Goal: Complete application form

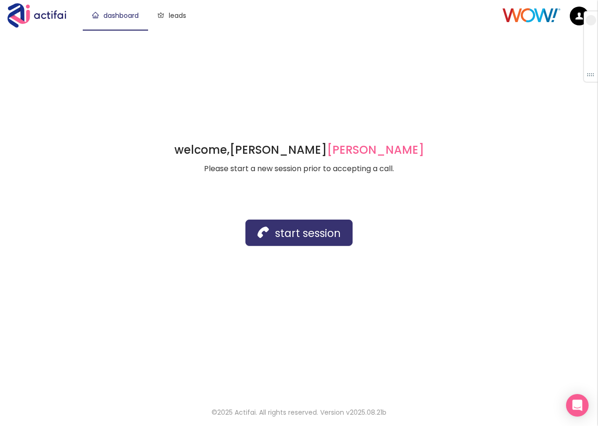
click at [284, 237] on button "start session" at bounding box center [298, 233] width 107 height 26
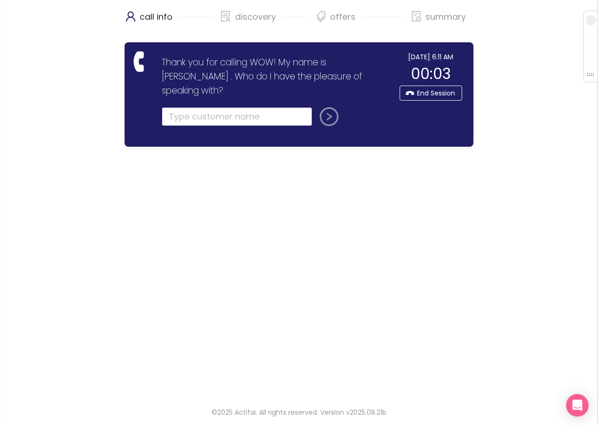
click at [190, 107] on input "text" at bounding box center [237, 116] width 150 height 19
click at [198, 107] on input "text" at bounding box center [237, 116] width 150 height 19
type input "[PERSON_NAME]"
click at [333, 107] on button "submit" at bounding box center [327, 116] width 23 height 19
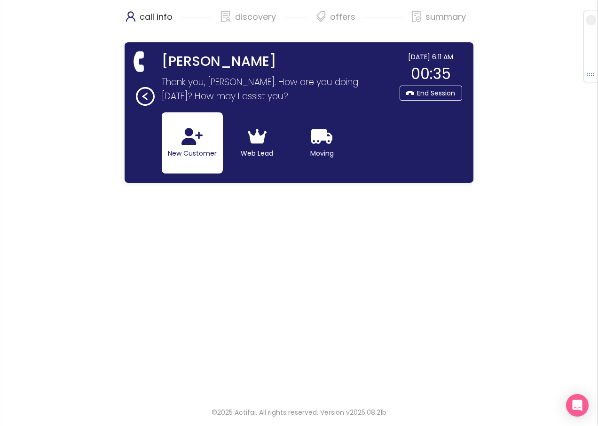
click at [178, 145] on button "New Customer" at bounding box center [192, 142] width 61 height 61
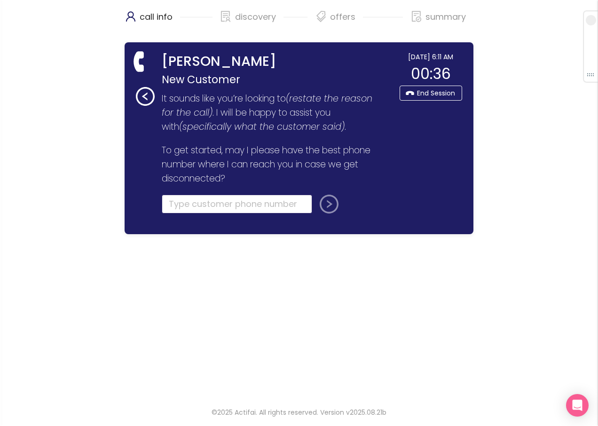
click at [181, 205] on input "tel" at bounding box center [237, 204] width 150 height 19
type input "[PHONE_NUMBER]"
click at [324, 203] on button "submit" at bounding box center [327, 204] width 23 height 19
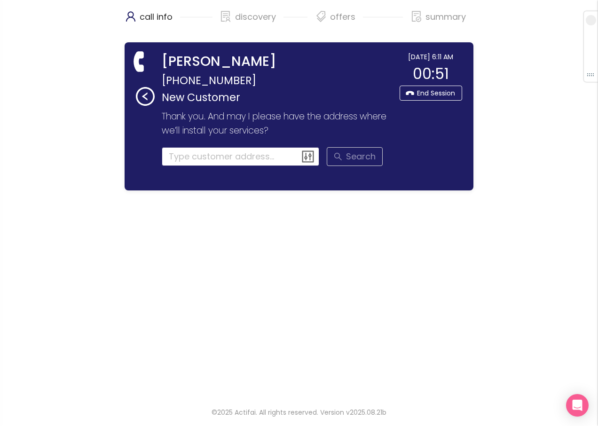
click at [189, 156] on input at bounding box center [241, 156] width 158 height 19
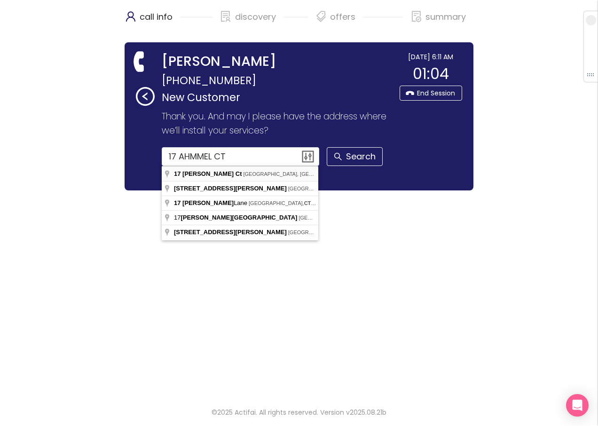
type input "[STREET_ADDRESS][PERSON_NAME]"
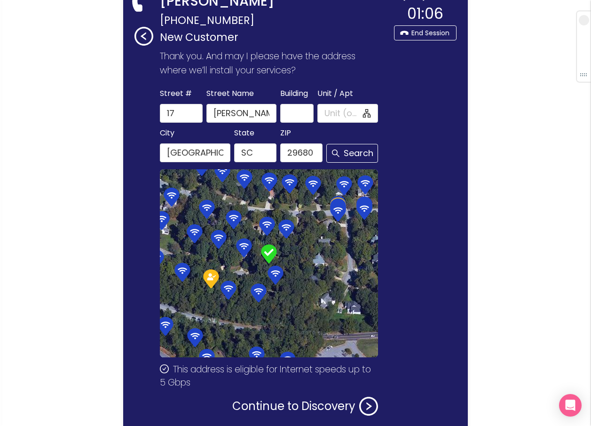
scroll to position [108, 0]
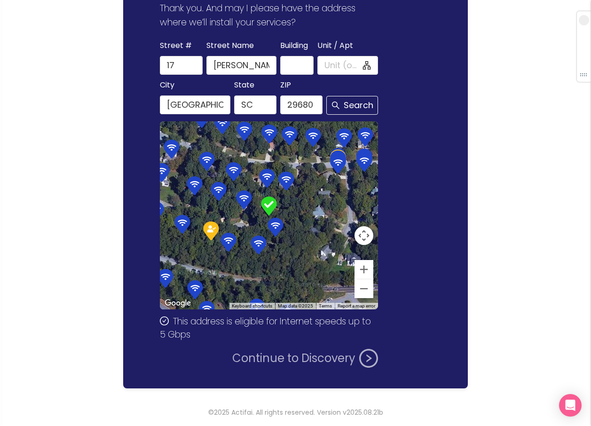
click at [265, 355] on button "Continue to Discovery" at bounding box center [305, 358] width 146 height 19
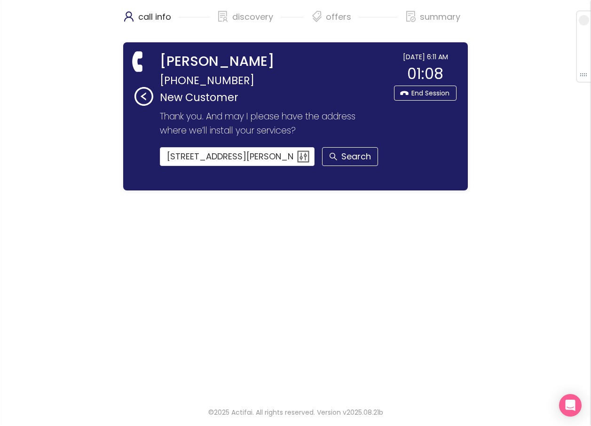
scroll to position [0, 0]
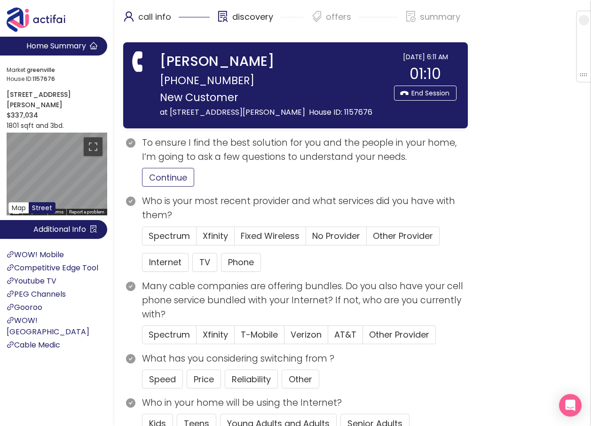
click at [158, 181] on button "Continue" at bounding box center [168, 177] width 52 height 19
click at [174, 237] on span "Spectrum" at bounding box center [169, 236] width 41 height 12
click at [142, 239] on input "Spectrum" at bounding box center [142, 239] width 0 height 0
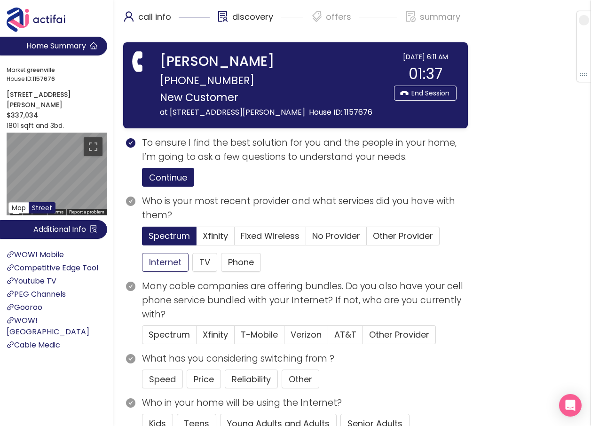
click at [167, 260] on button "Internet" at bounding box center [165, 262] width 47 height 19
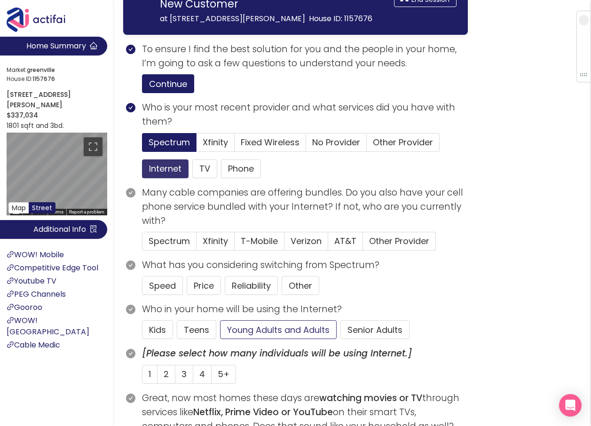
scroll to position [94, 0]
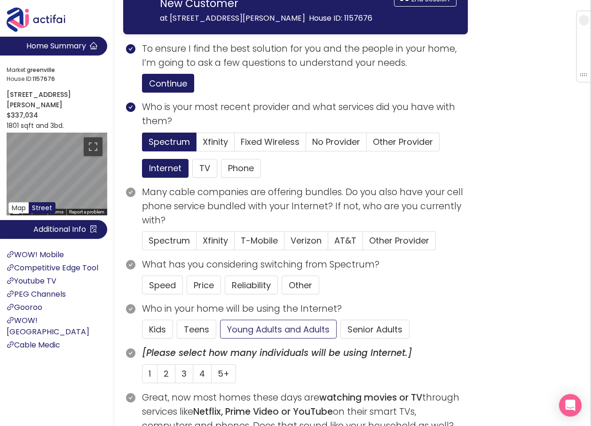
click at [278, 328] on button "Young Adults and Adults" at bounding box center [278, 329] width 117 height 19
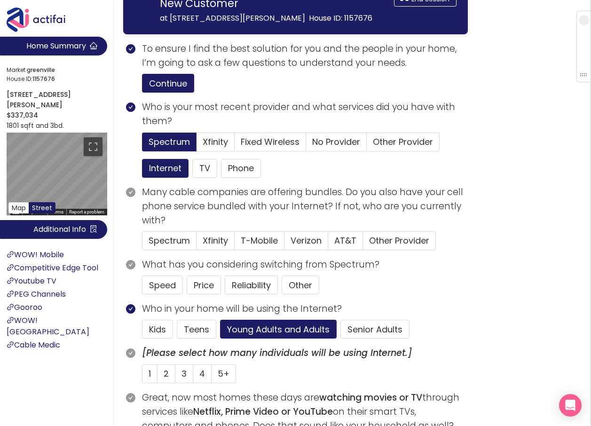
click at [55, 401] on div "Home Summary Market: [GEOGRAPHIC_DATA] ID: 1157676 [STREET_ADDRESS][PERSON_NAME…" at bounding box center [56, 213] width 113 height 426
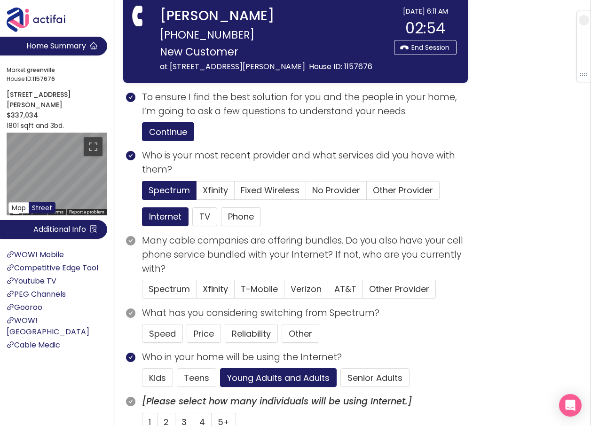
scroll to position [0, 0]
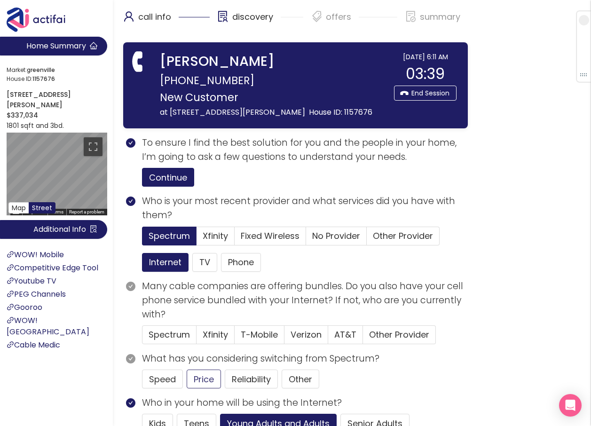
click at [201, 379] on button "Price" at bounding box center [204, 379] width 34 height 19
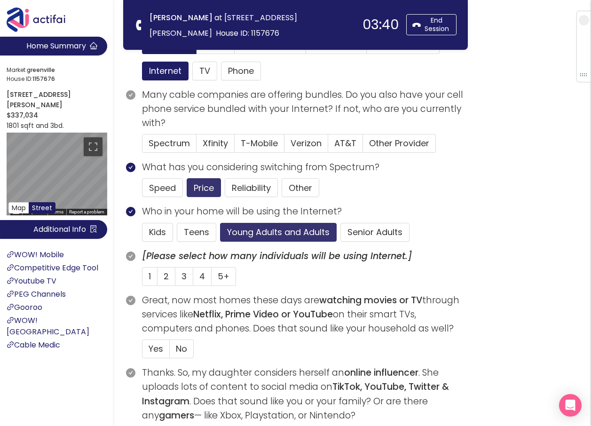
scroll to position [141, 0]
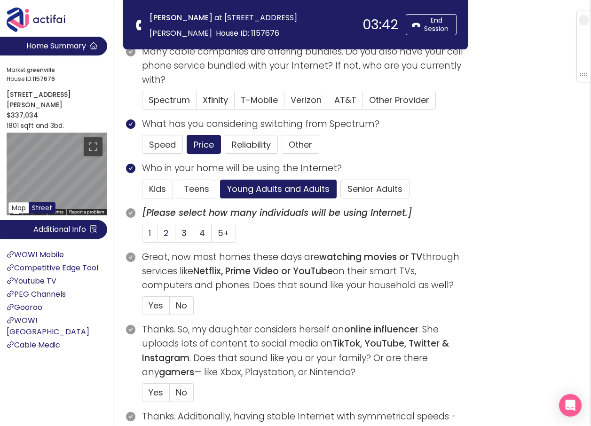
click at [165, 233] on span "2" at bounding box center [166, 233] width 5 height 12
click at [158, 236] on input "2" at bounding box center [158, 236] width 0 height 0
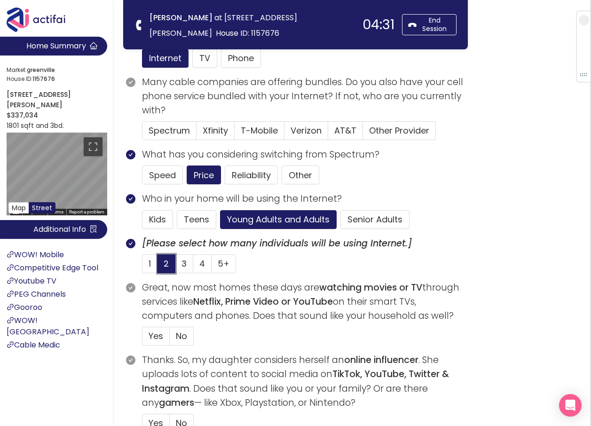
scroll to position [94, 0]
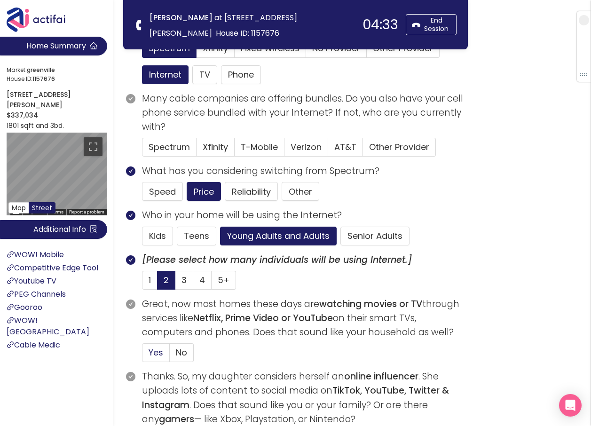
click at [157, 349] on span "Yes" at bounding box center [156, 353] width 15 height 12
click at [142, 355] on input "Yes" at bounding box center [142, 355] width 0 height 0
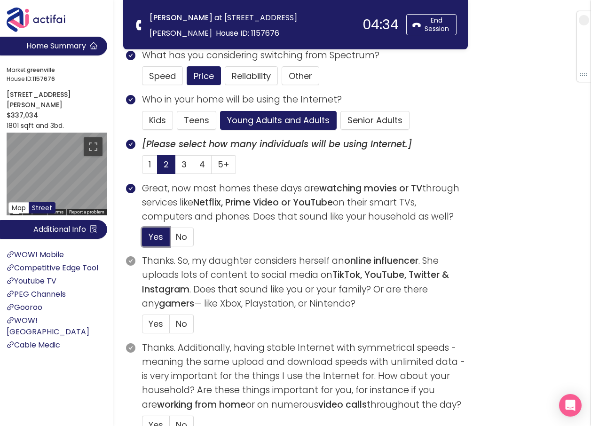
scroll to position [235, 0]
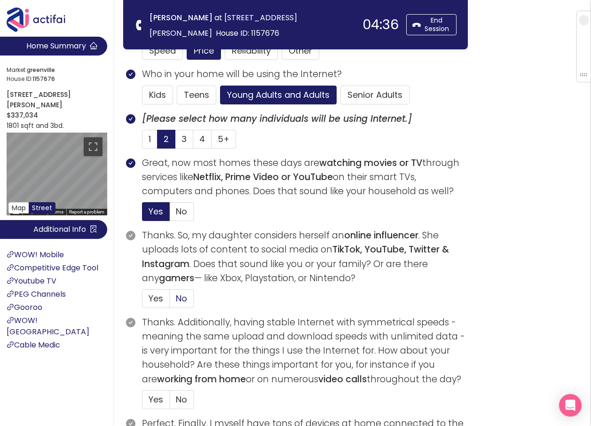
click at [183, 296] on span "No" at bounding box center [181, 298] width 11 height 12
click at [176, 402] on span "No" at bounding box center [181, 400] width 11 height 12
click at [170, 403] on input "No" at bounding box center [170, 403] width 0 height 0
click at [185, 296] on span "No" at bounding box center [181, 298] width 11 height 12
click at [170, 301] on input "No" at bounding box center [170, 301] width 0 height 0
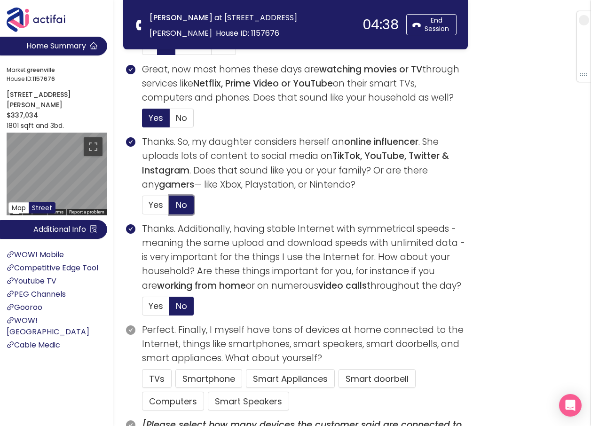
scroll to position [329, 0]
click at [165, 385] on button "TVs" at bounding box center [157, 378] width 30 height 19
drag, startPoint x: 158, startPoint y: 406, endPoint x: 163, endPoint y: 406, distance: 5.2
click at [158, 406] on button "Computers" at bounding box center [173, 400] width 62 height 19
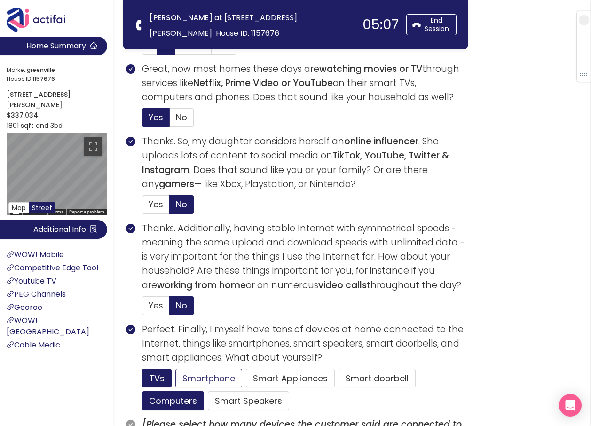
click at [203, 374] on button "Smartphone" at bounding box center [208, 378] width 67 height 19
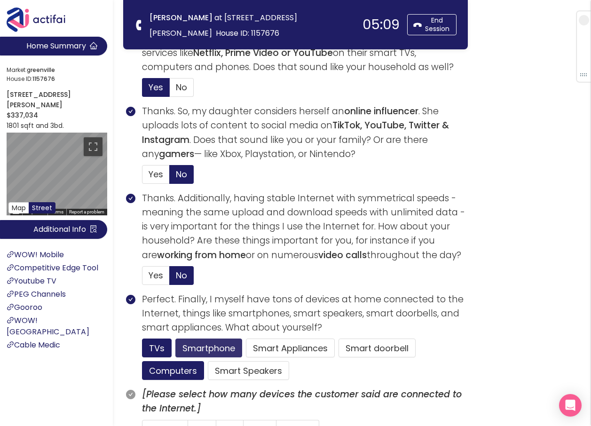
scroll to position [470, 0]
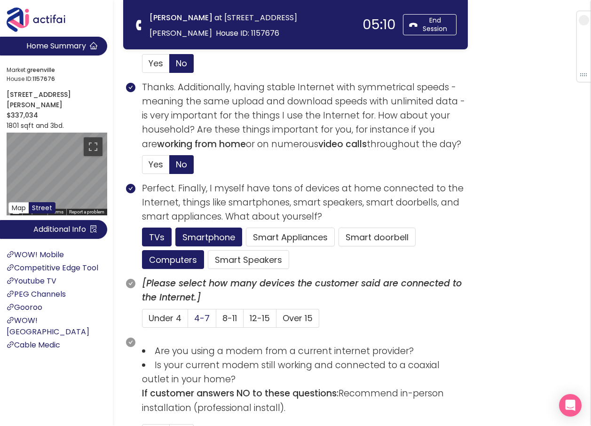
click at [204, 319] on span "4-7" at bounding box center [202, 318] width 16 height 12
click at [188, 321] on input "4-7" at bounding box center [188, 321] width 0 height 0
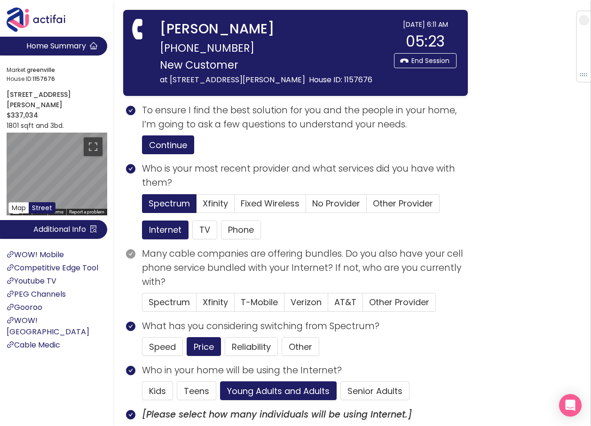
scroll to position [0, 0]
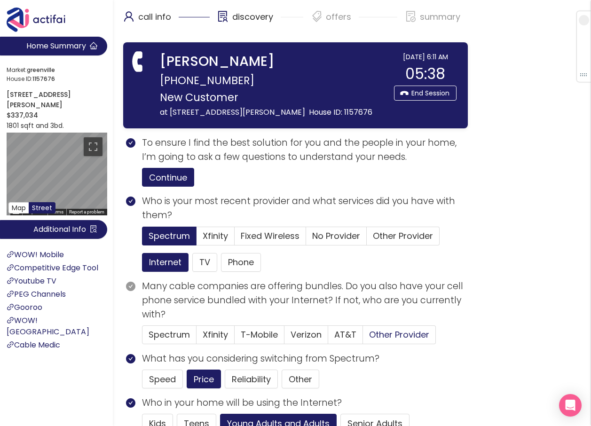
click at [374, 335] on span "Other Provider" at bounding box center [399, 335] width 60 height 12
click at [363, 338] on input "Other Provider" at bounding box center [363, 338] width 0 height 0
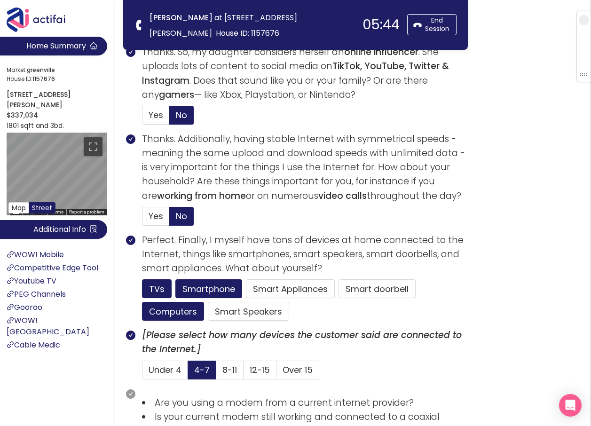
scroll to position [564, 0]
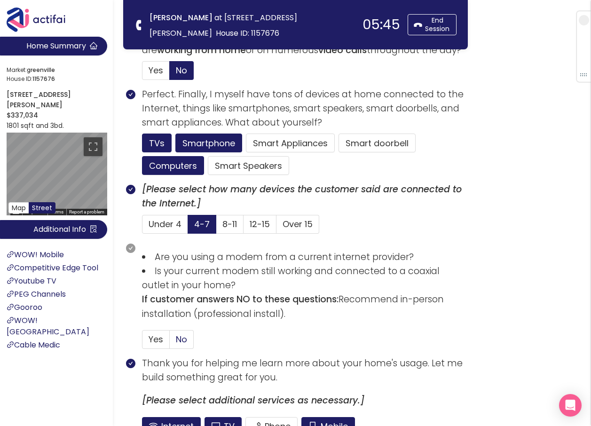
click at [183, 341] on span "No" at bounding box center [181, 339] width 11 height 12
click at [170, 342] on input "No" at bounding box center [170, 342] width 0 height 0
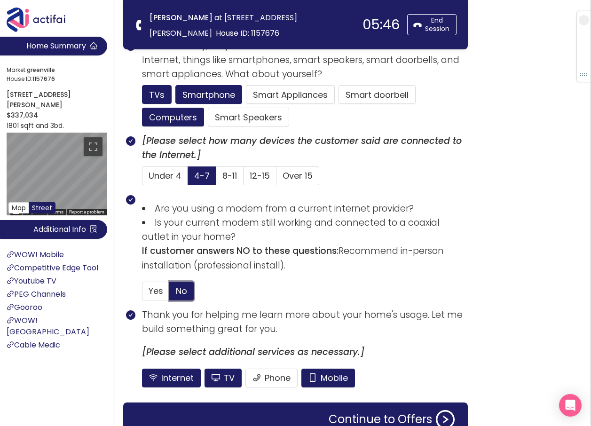
scroll to position [661, 0]
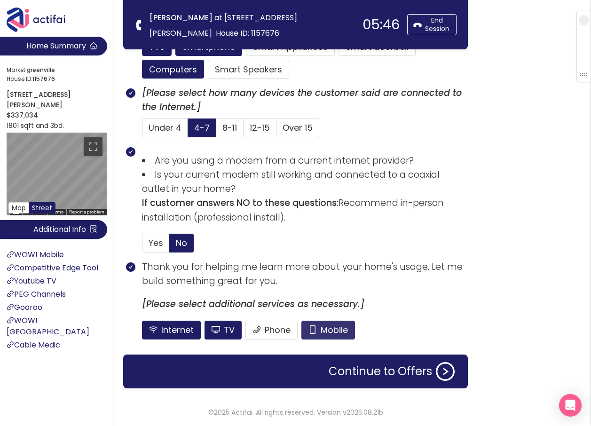
click at [331, 326] on button "Mobile" at bounding box center [328, 330] width 54 height 19
click at [214, 329] on button "TV" at bounding box center [223, 330] width 37 height 19
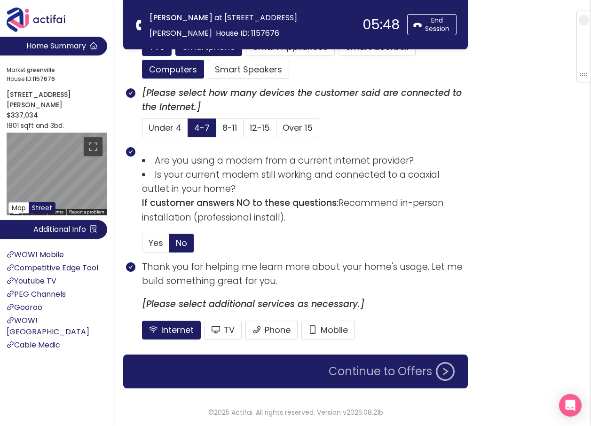
click at [356, 368] on button "Continue to Offers" at bounding box center [391, 371] width 137 height 19
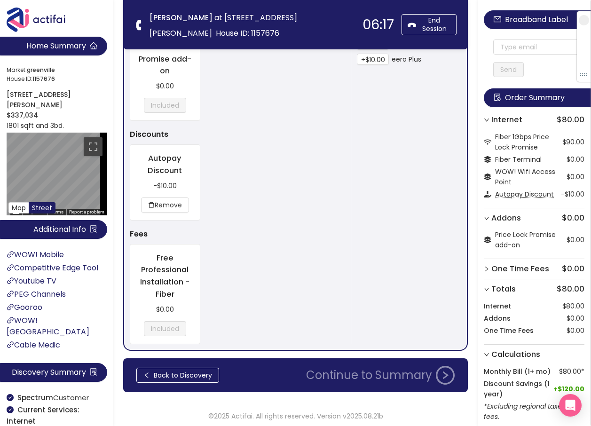
scroll to position [0, 0]
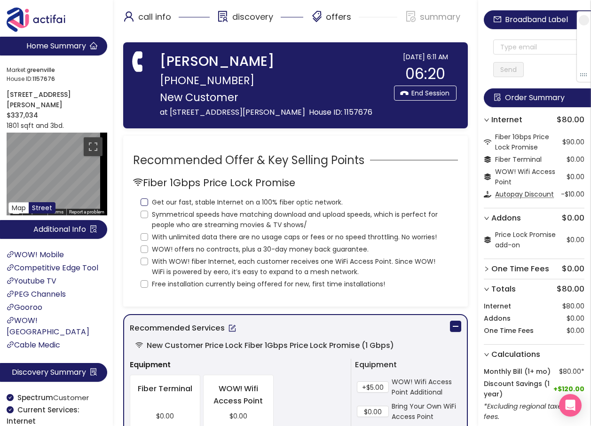
click at [142, 199] on input "Get our fast, stable Internet on a 100% fiber optic network." at bounding box center [145, 202] width 8 height 8
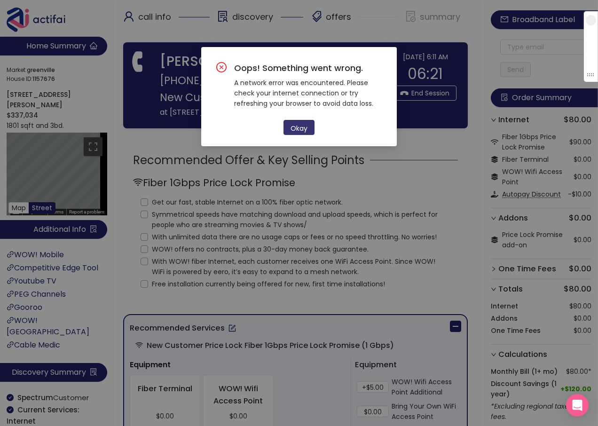
drag, startPoint x: 291, startPoint y: 123, endPoint x: 253, endPoint y: 157, distance: 51.3
click at [291, 124] on button "Okay" at bounding box center [299, 127] width 31 height 15
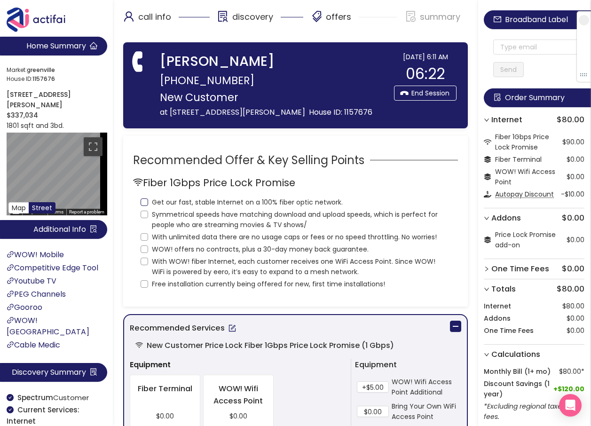
click at [142, 201] on input "Get our fast, stable Internet on a 100% fiber optic network." at bounding box center [145, 202] width 8 height 8
checkbox input "true"
click at [144, 216] on input "Symmetrical speeds have matching download and upload speeds, which is perfect f…" at bounding box center [145, 215] width 8 height 8
checkbox input "true"
click at [142, 237] on input "With unlimited data there are no usage caps or fees or no speed throttling. No …" at bounding box center [145, 237] width 8 height 8
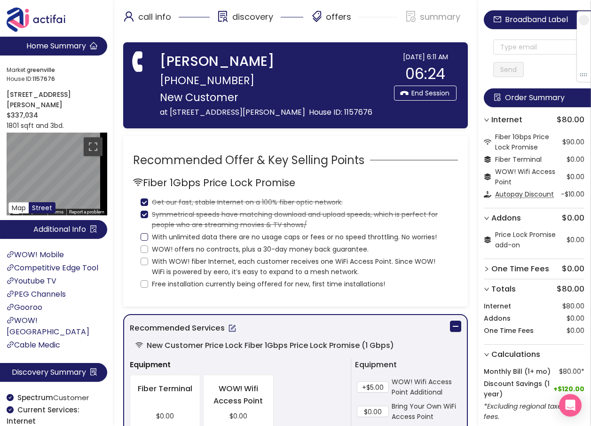
checkbox input "true"
click at [146, 247] on input "WOW! offers no contracts, plus a 30-day money back guarantee." at bounding box center [145, 249] width 8 height 8
checkbox input "true"
click at [145, 263] on input "With WOW! fiber Internet, each customer receives one WiFi Access Point. Since W…" at bounding box center [145, 262] width 8 height 8
checkbox input "true"
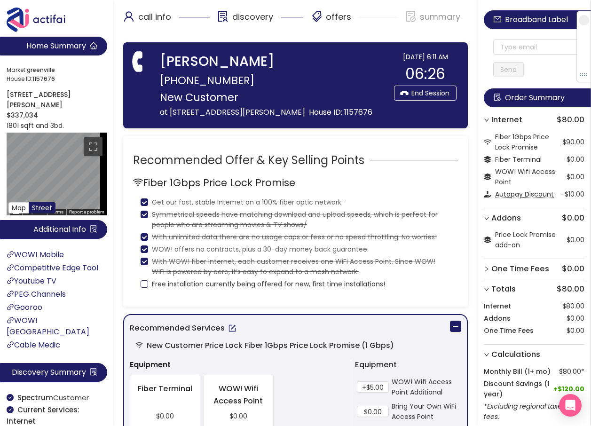
click at [144, 286] on input "Free installation currently being offered for new, first time installations!" at bounding box center [145, 284] width 8 height 8
checkbox input "true"
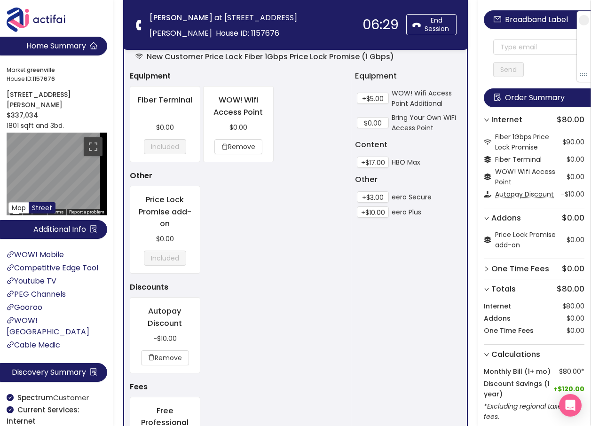
scroll to position [470, 0]
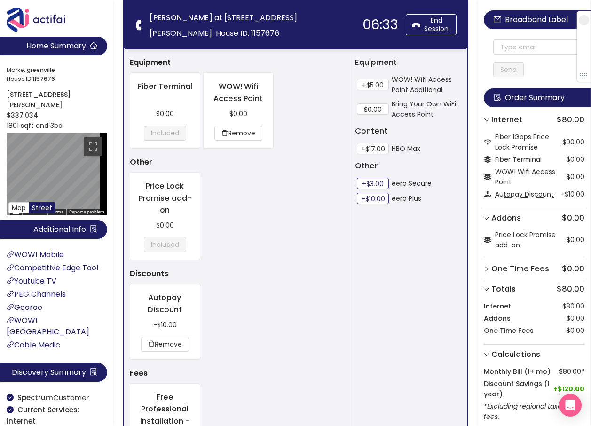
click at [371, 185] on button "+$3.00" at bounding box center [373, 183] width 32 height 11
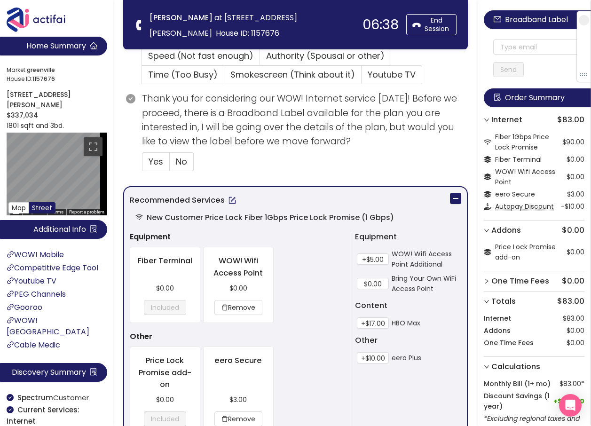
scroll to position [282, 0]
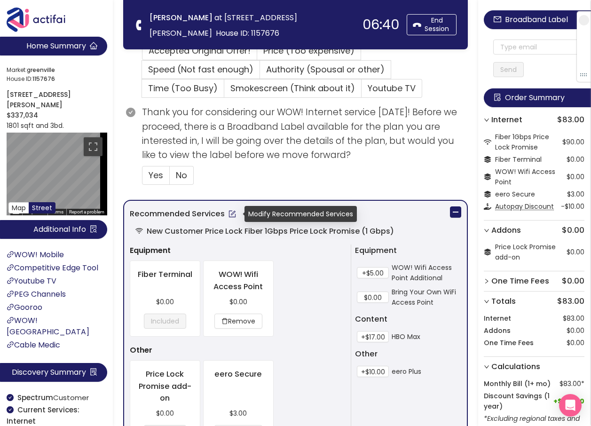
click at [229, 213] on button "button" at bounding box center [232, 213] width 15 height 15
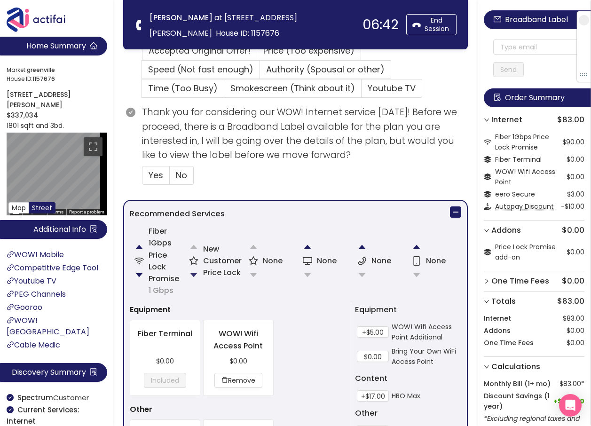
click at [192, 272] on button "button" at bounding box center [193, 275] width 19 height 19
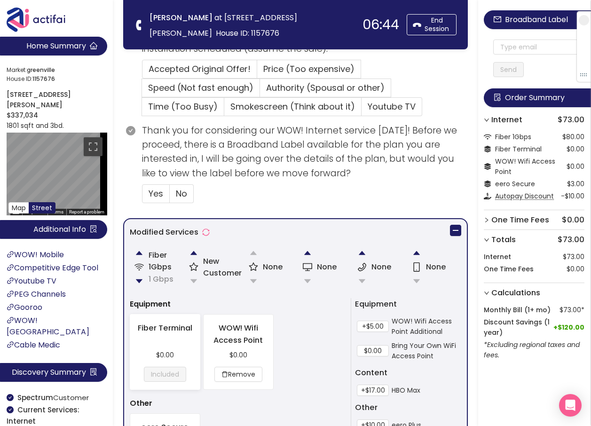
scroll to position [254, 0]
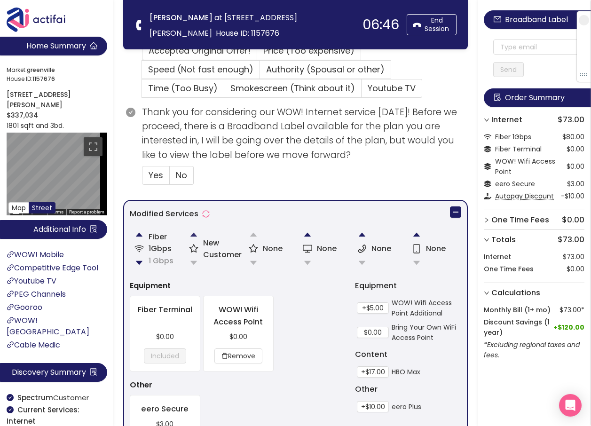
click at [194, 234] on button "button" at bounding box center [193, 234] width 19 height 19
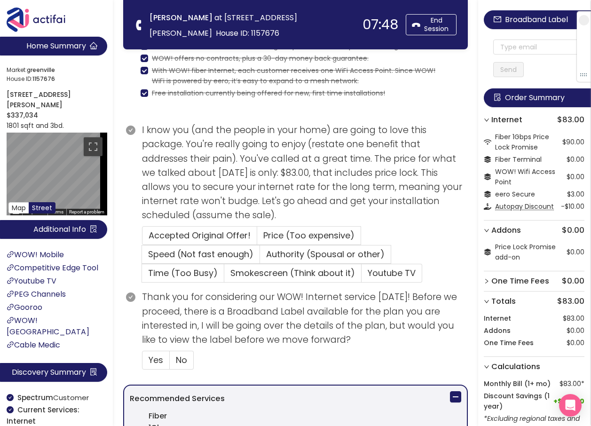
scroll to position [94, 0]
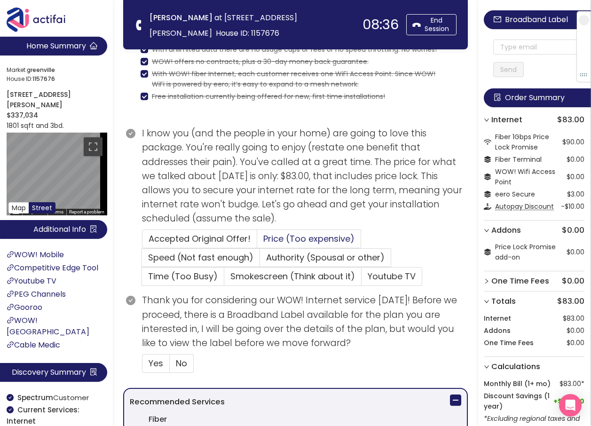
click at [278, 236] on span "Price (Too expensive)" at bounding box center [308, 239] width 91 height 12
click at [257, 242] on input "Price (Too expensive)" at bounding box center [257, 242] width 0 height 0
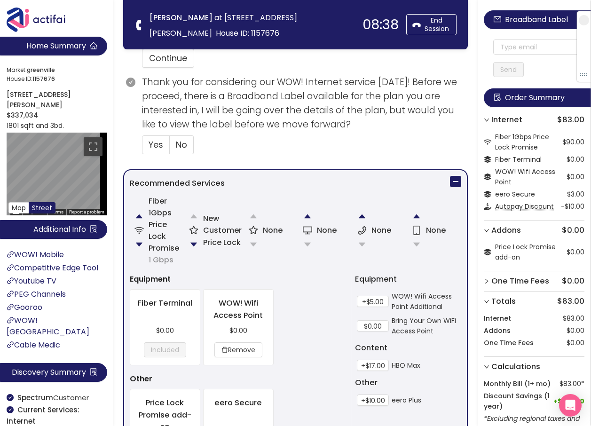
scroll to position [423, 0]
click at [140, 243] on button "button" at bounding box center [139, 244] width 19 height 19
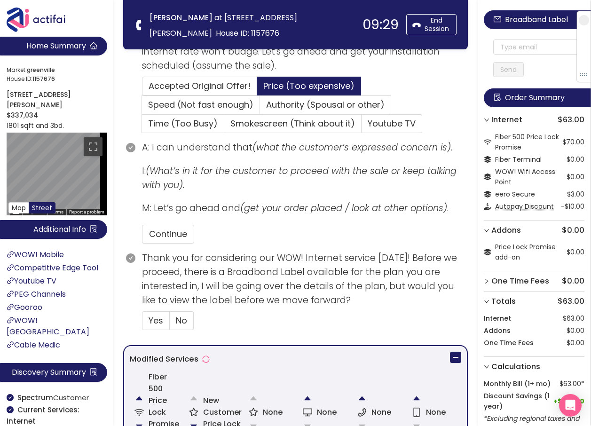
scroll to position [282, 0]
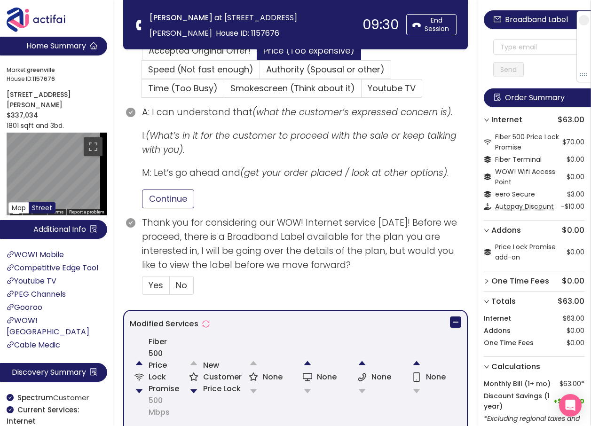
click at [182, 194] on button "Continue" at bounding box center [168, 198] width 52 height 19
click at [158, 282] on span "Yes" at bounding box center [156, 285] width 15 height 12
click at [142, 288] on input "Yes" at bounding box center [142, 288] width 0 height 0
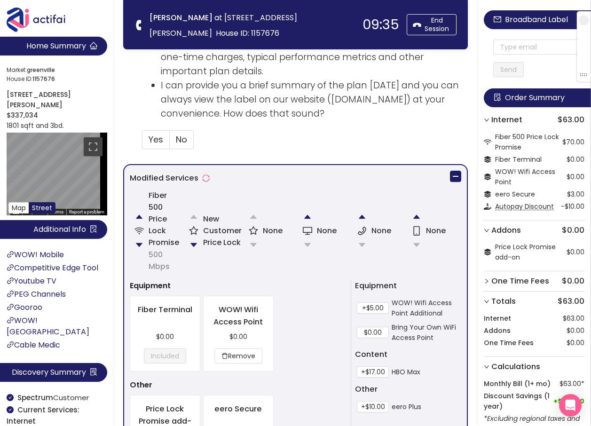
scroll to position [564, 0]
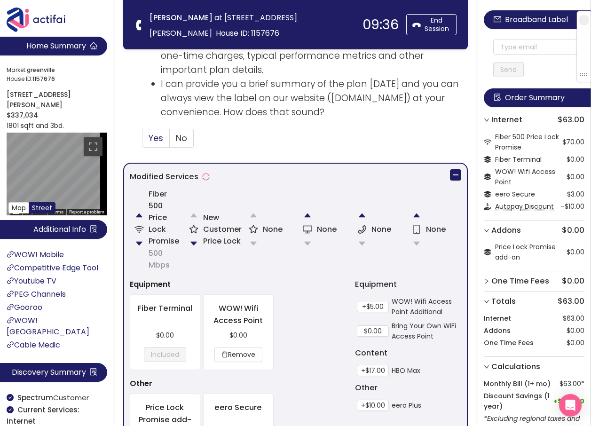
click at [156, 137] on span "Yes" at bounding box center [156, 138] width 15 height 12
click at [142, 141] on input "Yes" at bounding box center [142, 141] width 0 height 0
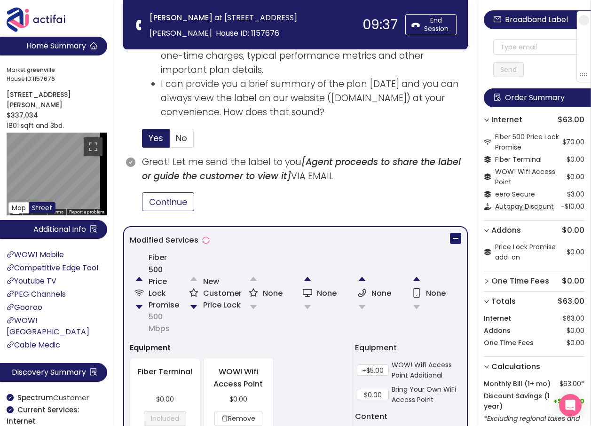
click at [171, 201] on button "Continue" at bounding box center [168, 201] width 52 height 19
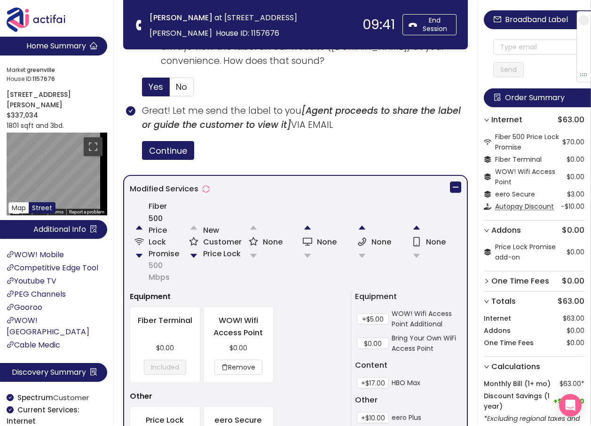
scroll to position [611, 0]
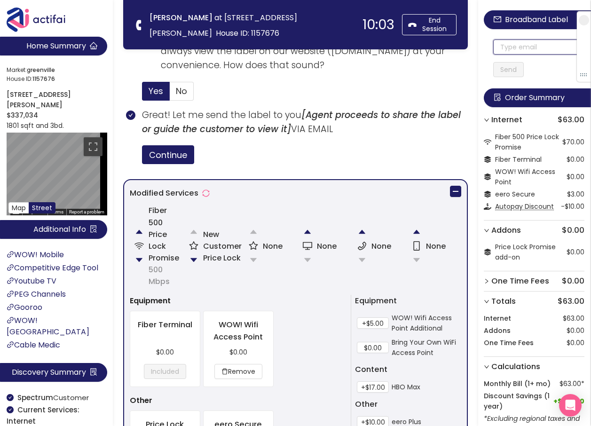
click at [509, 48] on input "text" at bounding box center [538, 46] width 91 height 15
drag, startPoint x: 537, startPoint y: 46, endPoint x: 495, endPoint y: 46, distance: 41.8
click at [495, 46] on div "[EMAIL_ADDRESS][DOMAIN_NAME] Send" at bounding box center [534, 49] width 101 height 56
click at [507, 44] on input "[EMAIL_ADDRESS][DOMAIN_NAME]" at bounding box center [538, 46] width 91 height 15
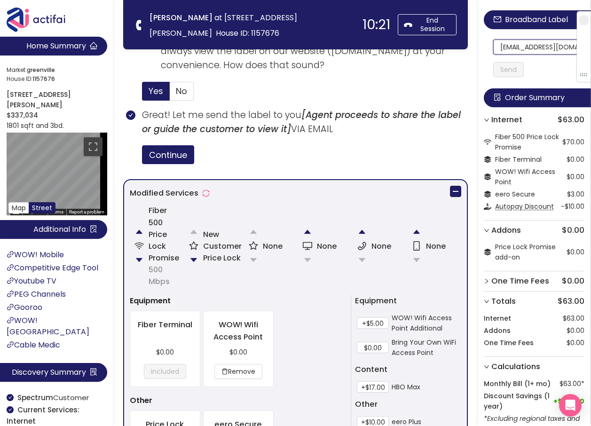
scroll to position [0, 7]
drag, startPoint x: 507, startPoint y: 45, endPoint x: 578, endPoint y: 51, distance: 71.3
click at [240, 38] on section "Home Summary Market: [GEOGRAPHIC_DATA] ID: 1157676 [STREET_ADDRESS][PERSON_NAME…" at bounding box center [295, 98] width 591 height 1419
type input "[EMAIL_ADDRESS][DOMAIN_NAME]"
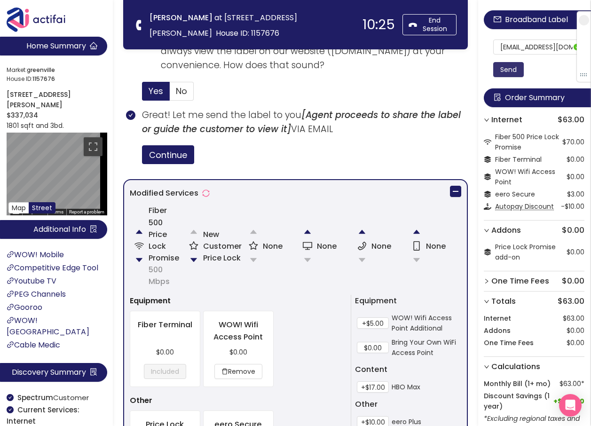
click at [516, 68] on button "Send" at bounding box center [508, 69] width 31 height 15
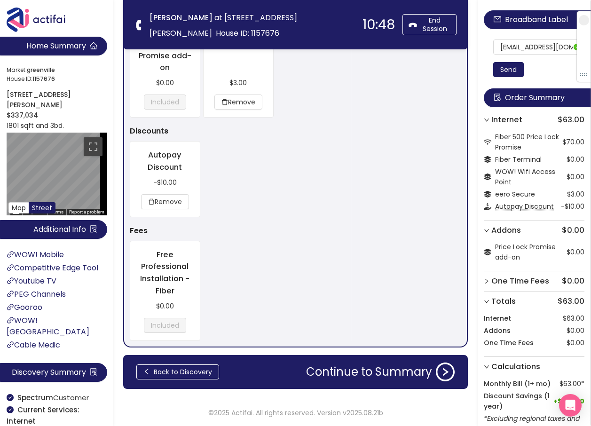
scroll to position [993, 0]
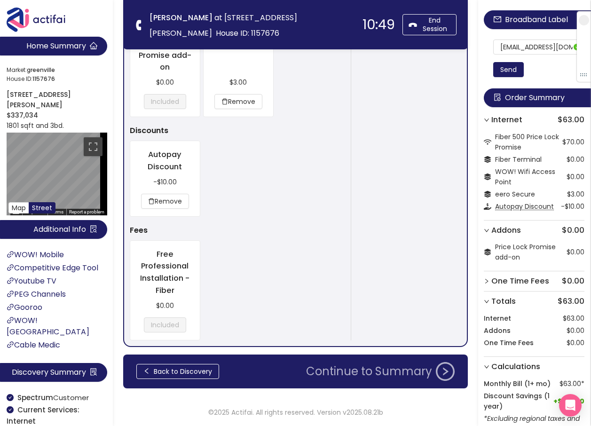
click at [410, 375] on button "Continue to Summary" at bounding box center [380, 371] width 160 height 19
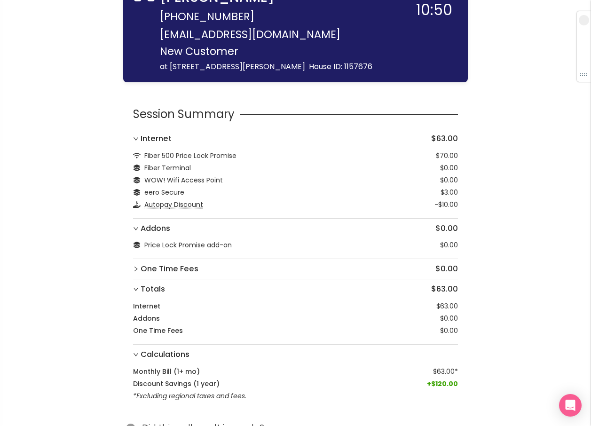
scroll to position [71, 0]
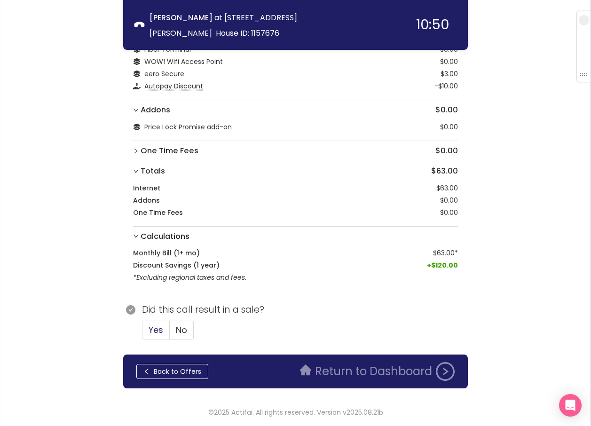
click at [155, 331] on span "Yes" at bounding box center [156, 330] width 15 height 12
click at [142, 333] on input "Yes" at bounding box center [142, 333] width 0 height 0
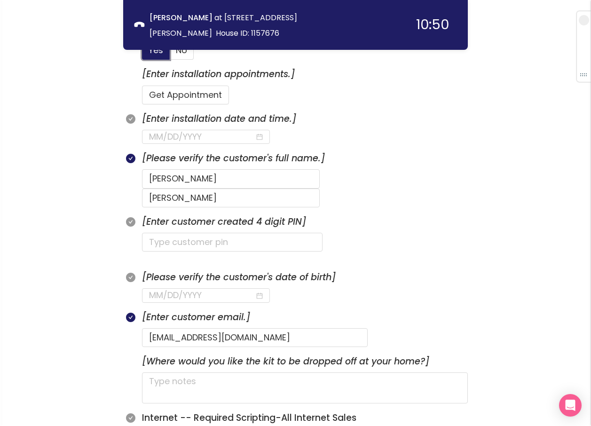
scroll to position [353, 0]
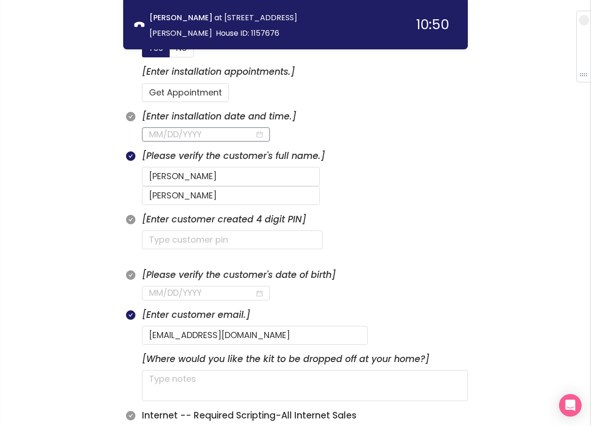
click at [201, 131] on input at bounding box center [202, 134] width 106 height 13
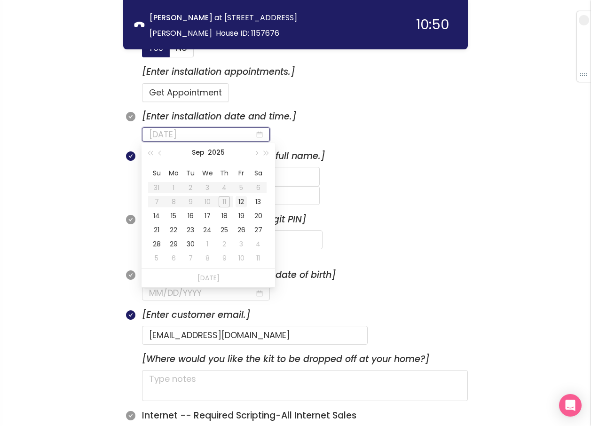
type input "[DATE]"
click at [242, 202] on div "12" at bounding box center [241, 201] width 11 height 11
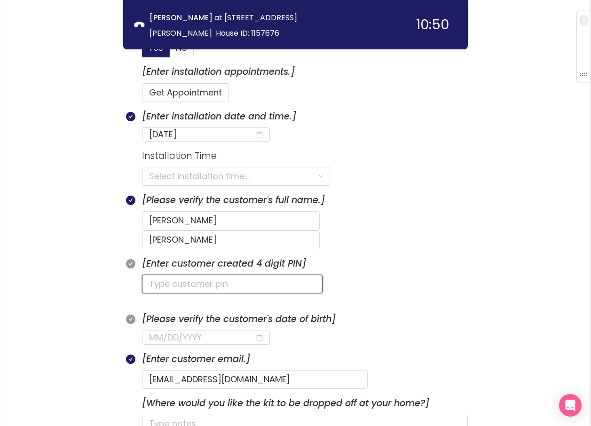
click at [192, 275] on input "text" at bounding box center [232, 284] width 181 height 19
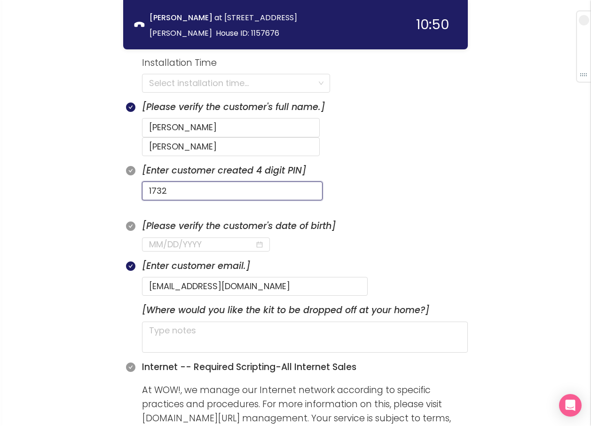
scroll to position [447, 0]
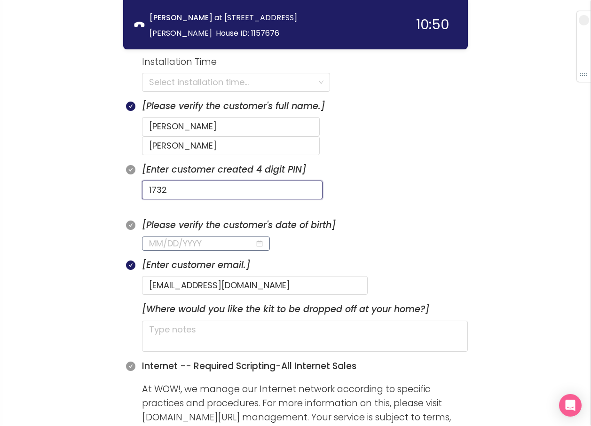
type input "1732"
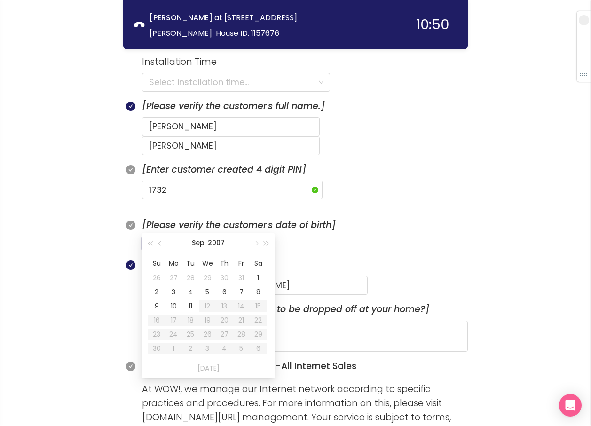
click at [150, 237] on input at bounding box center [202, 243] width 106 height 13
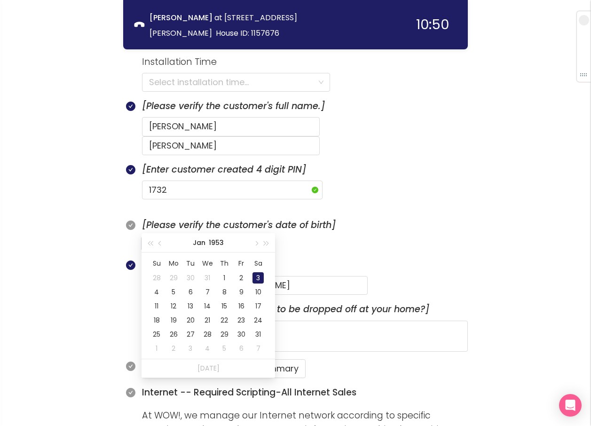
click at [261, 278] on div "3" at bounding box center [258, 277] width 11 height 11
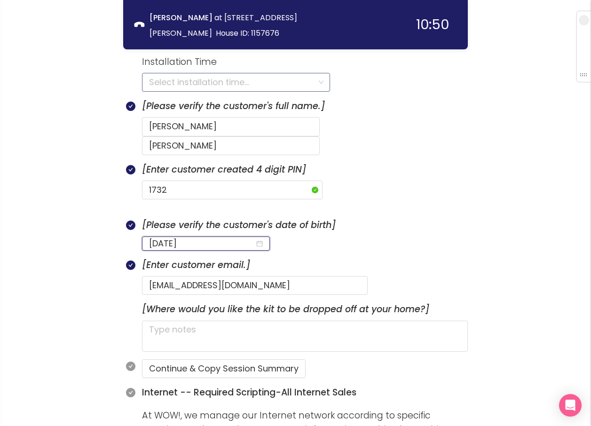
type input "[DATE]"
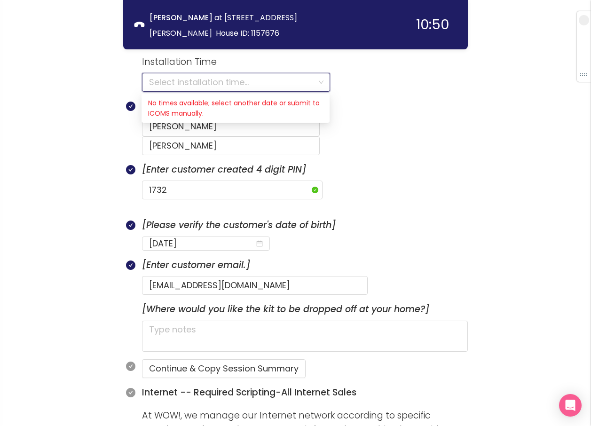
click at [216, 81] on input "search" at bounding box center [232, 82] width 167 height 18
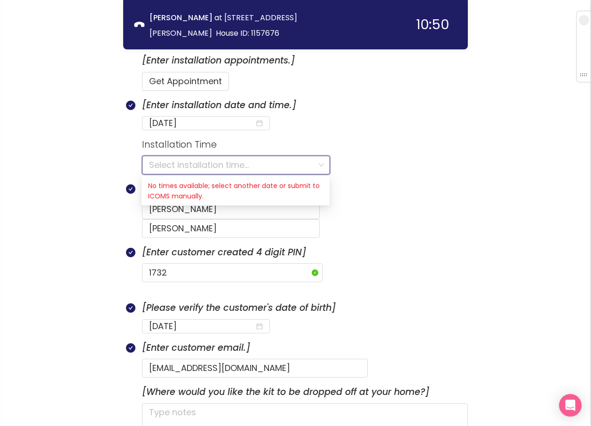
scroll to position [353, 0]
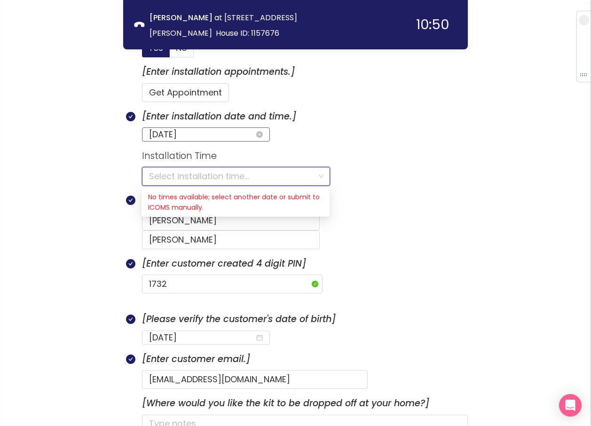
click at [204, 134] on input "[DATE]" at bounding box center [202, 134] width 106 height 13
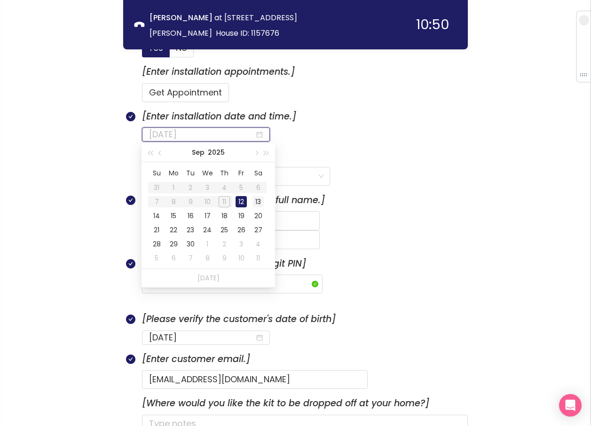
click at [258, 201] on div "13" at bounding box center [258, 201] width 11 height 11
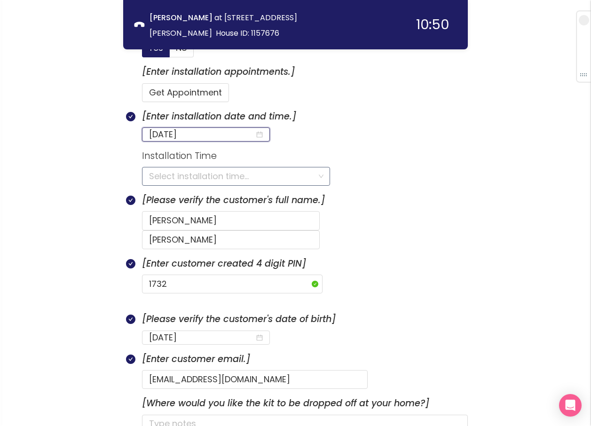
click at [188, 173] on input "search" at bounding box center [232, 176] width 167 height 18
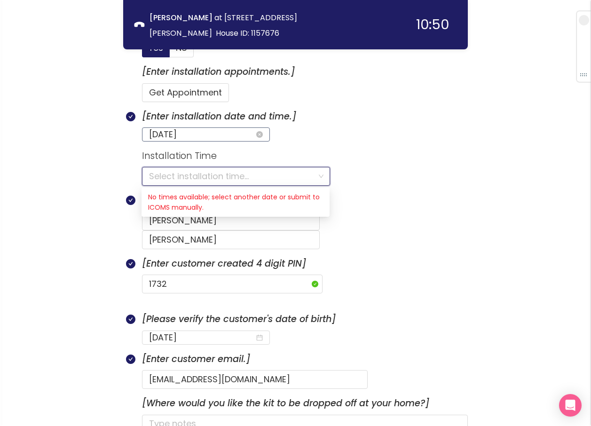
click at [207, 134] on input "[DATE]" at bounding box center [202, 134] width 106 height 13
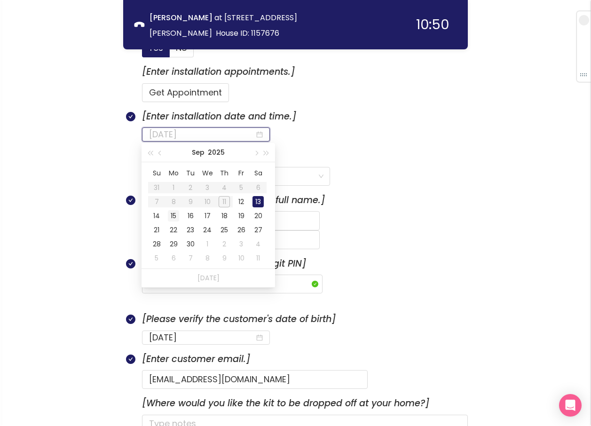
click at [172, 213] on div "15" at bounding box center [173, 215] width 11 height 11
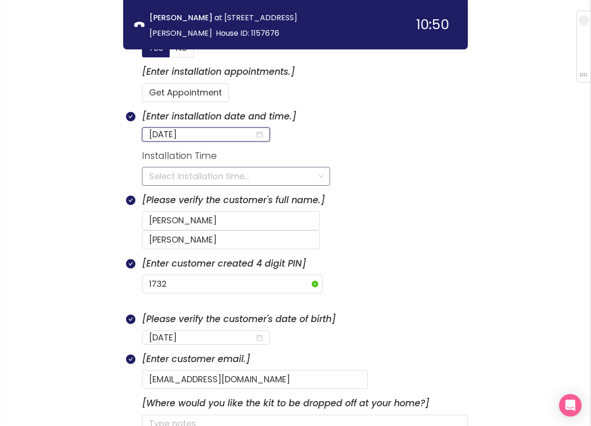
click at [158, 172] on input "search" at bounding box center [232, 176] width 167 height 18
click at [197, 131] on input "[DATE]" at bounding box center [202, 134] width 106 height 13
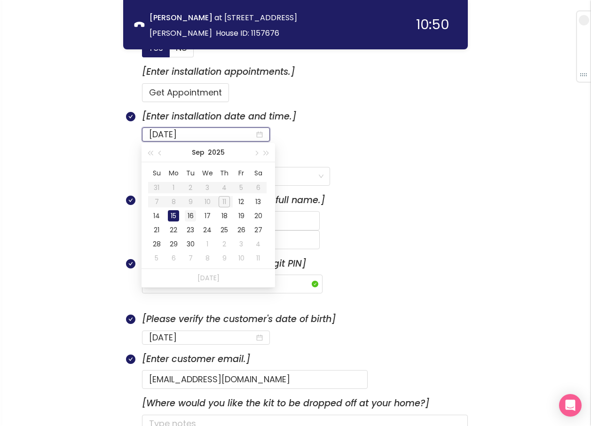
type input "[DATE]"
click at [189, 215] on div "16" at bounding box center [190, 215] width 11 height 11
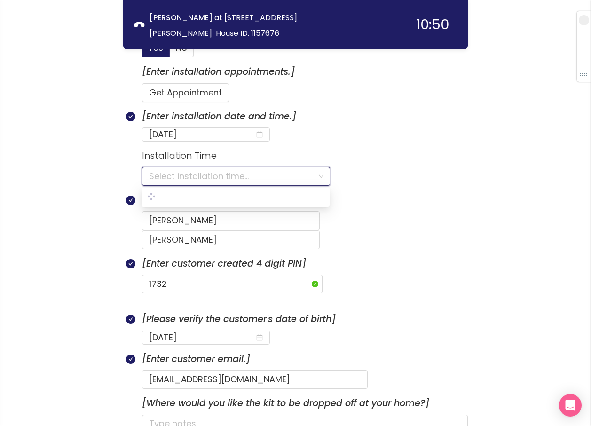
click at [160, 174] on input "search" at bounding box center [232, 176] width 167 height 18
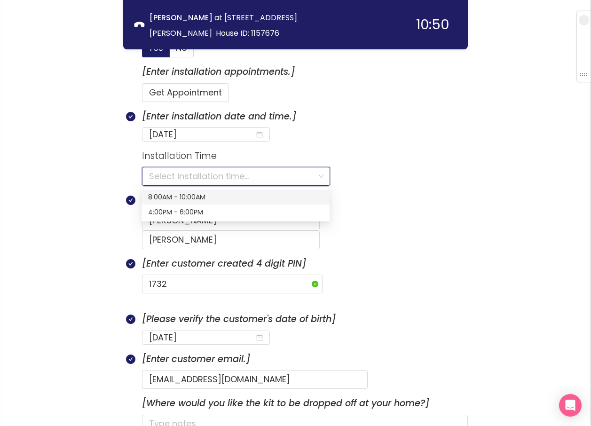
click at [158, 197] on div "8:00AM - 10:00AM" at bounding box center [235, 197] width 175 height 10
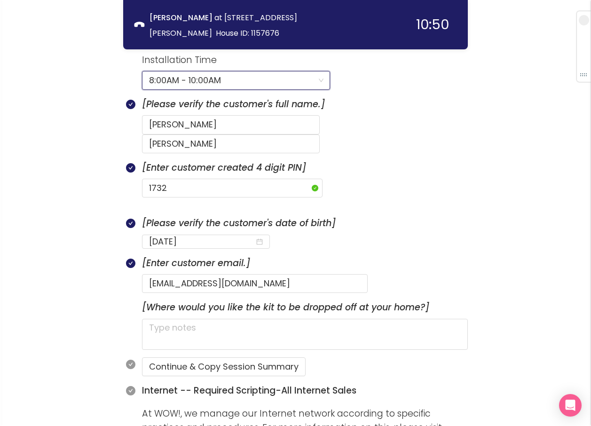
scroll to position [494, 0]
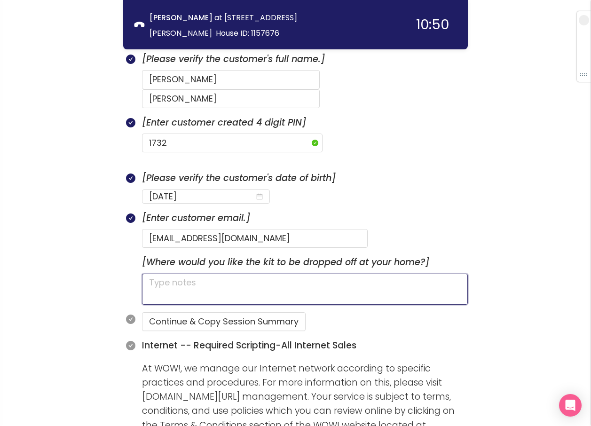
click at [164, 274] on textarea at bounding box center [305, 289] width 326 height 31
type textarea "H"
type textarea "HA"
type textarea "HAS"
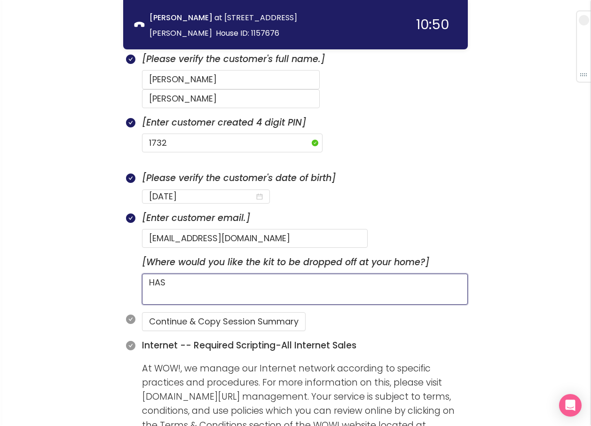
type textarea "HAS A"
type textarea "HAS A D"
type textarea "HAS A DO"
type textarea "HAS A DOG"
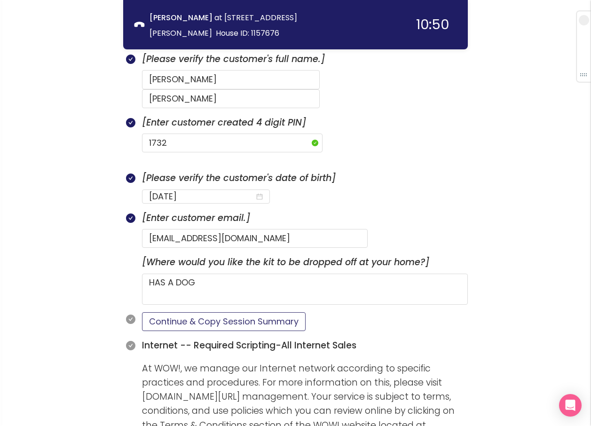
click at [222, 312] on button "Continue & Copy Session Summary" at bounding box center [224, 321] width 164 height 19
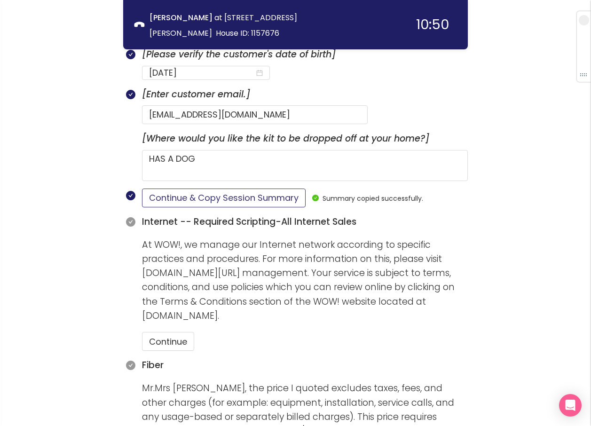
scroll to position [635, 0]
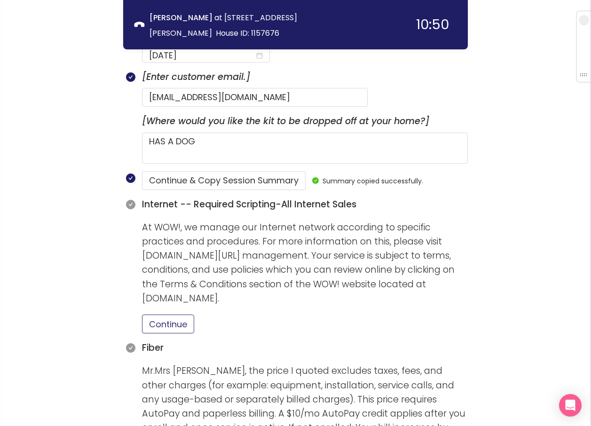
click at [176, 315] on button "Continue" at bounding box center [168, 324] width 52 height 19
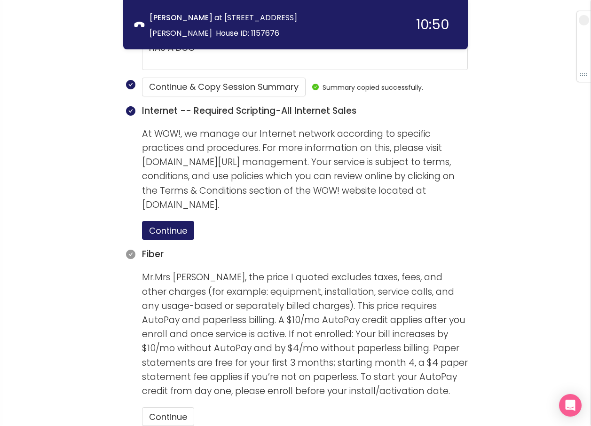
scroll to position [729, 0]
click at [177, 407] on button "Continue" at bounding box center [168, 416] width 52 height 19
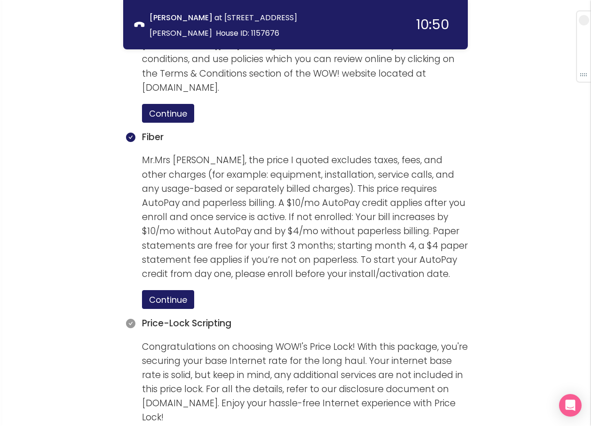
scroll to position [870, 0]
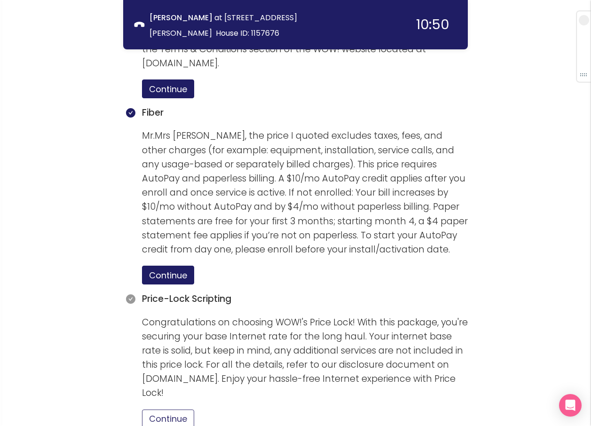
click at [171, 410] on button "Continue" at bounding box center [168, 419] width 52 height 19
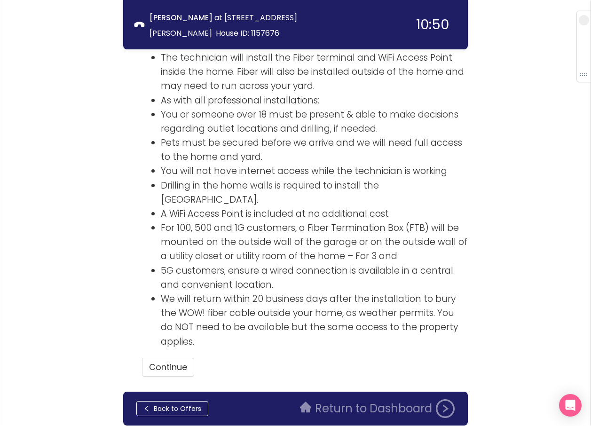
scroll to position [1422, 0]
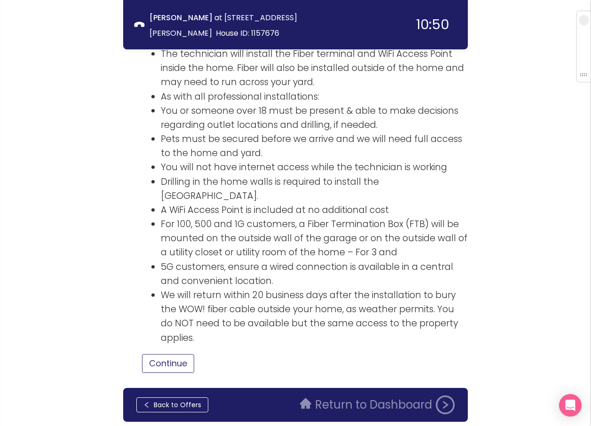
drag, startPoint x: 169, startPoint y: 327, endPoint x: 245, endPoint y: 324, distance: 76.2
click at [169, 354] on button "Continue" at bounding box center [168, 363] width 52 height 19
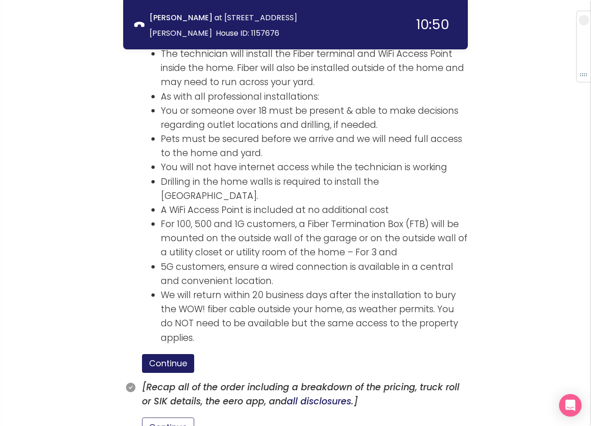
drag, startPoint x: 171, startPoint y: 396, endPoint x: 181, endPoint y: 397, distance: 9.5
click at [173, 418] on button "Continue" at bounding box center [168, 427] width 52 height 19
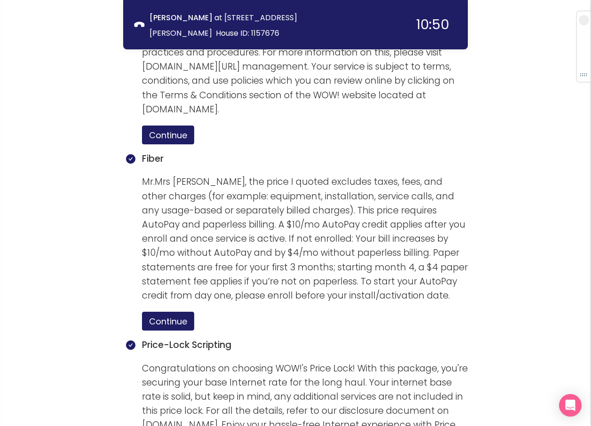
scroll to position [811, 0]
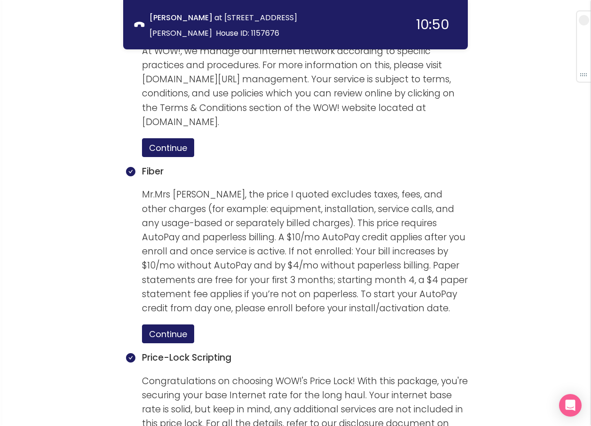
drag, startPoint x: 147, startPoint y: 198, endPoint x: 435, endPoint y: 316, distance: 311.6
click at [435, 324] on div "Continue" at bounding box center [305, 333] width 326 height 19
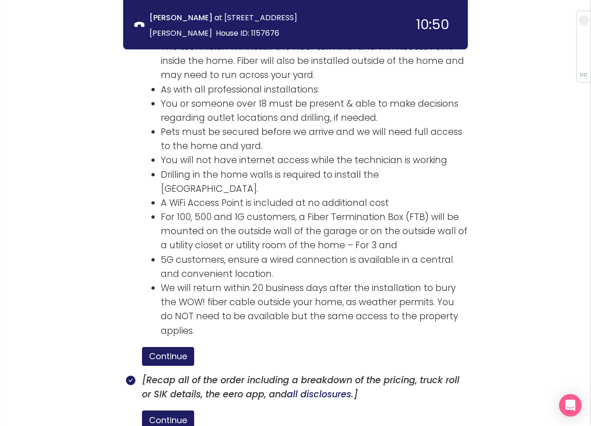
scroll to position [1531, 0]
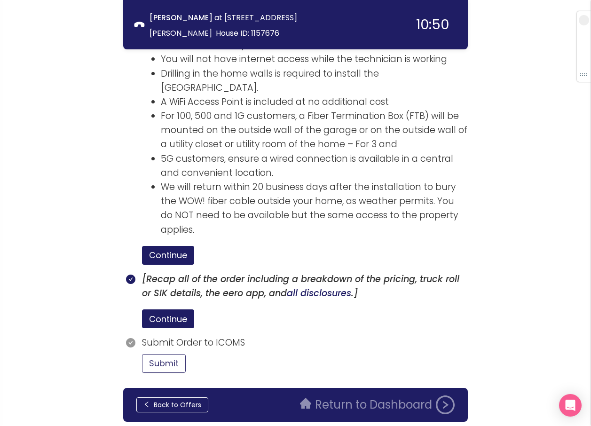
drag, startPoint x: 174, startPoint y: 325, endPoint x: 192, endPoint y: 325, distance: 18.3
click at [178, 354] on button "Submit" at bounding box center [164, 363] width 44 height 19
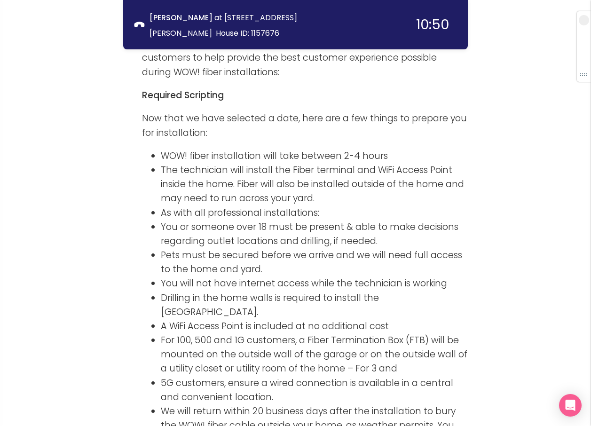
scroll to position [1618, 0]
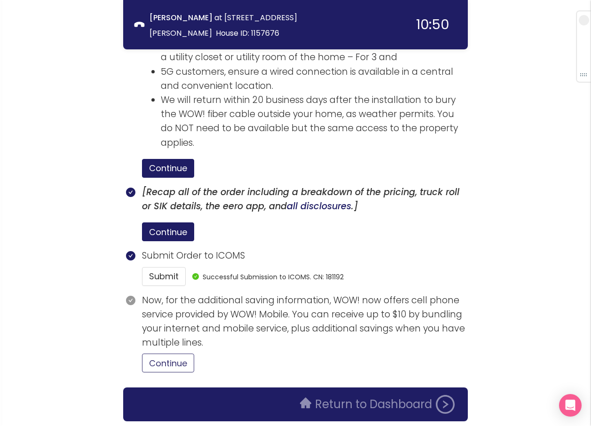
click at [150, 354] on button "Continue" at bounding box center [168, 363] width 52 height 19
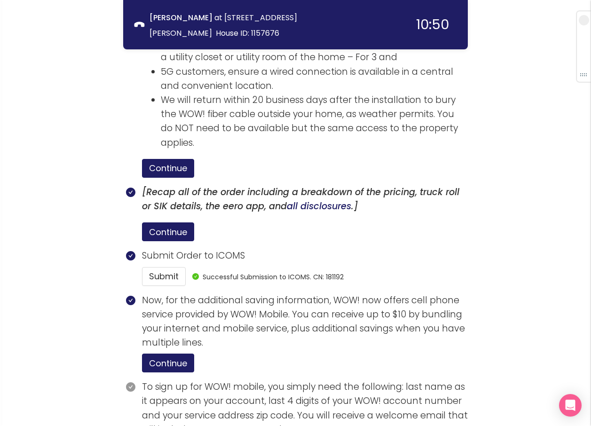
scroll to position [1705, 0]
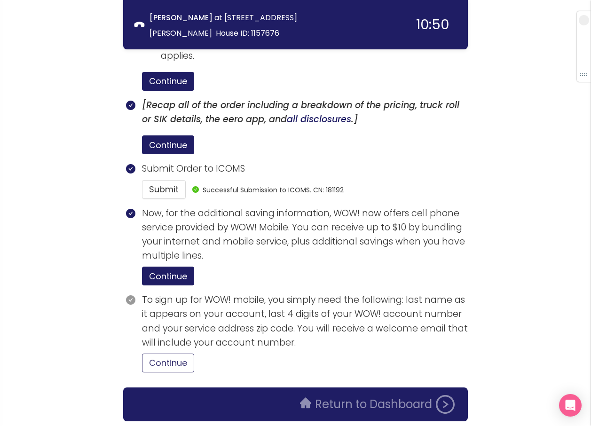
click at [178, 354] on button "Continue" at bounding box center [168, 363] width 52 height 19
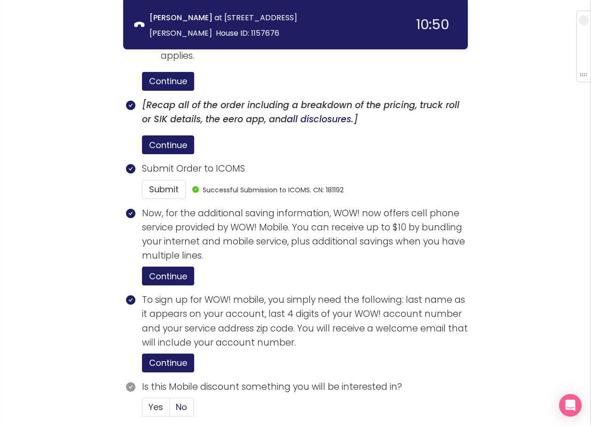
click at [183, 401] on span "No" at bounding box center [181, 407] width 11 height 12
click at [170, 410] on input "No" at bounding box center [170, 410] width 0 height 0
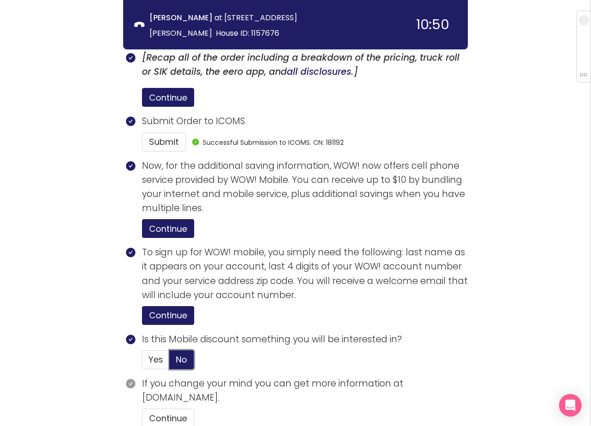
scroll to position [1807, 0]
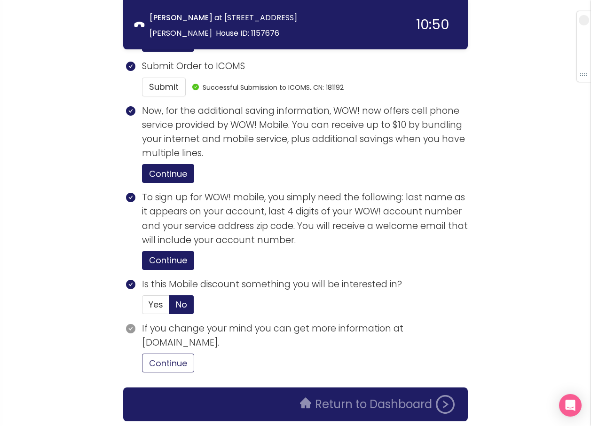
click at [173, 354] on button "Continue" at bounding box center [168, 363] width 52 height 19
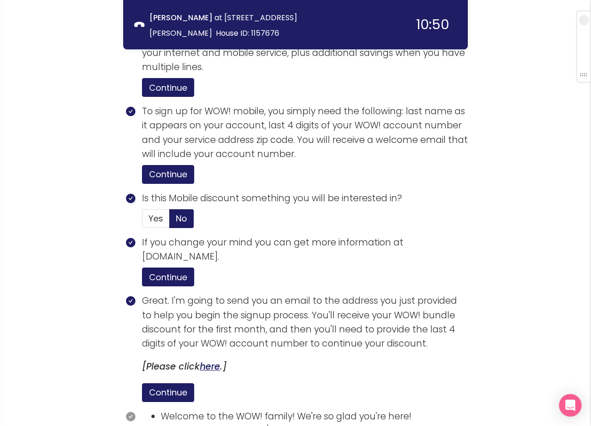
scroll to position [1986, 0]
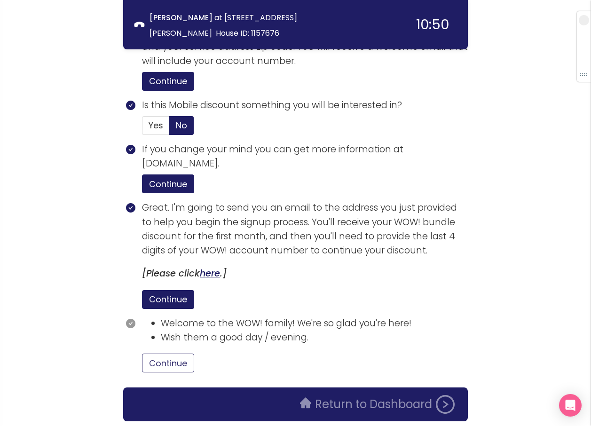
click at [184, 354] on button "Continue" at bounding box center [168, 363] width 52 height 19
click at [342, 395] on button "Return to Dashboard" at bounding box center [377, 404] width 166 height 19
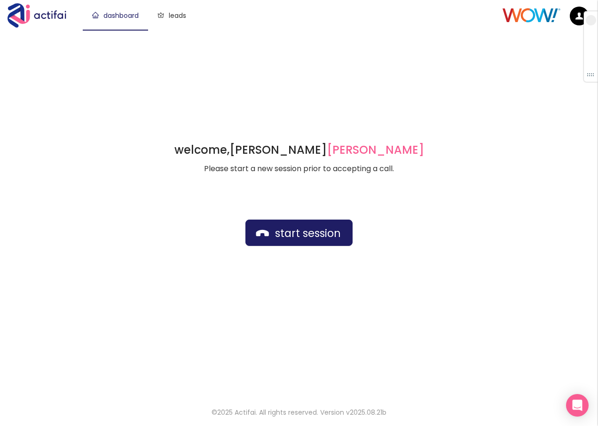
drag, startPoint x: 420, startPoint y: 77, endPoint x: 413, endPoint y: 94, distance: 18.3
click at [420, 78] on div "welcome, [PERSON_NAME] german Please start a new session prior to accepting a c…" at bounding box center [299, 213] width 598 height 366
click at [317, 232] on button "start session" at bounding box center [298, 233] width 107 height 26
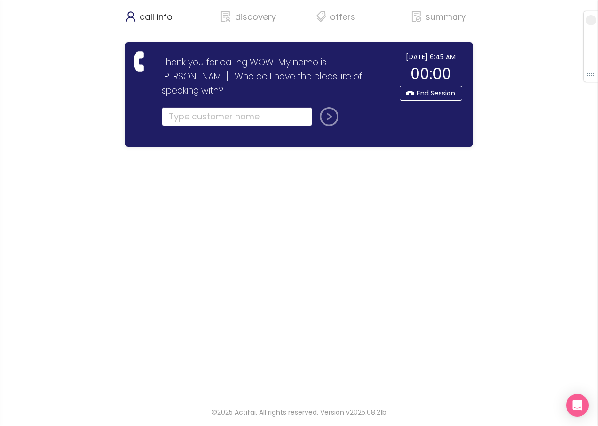
click at [206, 107] on input "text" at bounding box center [237, 116] width 150 height 19
click at [191, 107] on input "text" at bounding box center [237, 116] width 150 height 19
type input "[PERSON_NAME]"
click at [316, 107] on button "submit" at bounding box center [327, 116] width 23 height 19
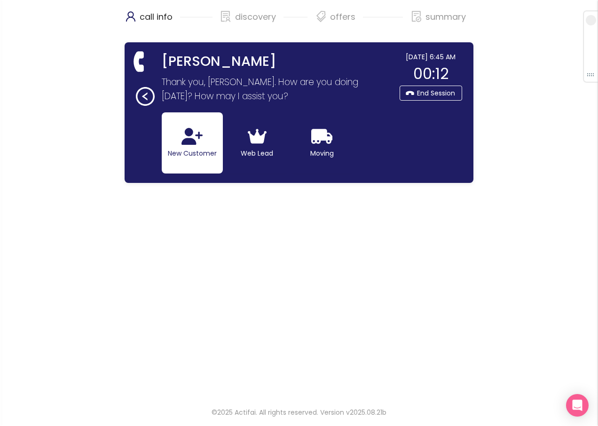
click at [184, 150] on button "New Customer" at bounding box center [192, 142] width 61 height 61
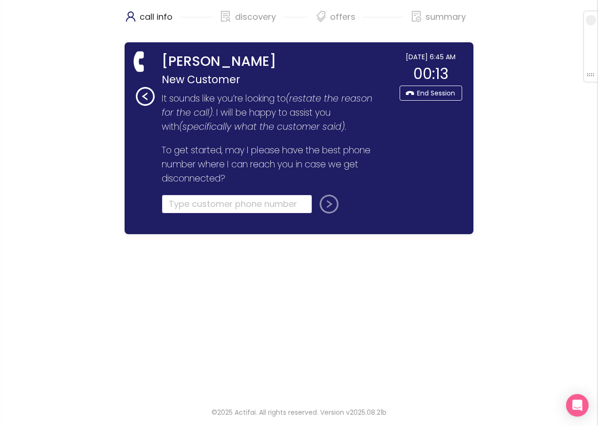
click at [177, 201] on input "tel" at bounding box center [237, 204] width 150 height 19
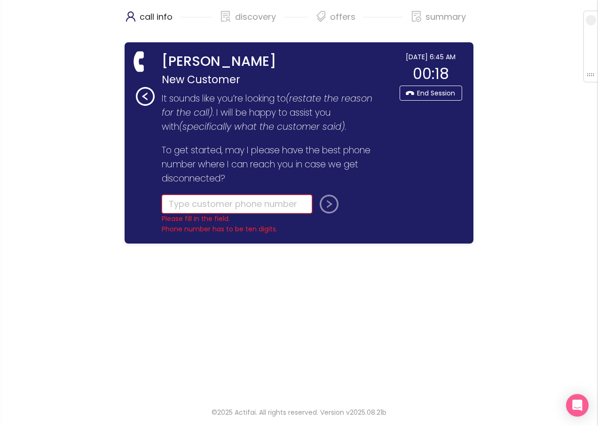
click at [205, 204] on input "tel" at bounding box center [237, 204] width 150 height 19
type input "[PHONE_NUMBER]"
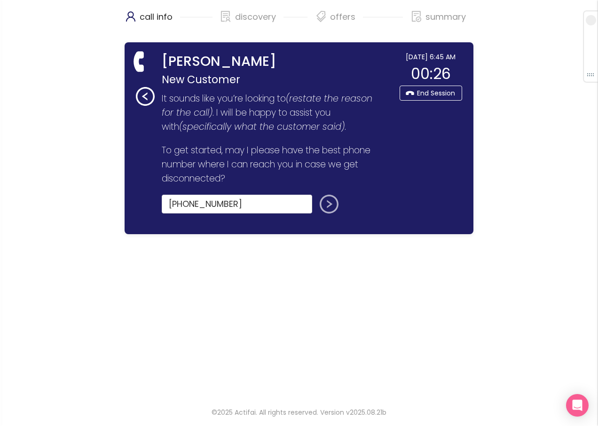
click at [328, 203] on button "submit" at bounding box center [327, 204] width 23 height 19
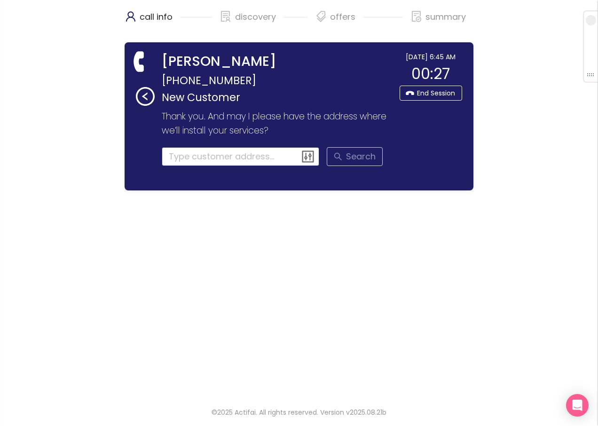
click at [199, 154] on input at bounding box center [241, 156] width 158 height 19
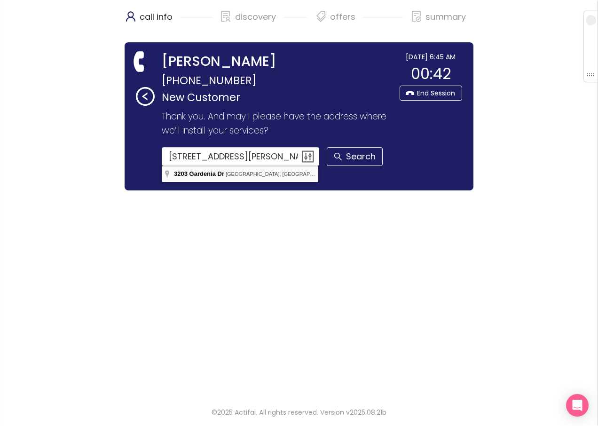
type input "[STREET_ADDRESS]"
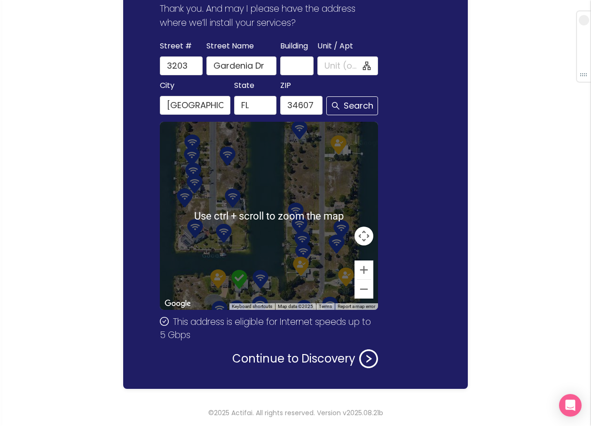
scroll to position [108, 0]
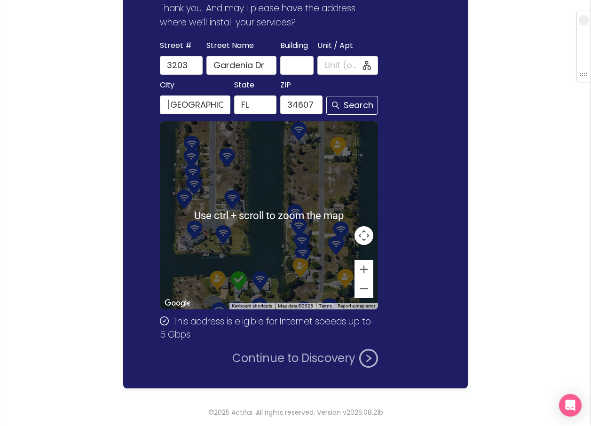
click at [297, 353] on button "Continue to Discovery" at bounding box center [305, 358] width 146 height 19
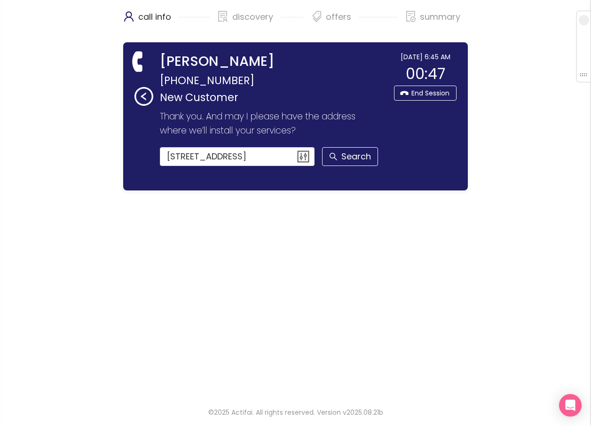
scroll to position [0, 0]
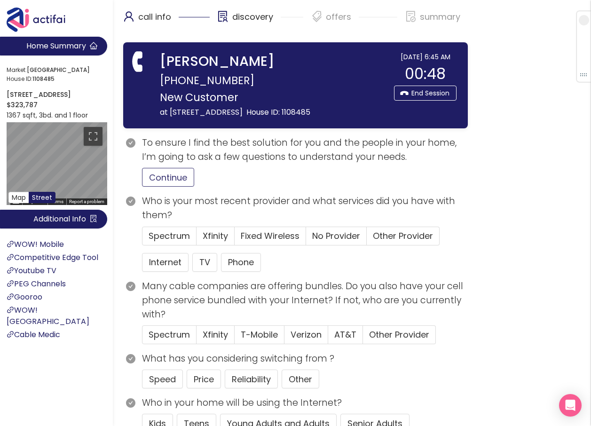
click at [167, 187] on button "Continue" at bounding box center [168, 177] width 52 height 19
click at [176, 242] on span "Spectrum" at bounding box center [169, 236] width 41 height 12
click at [142, 239] on input "Spectrum" at bounding box center [142, 239] width 0 height 0
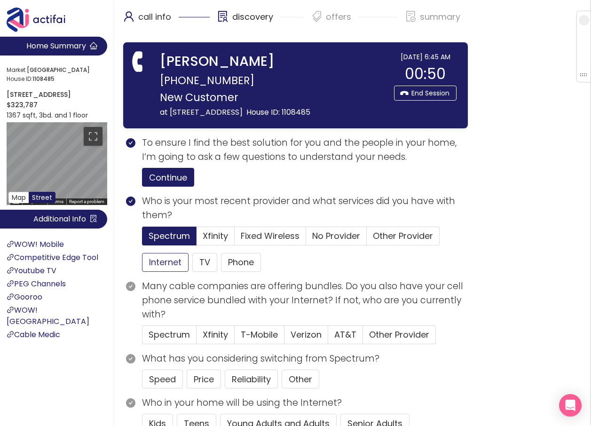
click at [162, 272] on button "Internet" at bounding box center [165, 262] width 47 height 19
click at [203, 388] on button "Price" at bounding box center [204, 379] width 34 height 19
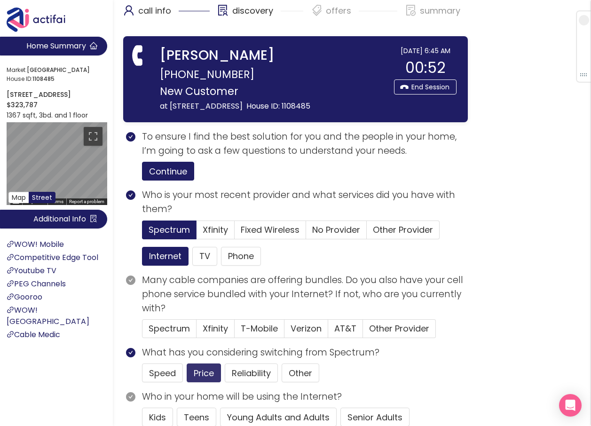
scroll to position [47, 0]
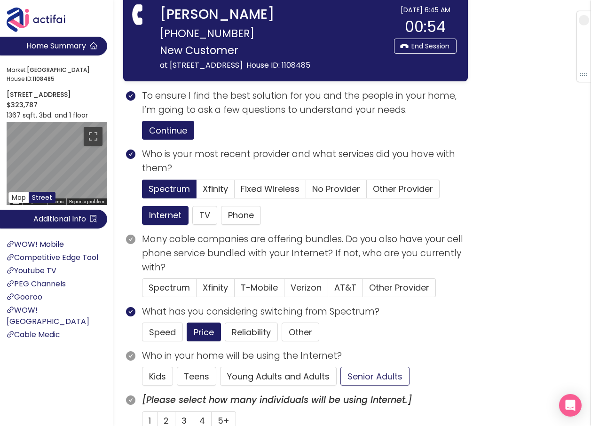
click at [372, 384] on button "Senior Adults" at bounding box center [374, 376] width 69 height 19
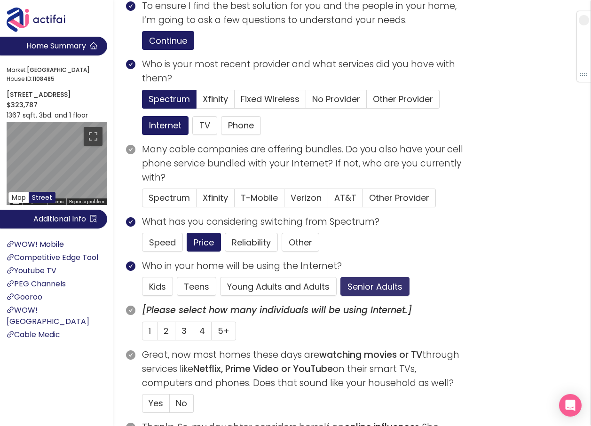
scroll to position [188, 0]
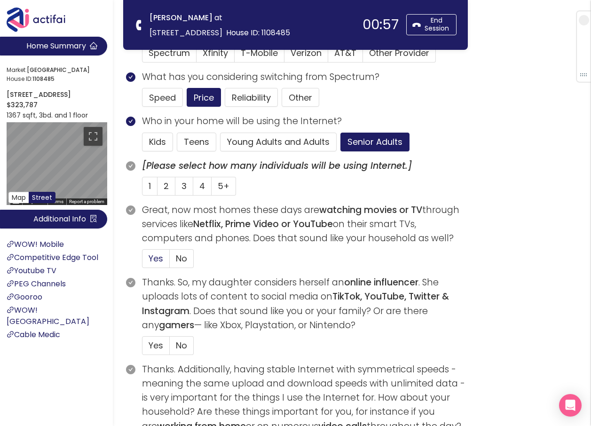
click at [156, 257] on span "Yes" at bounding box center [156, 259] width 15 height 12
click at [142, 261] on input "Yes" at bounding box center [142, 261] width 0 height 0
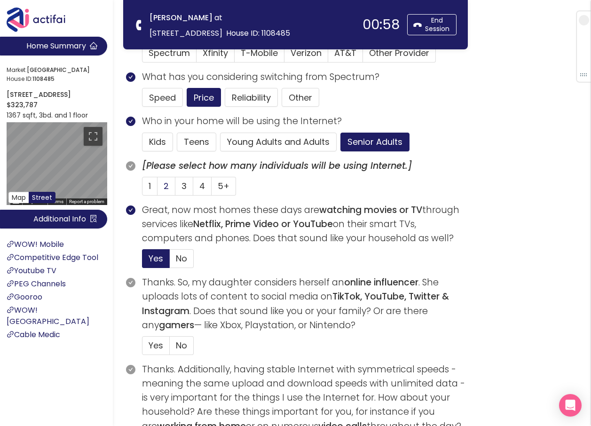
click at [168, 188] on label "2" at bounding box center [167, 186] width 18 height 19
click at [158, 189] on input "2" at bounding box center [158, 189] width 0 height 0
drag, startPoint x: 182, startPoint y: 344, endPoint x: 225, endPoint y: 335, distance: 43.8
click at [183, 344] on span "No" at bounding box center [181, 345] width 11 height 12
click at [170, 348] on input "No" at bounding box center [170, 348] width 0 height 0
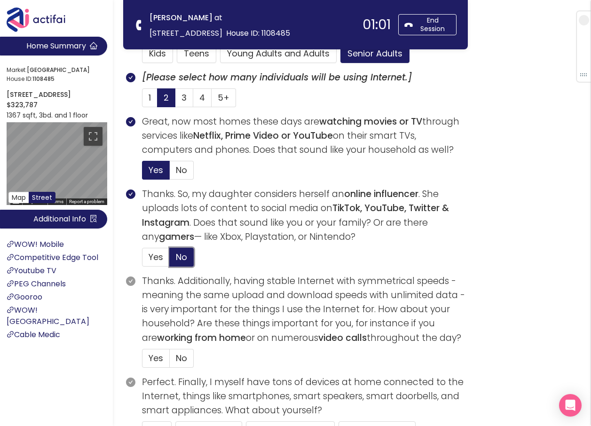
scroll to position [282, 0]
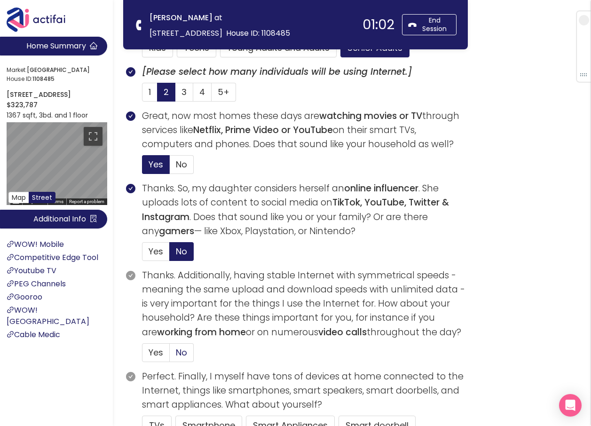
click at [177, 349] on span "No" at bounding box center [181, 353] width 11 height 12
click at [170, 355] on input "No" at bounding box center [170, 355] width 0 height 0
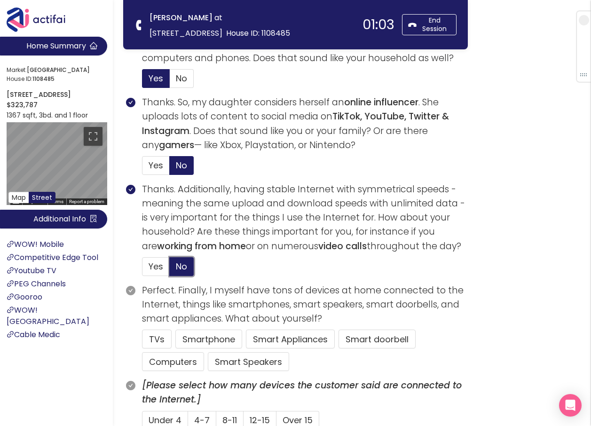
scroll to position [376, 0]
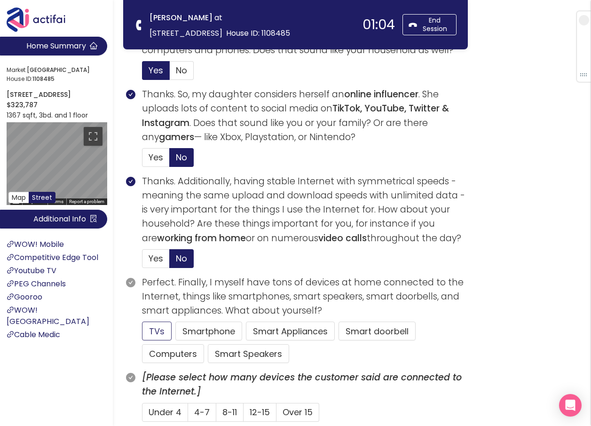
click at [158, 331] on button "TVs" at bounding box center [157, 331] width 30 height 19
click at [161, 357] on button "Computers" at bounding box center [173, 353] width 62 height 19
click at [199, 415] on span "4-7" at bounding box center [202, 412] width 16 height 12
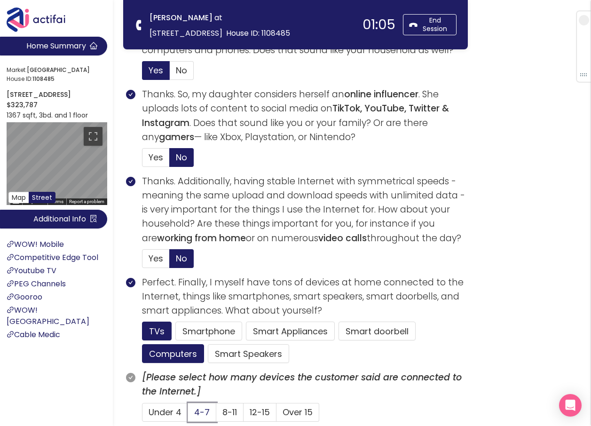
click at [188, 415] on input "4-7" at bounding box center [188, 415] width 0 height 0
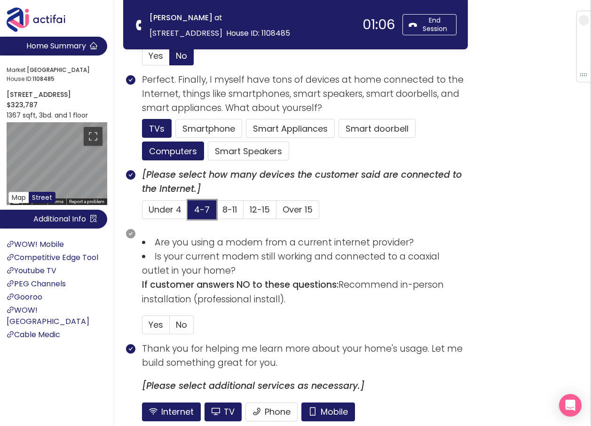
scroll to position [611, 0]
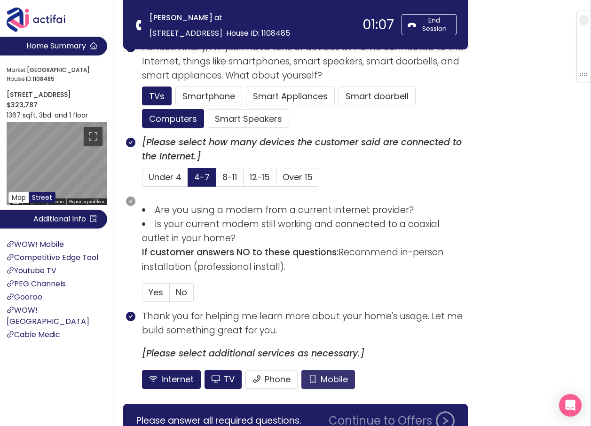
click at [317, 379] on button "Mobile" at bounding box center [328, 379] width 54 height 19
click at [182, 292] on span "No" at bounding box center [181, 292] width 11 height 12
click at [170, 295] on input "No" at bounding box center [170, 295] width 0 height 0
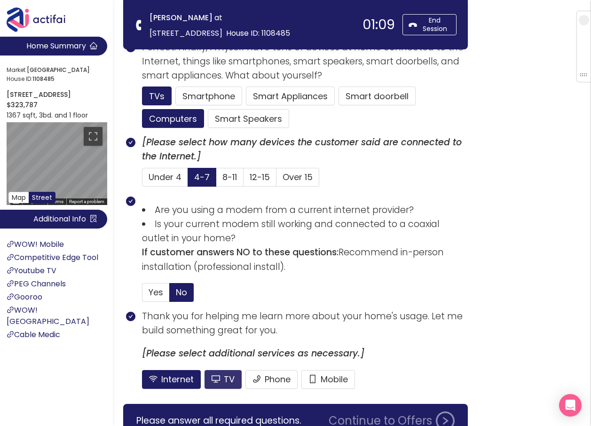
drag, startPoint x: 230, startPoint y: 382, endPoint x: 231, endPoint y: 364, distance: 17.5
click at [229, 380] on button "TV" at bounding box center [223, 379] width 37 height 19
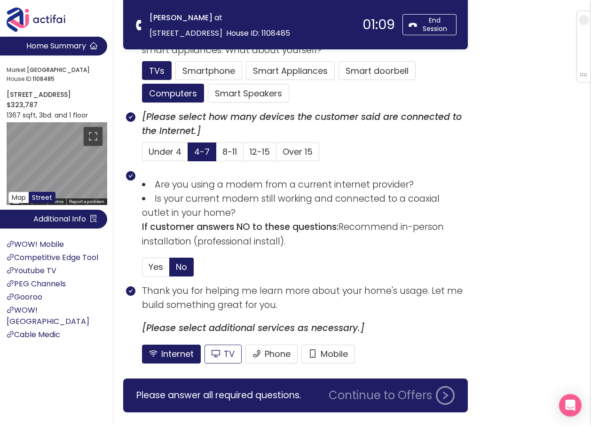
scroll to position [661, 0]
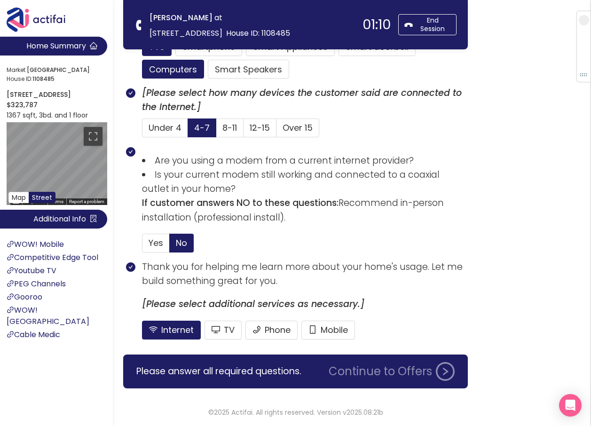
click at [383, 383] on div "Please answer all required questions. Continue to Offers" at bounding box center [295, 372] width 345 height 34
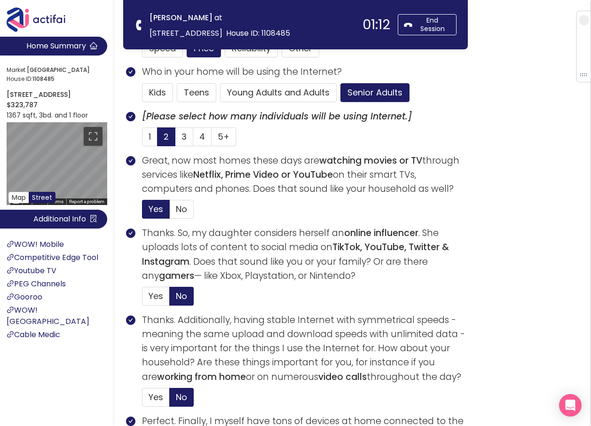
scroll to position [49, 0]
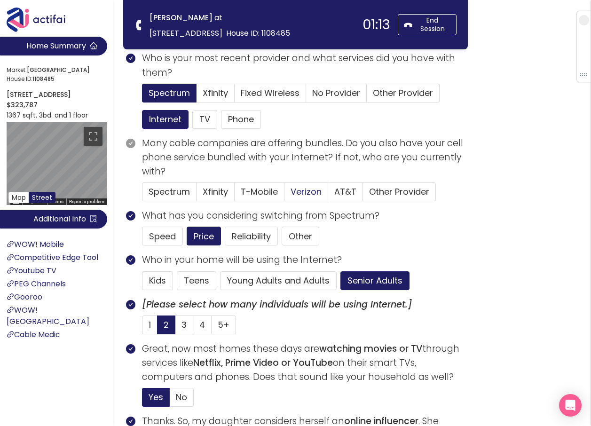
click at [306, 194] on span "Verizon" at bounding box center [306, 192] width 31 height 12
click at [284, 195] on input "Verizon" at bounding box center [284, 195] width 0 height 0
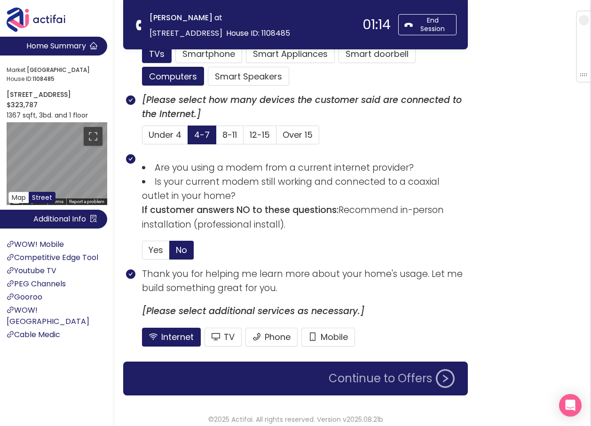
scroll to position [661, 0]
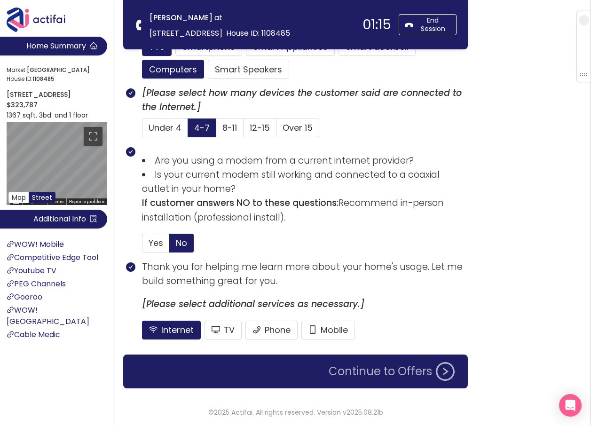
click at [361, 370] on button "Continue to Offers" at bounding box center [391, 371] width 137 height 19
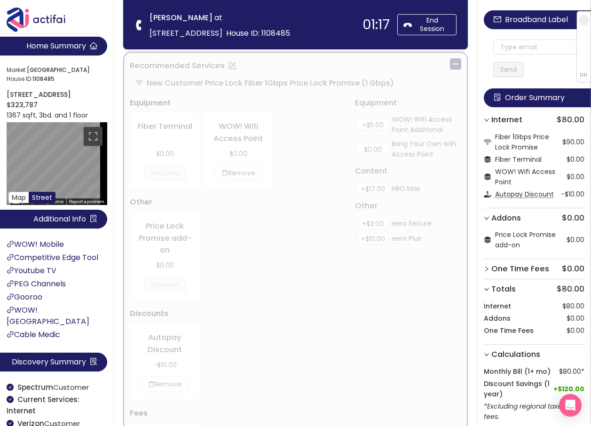
scroll to position [0, 0]
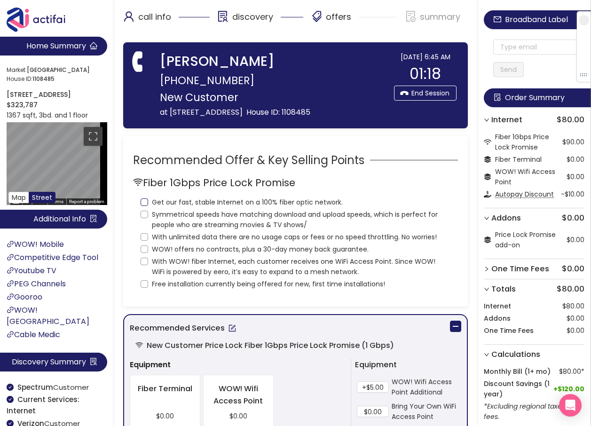
click at [145, 206] on input "Get our fast, stable Internet on a 100% fiber optic network." at bounding box center [145, 202] width 8 height 8
checkbox input "true"
click at [143, 218] on input "Symmetrical speeds have matching download and upload speeds, which is perfect f…" at bounding box center [145, 215] width 8 height 8
checkbox input "true"
click at [142, 241] on input "With unlimited data there are no usage caps or fees or no speed throttling. No …" at bounding box center [145, 237] width 8 height 8
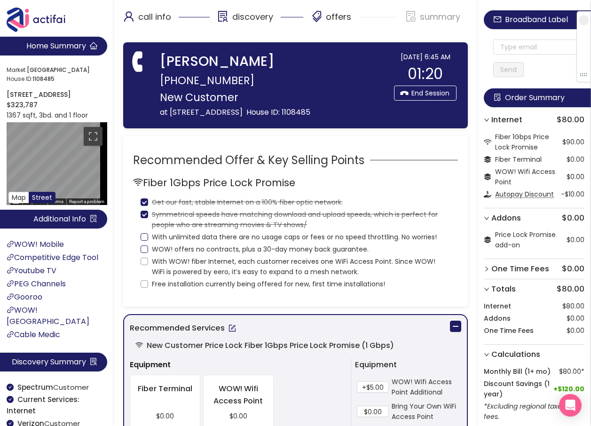
checkbox input "true"
click at [143, 253] on input "WOW! offers no contracts, plus a 30-day money back guarantee." at bounding box center [145, 249] width 8 height 8
checkbox input "true"
click at [146, 265] on input "With WOW! fiber Internet, each customer receives one WiFi Access Point. Since W…" at bounding box center [145, 262] width 8 height 8
checkbox input "true"
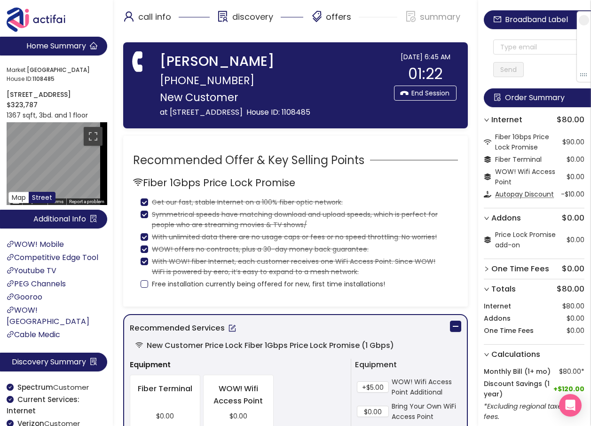
click at [148, 288] on input "Free installation currently being offered for new, first time installations!" at bounding box center [145, 284] width 8 height 8
checkbox input "true"
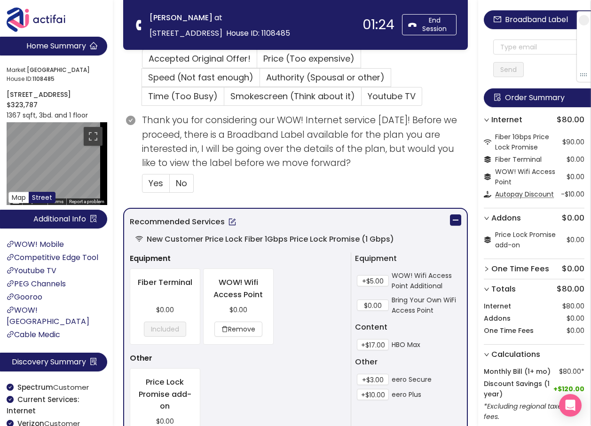
scroll to position [282, 0]
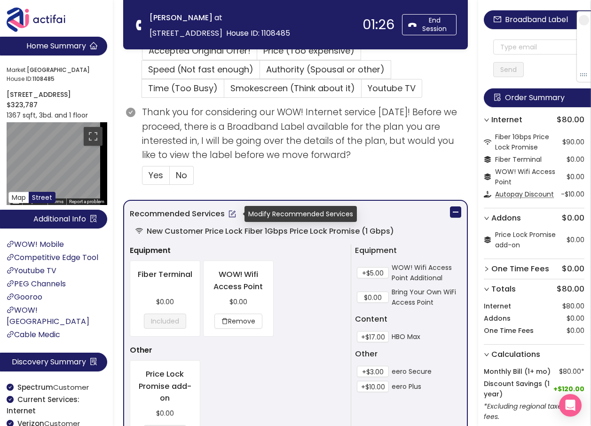
click at [233, 215] on button "button" at bounding box center [232, 213] width 15 height 15
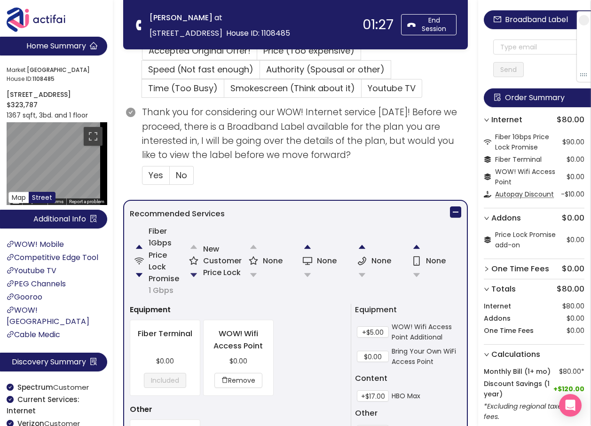
click at [200, 270] on button "button" at bounding box center [193, 275] width 19 height 19
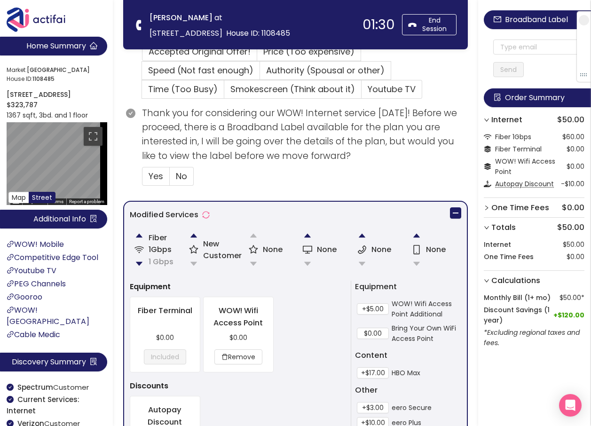
scroll to position [301, 0]
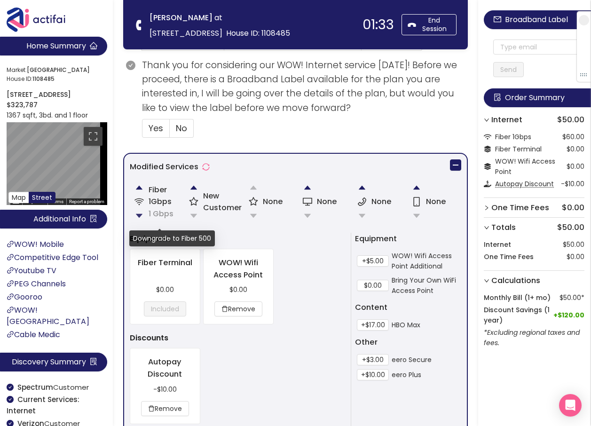
click at [137, 214] on button "button" at bounding box center [139, 215] width 19 height 19
click at [196, 188] on button "button" at bounding box center [193, 187] width 19 height 19
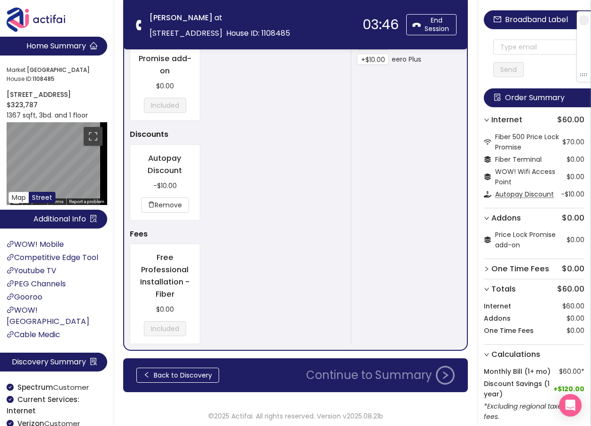
scroll to position [684, 0]
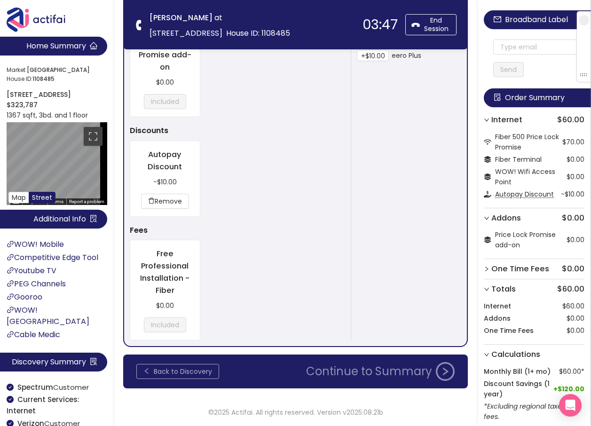
drag, startPoint x: 174, startPoint y: 369, endPoint x: 181, endPoint y: 369, distance: 6.1
click at [174, 369] on button "Back to Discovery" at bounding box center [177, 371] width 83 height 15
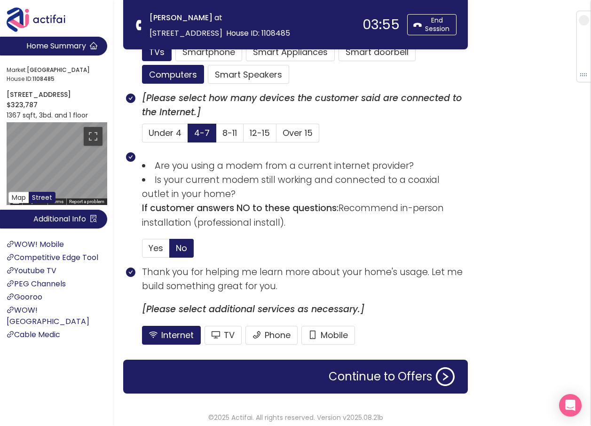
scroll to position [658, 0]
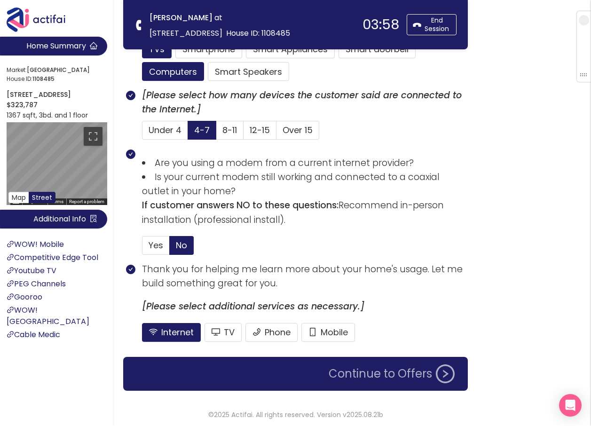
click at [356, 375] on button "Continue to Offers" at bounding box center [391, 373] width 137 height 19
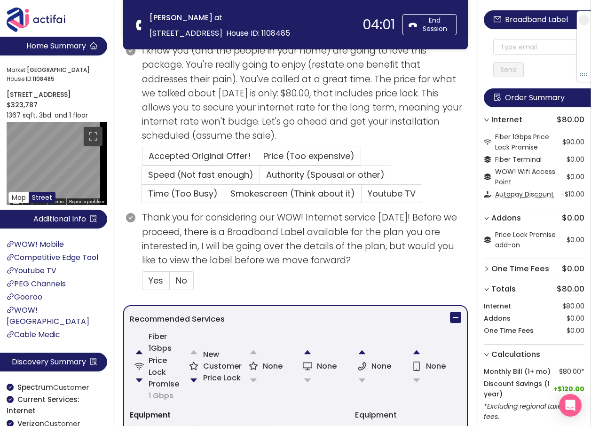
scroll to position [188, 0]
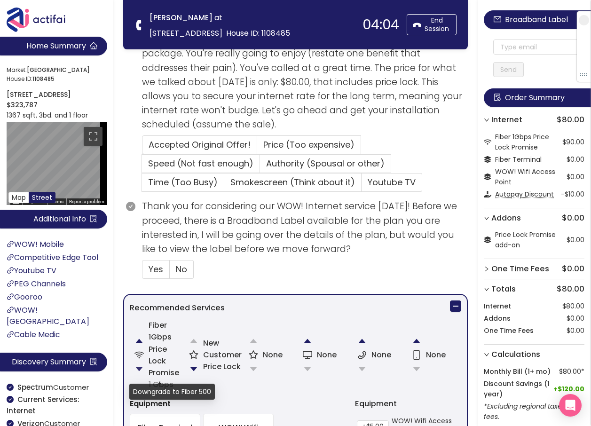
click at [137, 367] on button "button" at bounding box center [139, 369] width 19 height 19
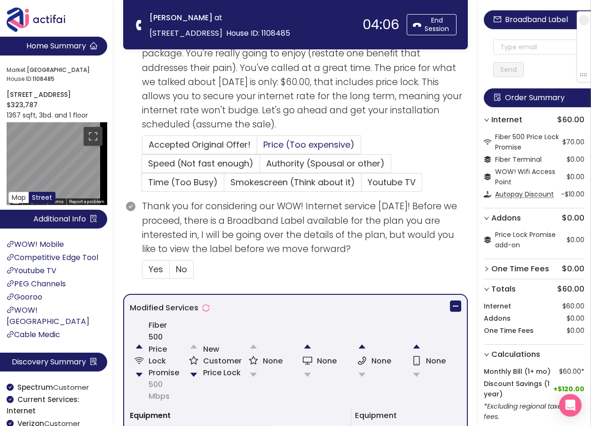
drag, startPoint x: 287, startPoint y: 142, endPoint x: 278, endPoint y: 154, distance: 14.8
click at [285, 142] on span "Price (Too expensive)" at bounding box center [308, 145] width 91 height 12
click at [257, 148] on input "Price (Too expensive)" at bounding box center [257, 148] width 0 height 0
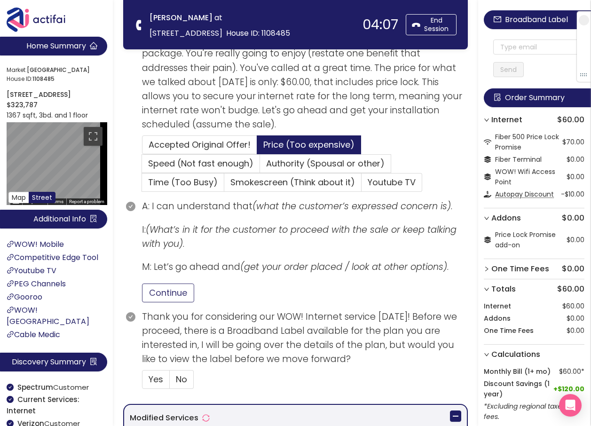
click at [154, 289] on button "Continue" at bounding box center [168, 293] width 52 height 19
drag, startPoint x: 152, startPoint y: 382, endPoint x: 185, endPoint y: 361, distance: 39.1
click at [153, 382] on span "Yes" at bounding box center [156, 379] width 15 height 12
click at [142, 382] on input "Yes" at bounding box center [142, 382] width 0 height 0
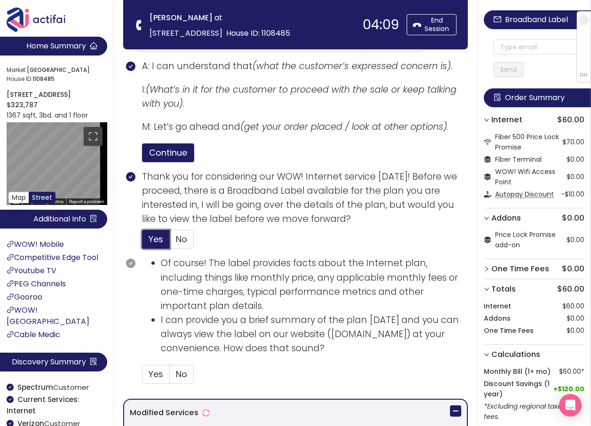
scroll to position [329, 0]
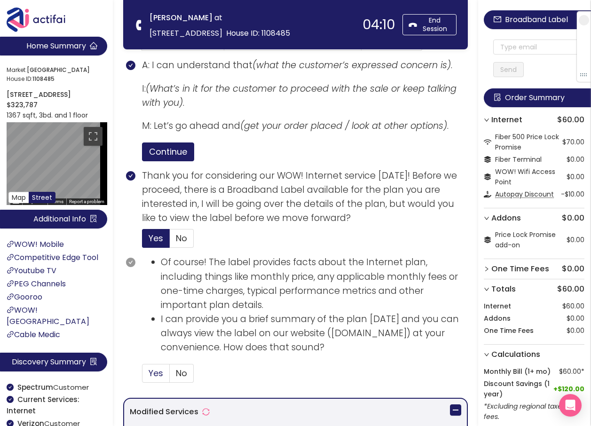
click at [144, 379] on label "Yes" at bounding box center [156, 373] width 28 height 19
click at [142, 376] on input "Yes" at bounding box center [142, 376] width 0 height 0
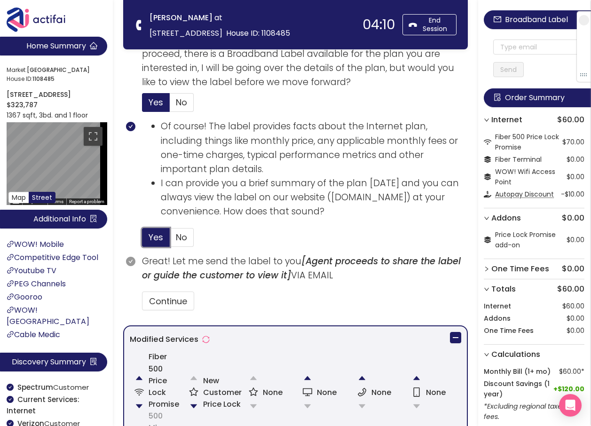
scroll to position [470, 0]
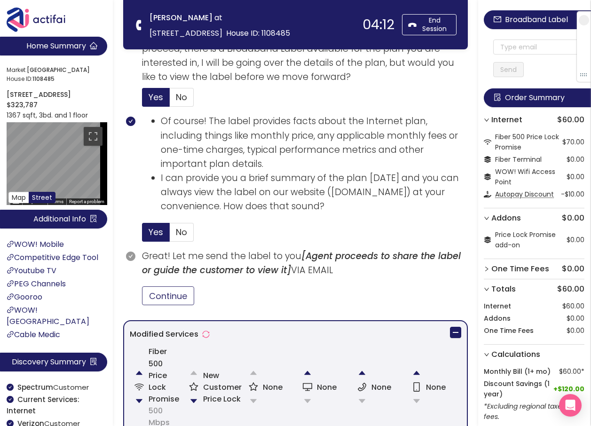
click at [162, 294] on button "Continue" at bounding box center [168, 295] width 52 height 19
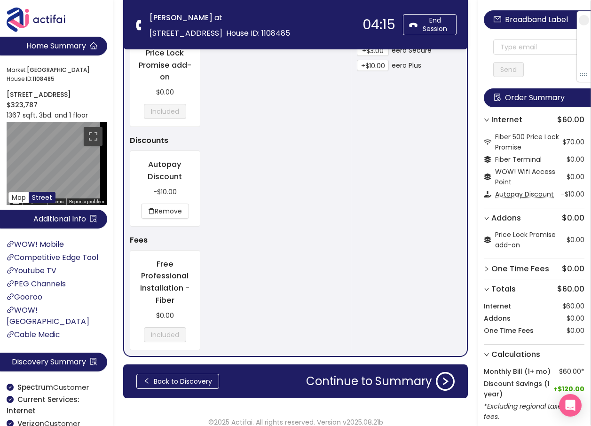
scroll to position [993, 0]
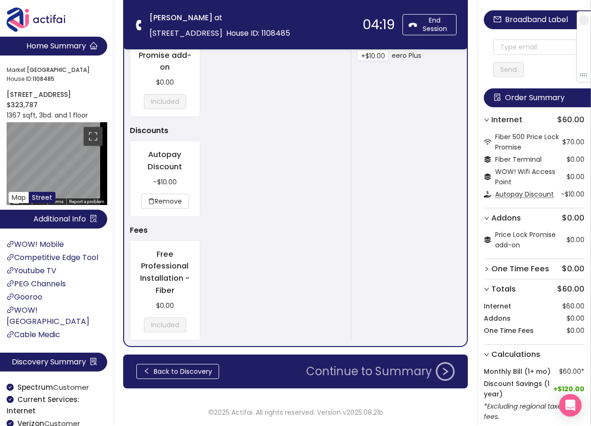
click at [336, 371] on button "Continue to Summary" at bounding box center [380, 371] width 160 height 19
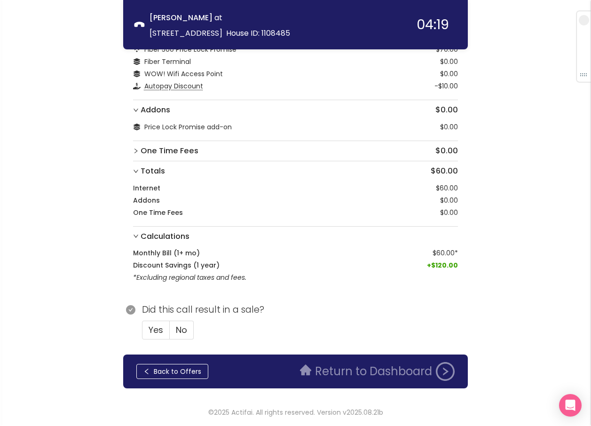
scroll to position [58, 0]
click at [149, 330] on span "Yes" at bounding box center [156, 330] width 15 height 12
click at [142, 333] on input "Yes" at bounding box center [142, 333] width 0 height 0
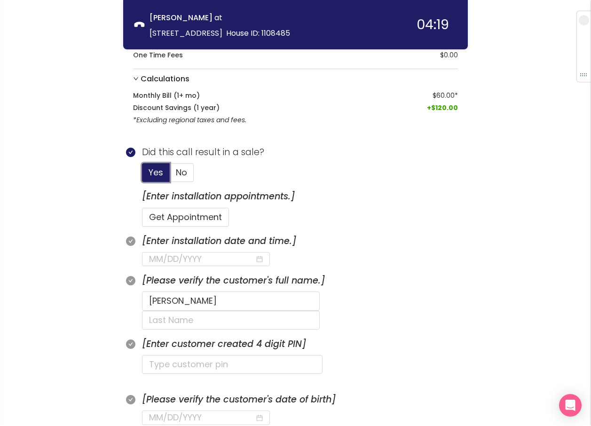
scroll to position [246, 0]
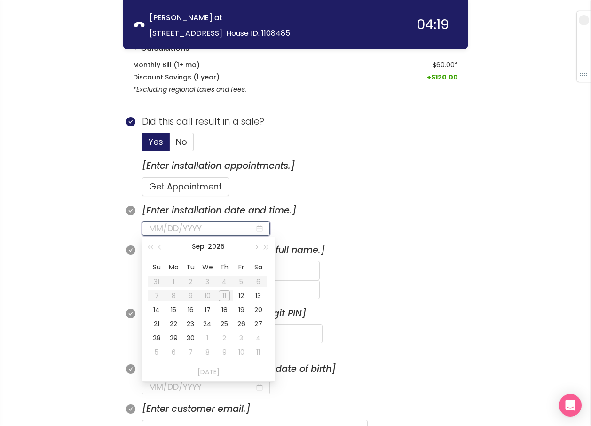
click at [196, 229] on input at bounding box center [202, 228] width 106 height 13
type input "[DATE]"
click at [241, 296] on div "12" at bounding box center [241, 295] width 11 height 11
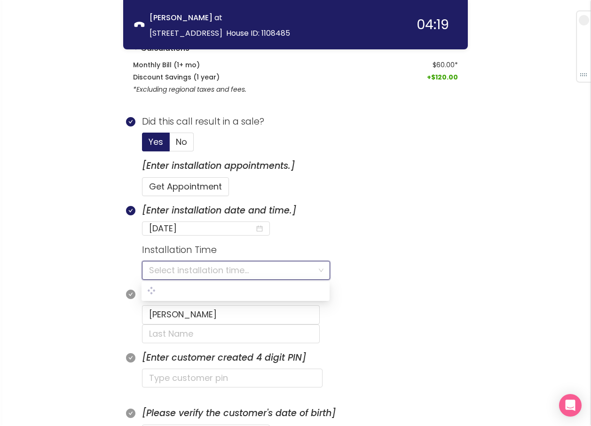
click at [170, 271] on input "search" at bounding box center [232, 270] width 167 height 18
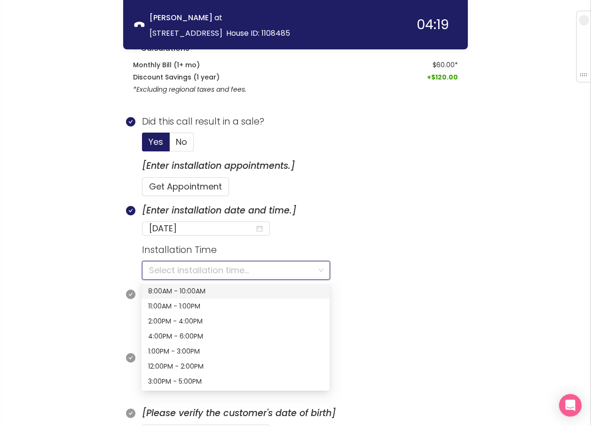
click at [160, 290] on div "8:00AM - 10:00AM" at bounding box center [235, 291] width 175 height 10
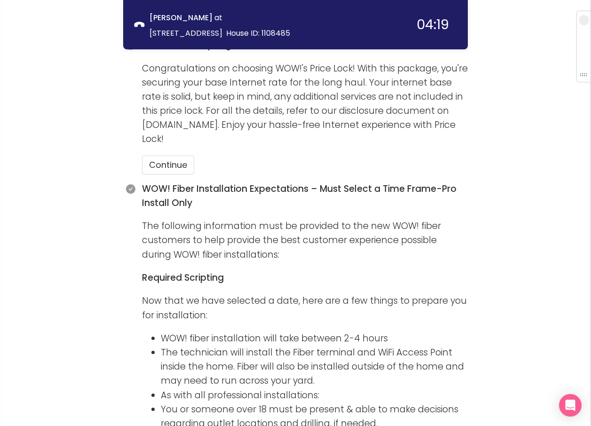
scroll to position [1384, 0]
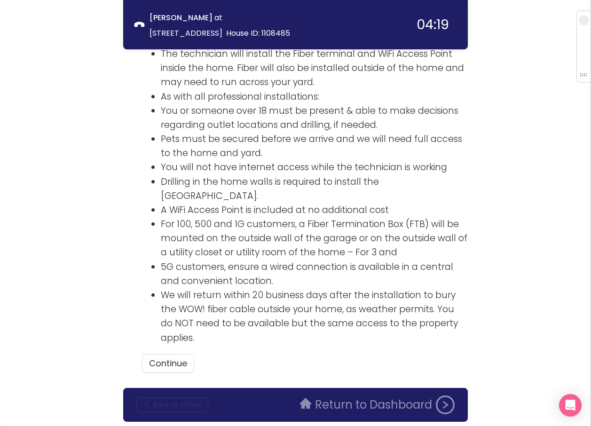
drag, startPoint x: 173, startPoint y: 375, endPoint x: 197, endPoint y: 352, distance: 33.3
click at [173, 397] on button "Back to Offers" at bounding box center [172, 404] width 72 height 15
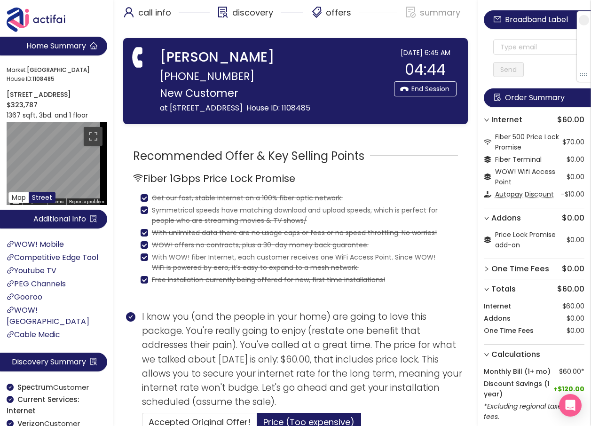
scroll to position [0, 0]
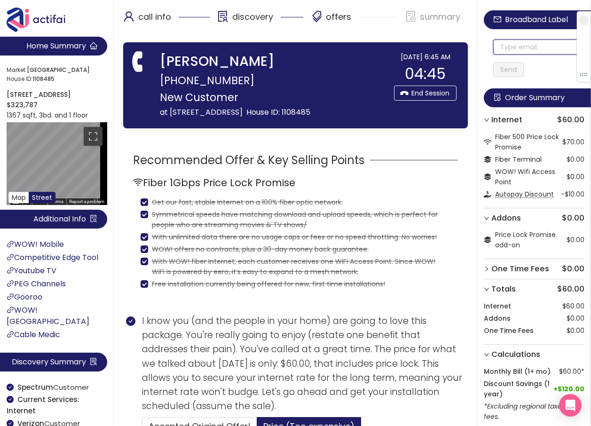
click at [538, 46] on input "text" at bounding box center [538, 46] width 91 height 15
drag, startPoint x: 546, startPoint y: 46, endPoint x: 477, endPoint y: 39, distance: 69.4
click at [506, 50] on input "[EMAIL_ADDRESS][DOMAIN_NAME]" at bounding box center [538, 46] width 91 height 15
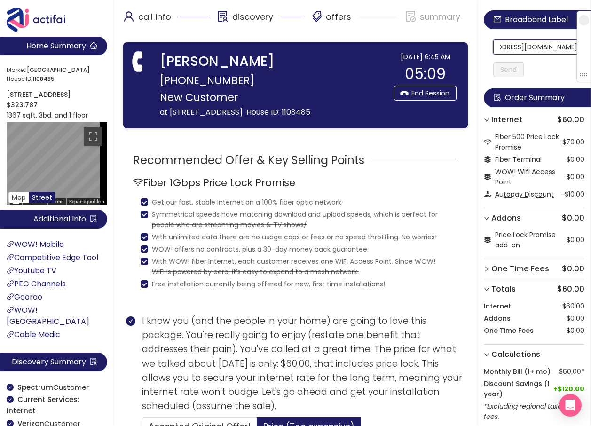
drag, startPoint x: 506, startPoint y: 51, endPoint x: 576, endPoint y: 52, distance: 69.1
type input "[EMAIL_ADDRESS][DOMAIN_NAME]"
click at [515, 70] on button "Send" at bounding box center [508, 69] width 31 height 15
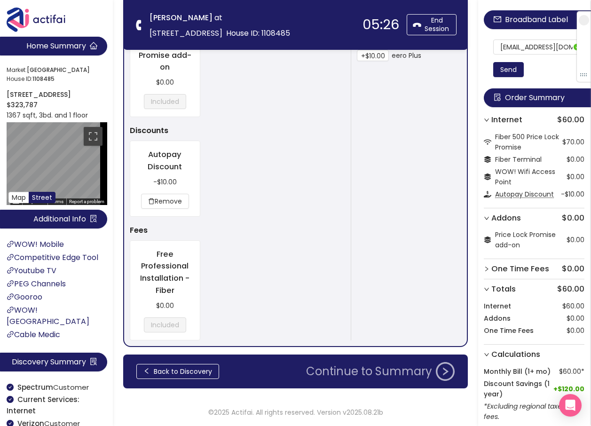
click at [374, 370] on button "Continue to Summary" at bounding box center [380, 371] width 160 height 19
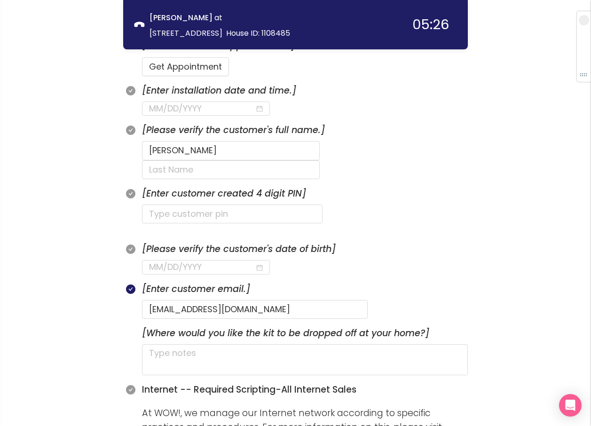
scroll to position [339, 0]
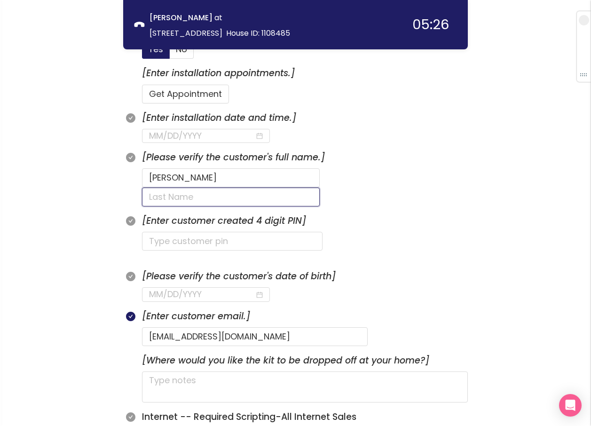
click at [300, 188] on input "text" at bounding box center [231, 197] width 178 height 19
type input "[GEOGRAPHIC_DATA]"
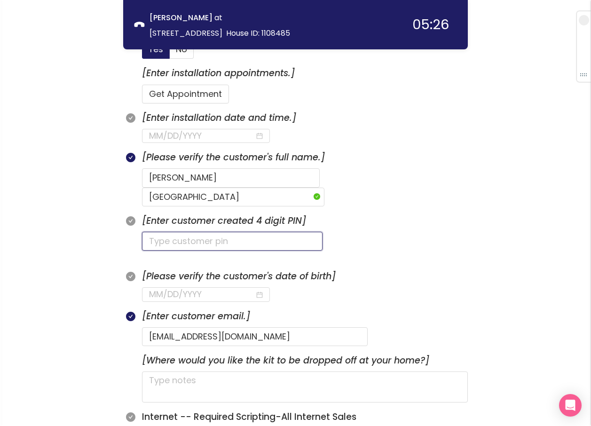
click at [183, 232] on input "text" at bounding box center [232, 241] width 181 height 19
type input "3956"
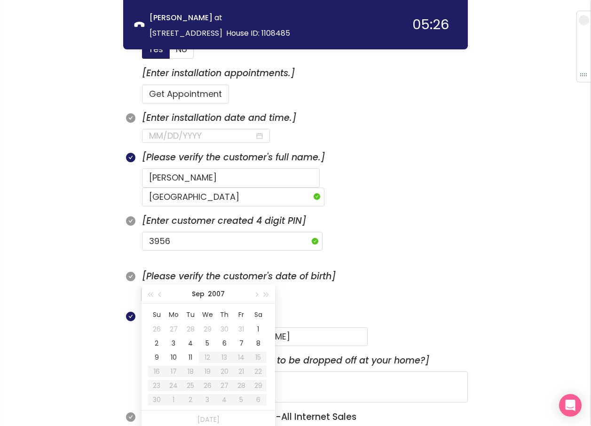
click at [154, 288] on input at bounding box center [202, 294] width 106 height 13
click at [224, 369] on div "20" at bounding box center [224, 371] width 11 height 11
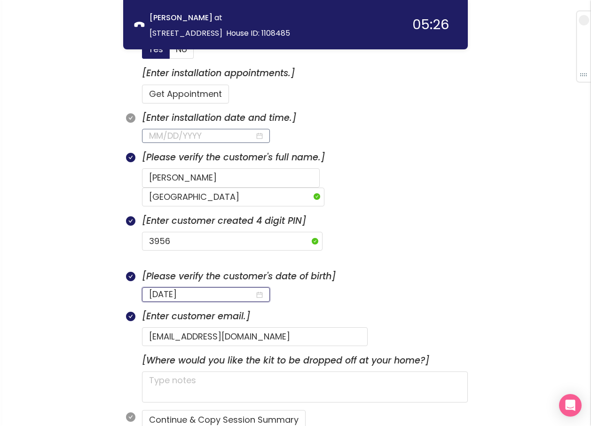
type input "[DATE]"
click at [190, 133] on input at bounding box center [202, 135] width 106 height 13
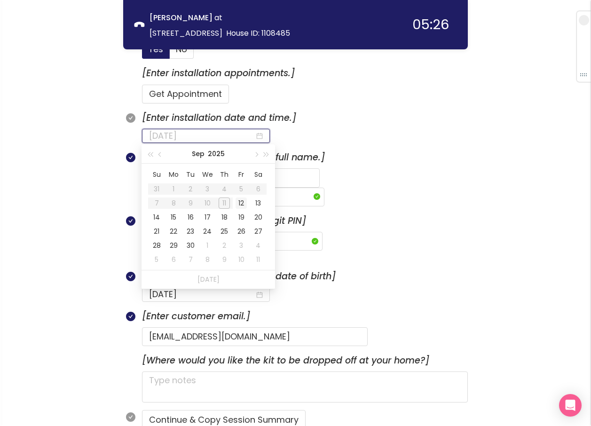
type input "[DATE]"
click at [242, 201] on div "12" at bounding box center [241, 202] width 11 height 11
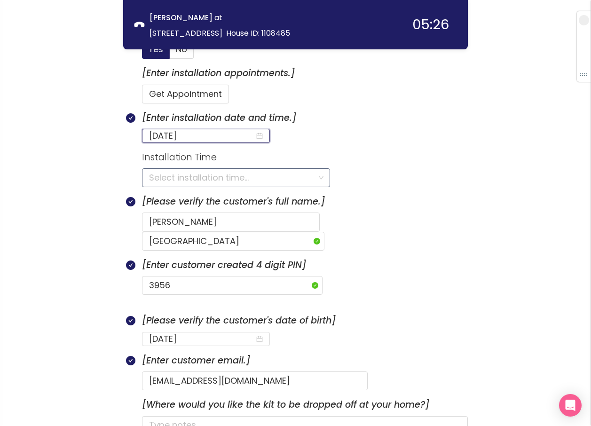
click at [182, 179] on input "search" at bounding box center [232, 178] width 167 height 18
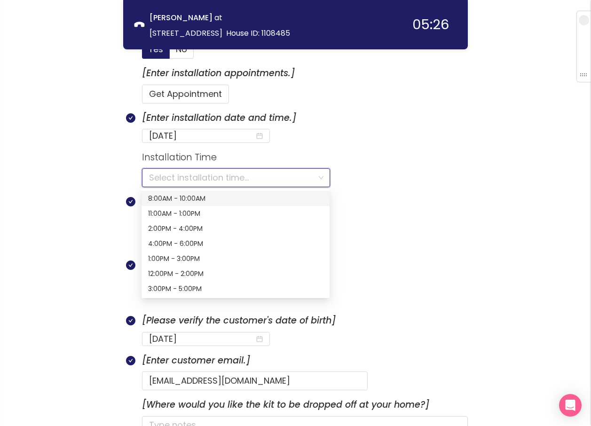
click at [165, 199] on div "8:00AM - 10:00AM" at bounding box center [235, 198] width 175 height 10
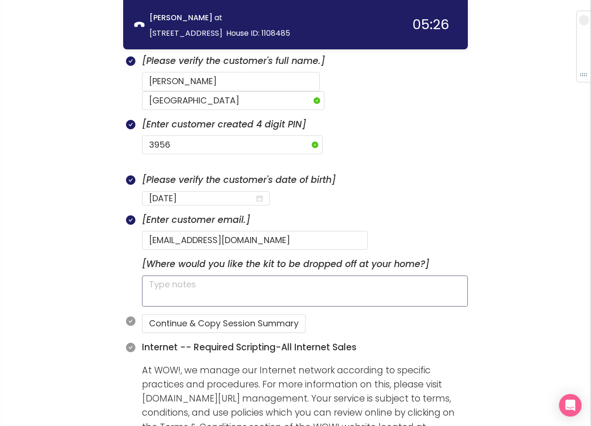
scroll to position [480, 0]
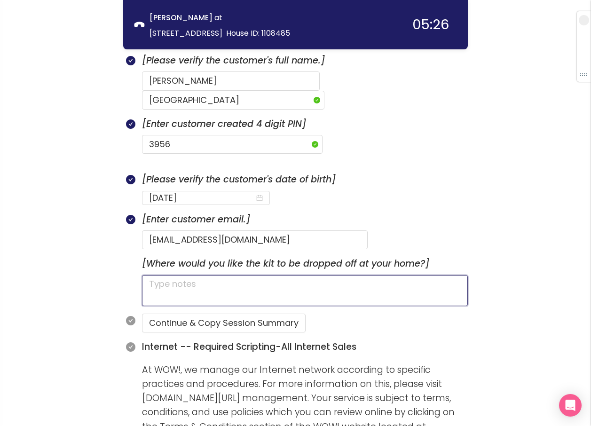
click at [243, 275] on textarea at bounding box center [305, 290] width 326 height 31
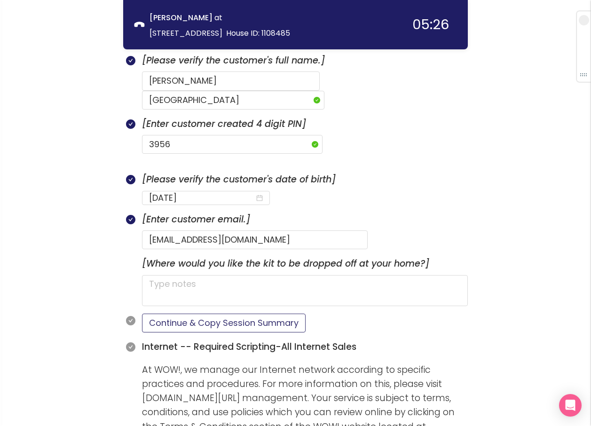
click at [227, 314] on button "Continue & Copy Session Summary" at bounding box center [224, 323] width 164 height 19
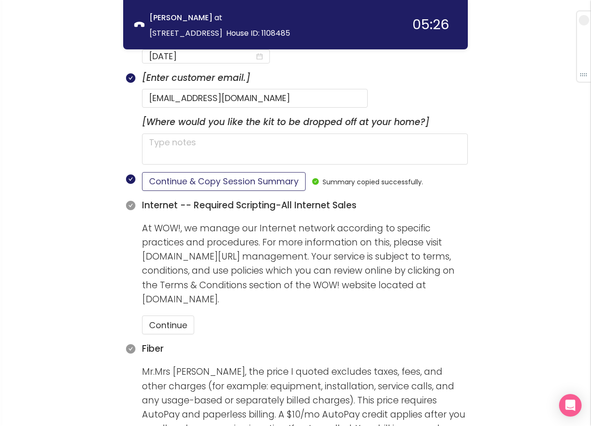
scroll to position [668, 0]
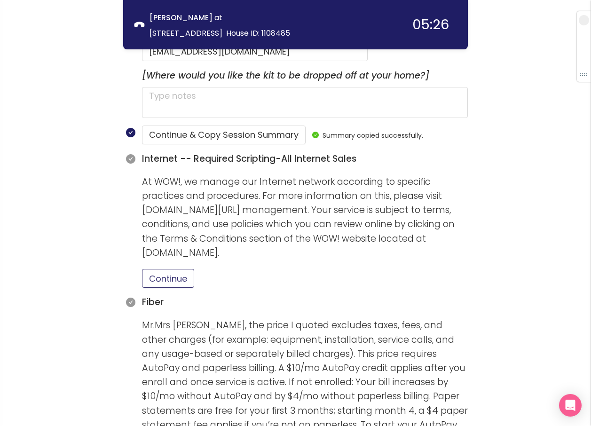
click at [171, 269] on button "Continue" at bounding box center [168, 278] width 52 height 19
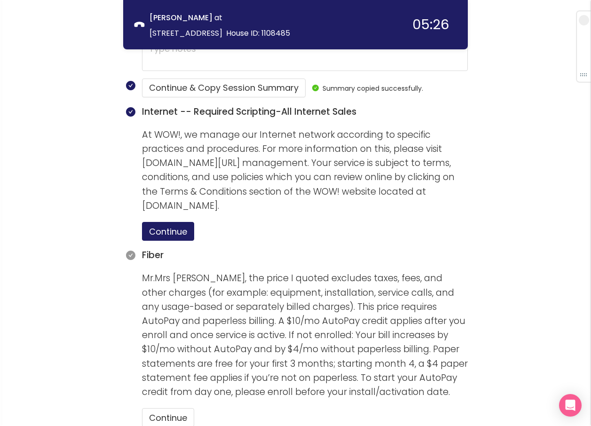
scroll to position [809, 0]
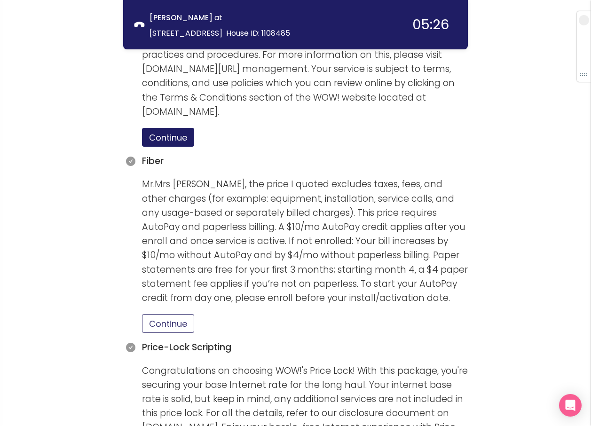
click at [164, 314] on button "Continue" at bounding box center [168, 323] width 52 height 19
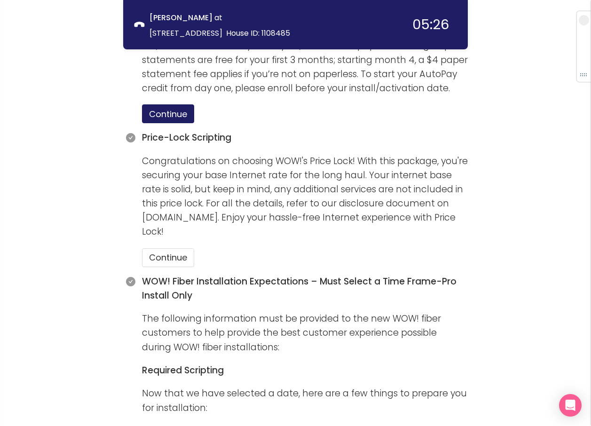
scroll to position [1044, 0]
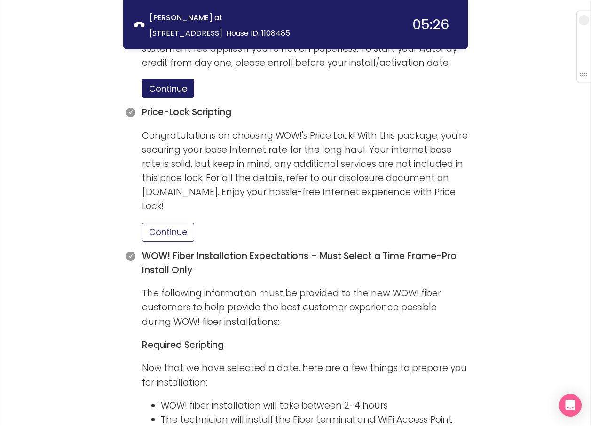
click at [174, 223] on button "Continue" at bounding box center [168, 232] width 52 height 19
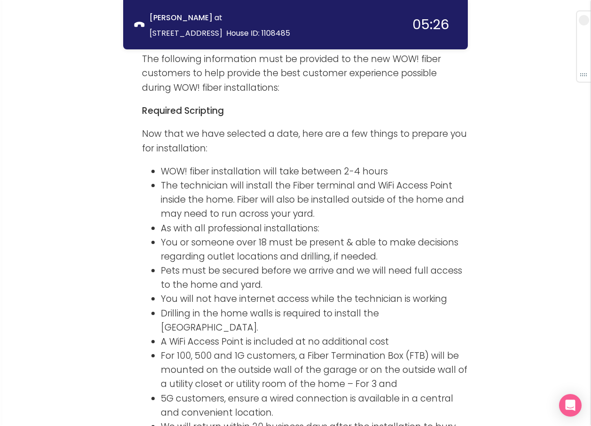
scroll to position [1279, 0]
drag, startPoint x: 359, startPoint y: 233, endPoint x: 344, endPoint y: 221, distance: 18.7
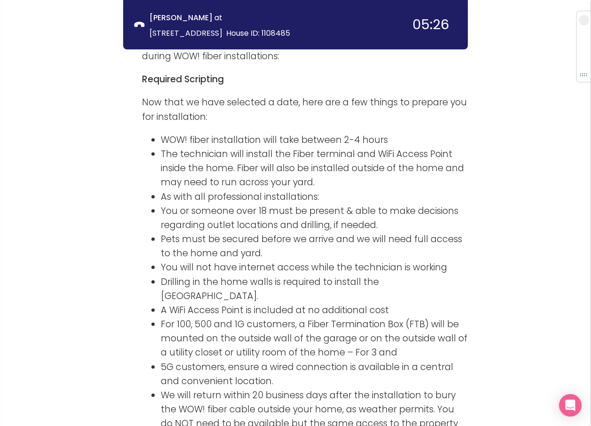
scroll to position [1326, 0]
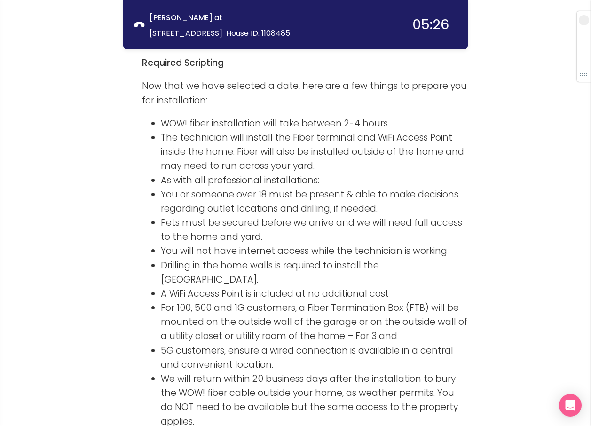
drag, startPoint x: 344, startPoint y: 221, endPoint x: 112, endPoint y: 289, distance: 241.4
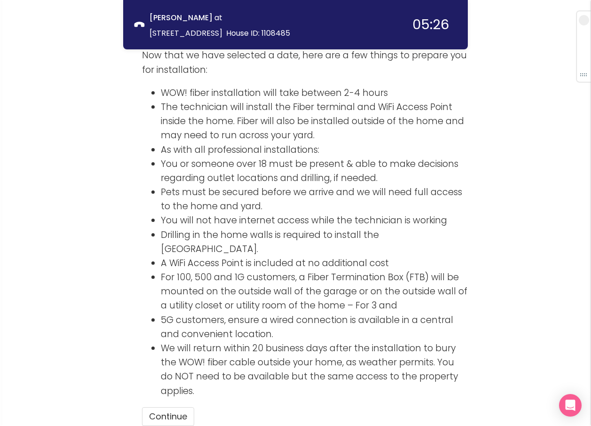
scroll to position [1374, 0]
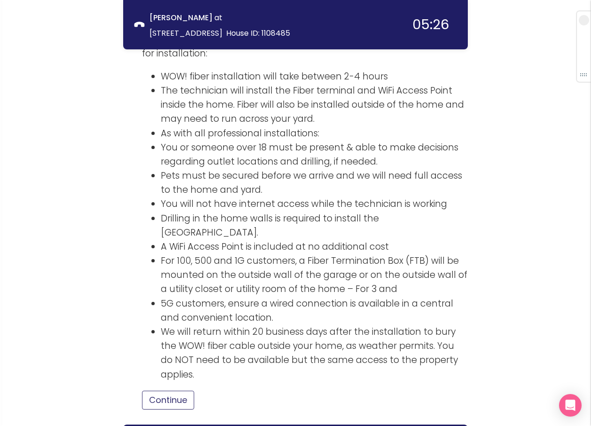
click at [173, 391] on button "Continue" at bounding box center [168, 400] width 52 height 19
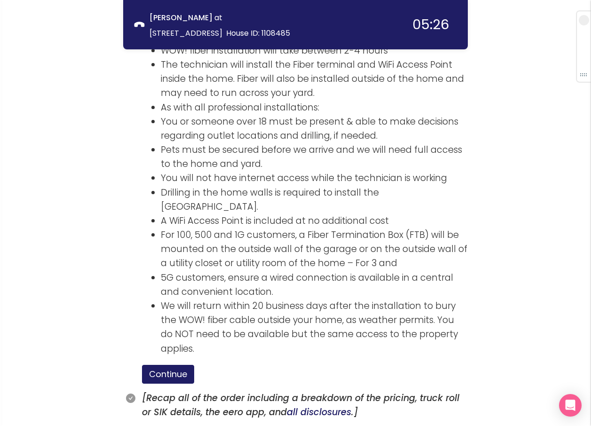
scroll to position [1474, 0]
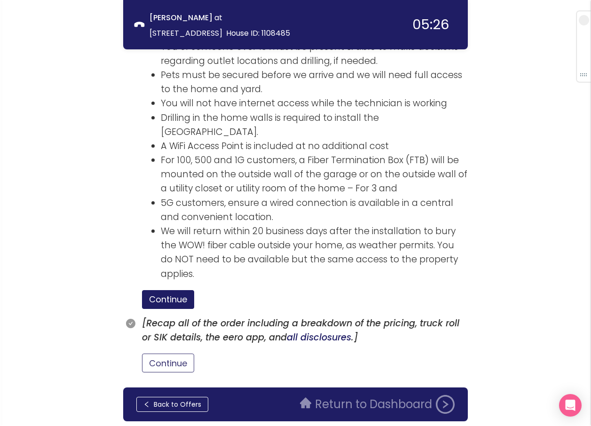
click at [160, 354] on button "Continue" at bounding box center [168, 363] width 52 height 19
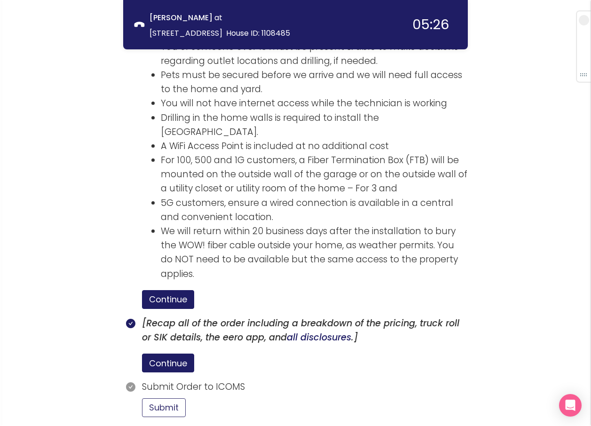
click at [167, 398] on button "Submit" at bounding box center [164, 407] width 44 height 19
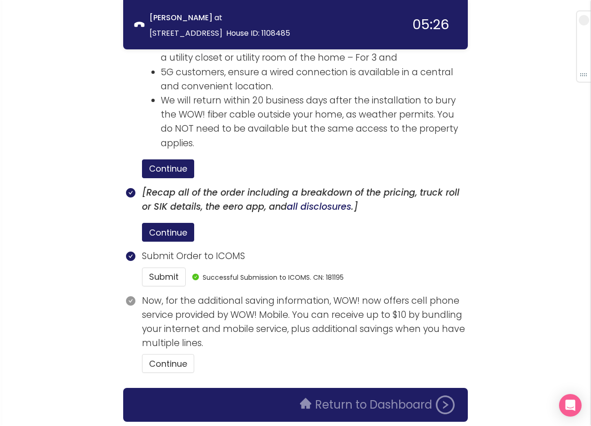
scroll to position [1605, 0]
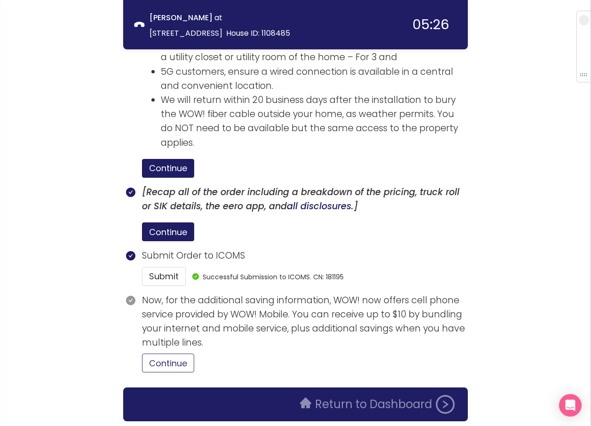
click at [176, 354] on button "Continue" at bounding box center [168, 363] width 52 height 19
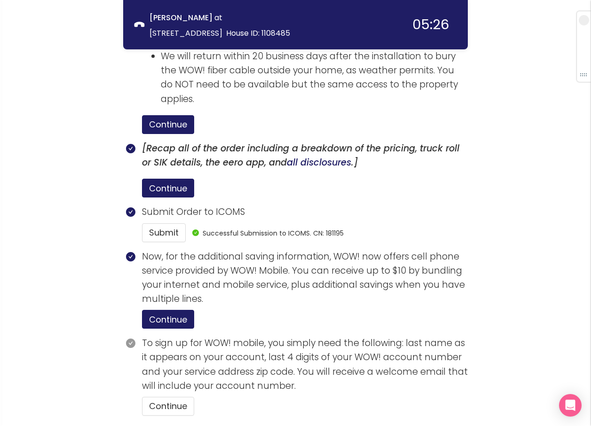
scroll to position [1692, 0]
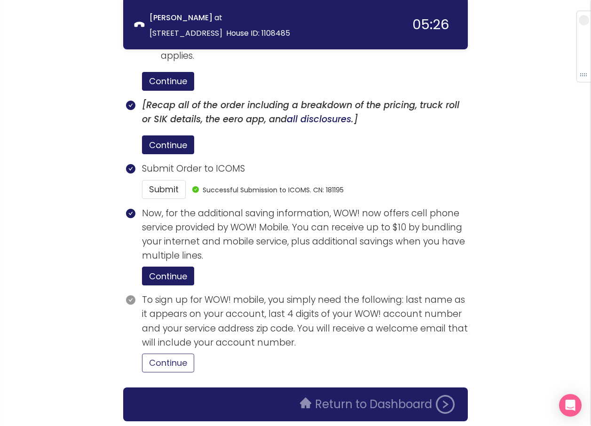
click at [158, 354] on button "Continue" at bounding box center [168, 363] width 52 height 19
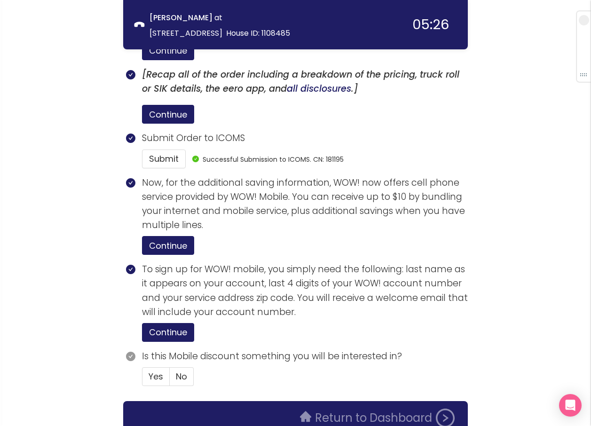
scroll to position [1737, 0]
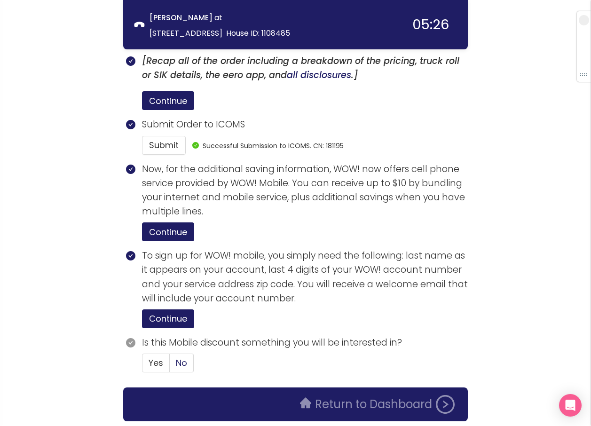
click at [180, 357] on span "No" at bounding box center [181, 363] width 11 height 12
click at [170, 366] on input "No" at bounding box center [170, 366] width 0 height 0
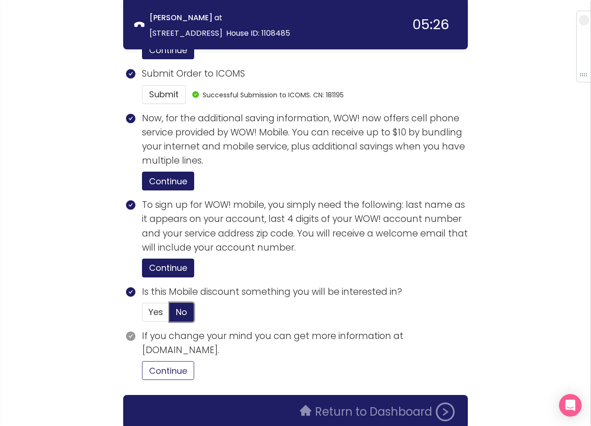
scroll to position [1795, 0]
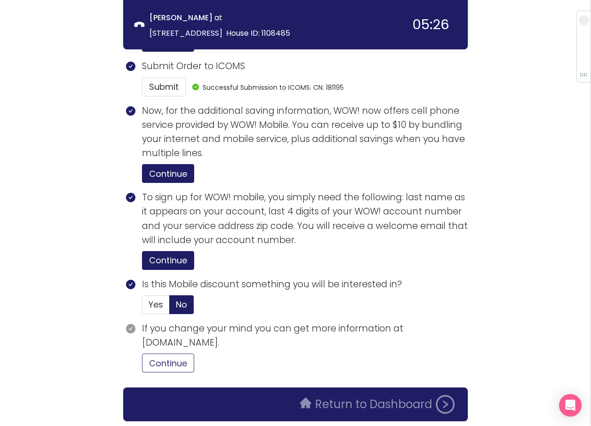
click at [168, 354] on button "Continue" at bounding box center [168, 363] width 52 height 19
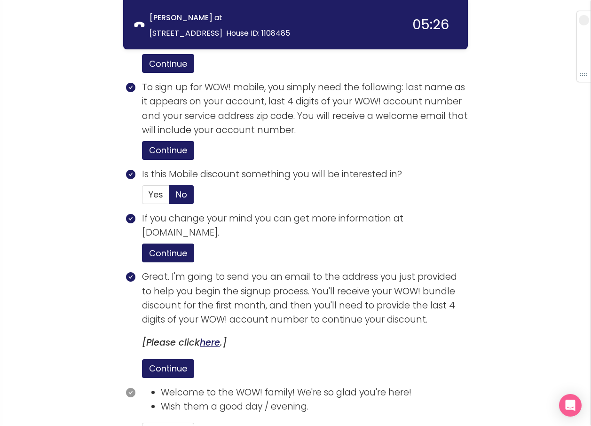
scroll to position [1974, 0]
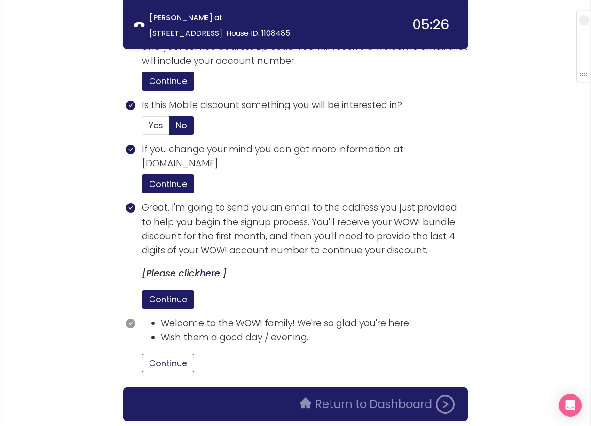
click at [178, 354] on button "Continue" at bounding box center [168, 363] width 52 height 19
click at [345, 395] on button "Return to Dashboard" at bounding box center [377, 404] width 166 height 19
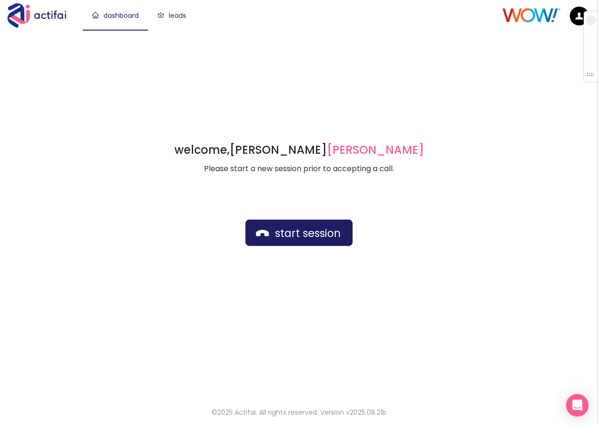
click at [527, 179] on div "welcome, [PERSON_NAME] german Please start a new session prior to accepting a c…" at bounding box center [299, 213] width 598 height 366
click at [282, 234] on button "start session" at bounding box center [298, 233] width 107 height 26
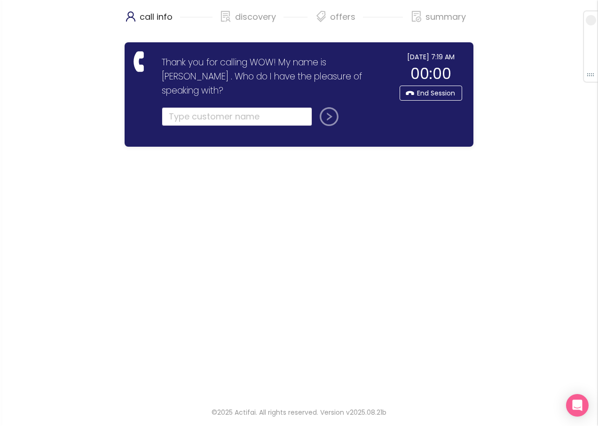
click at [173, 107] on input "text" at bounding box center [237, 116] width 150 height 19
type input "[PERSON_NAME]"
click at [328, 107] on button "submit" at bounding box center [327, 116] width 23 height 19
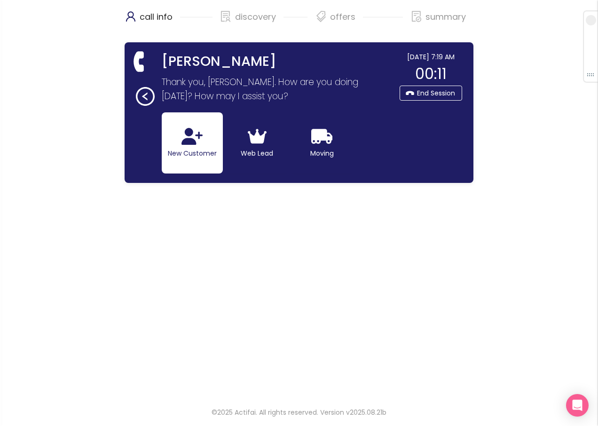
click at [182, 138] on icon "button" at bounding box center [192, 136] width 21 height 17
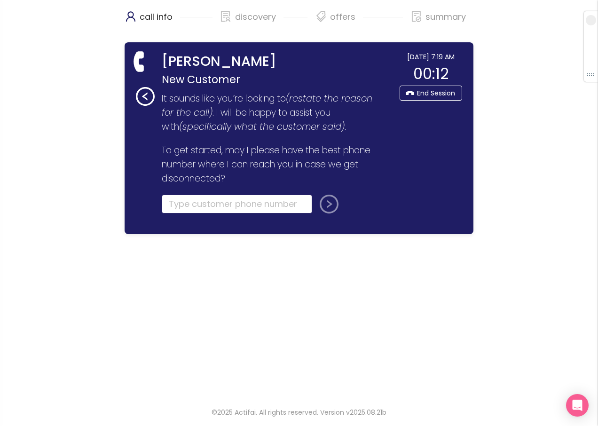
click at [180, 205] on input "tel" at bounding box center [237, 204] width 150 height 19
type input "[PHONE_NUMBER]"
click at [325, 201] on button "submit" at bounding box center [327, 204] width 23 height 19
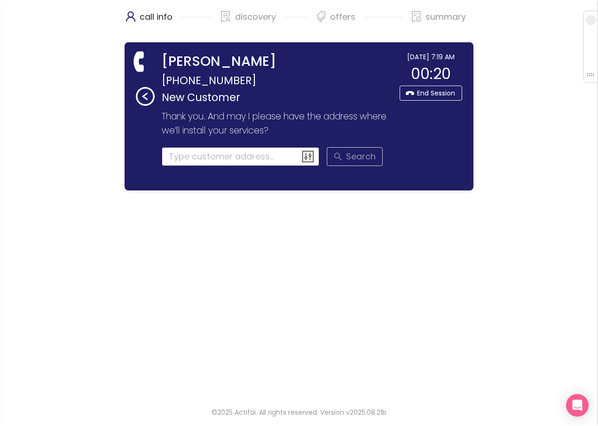
click at [180, 151] on input at bounding box center [241, 156] width 158 height 19
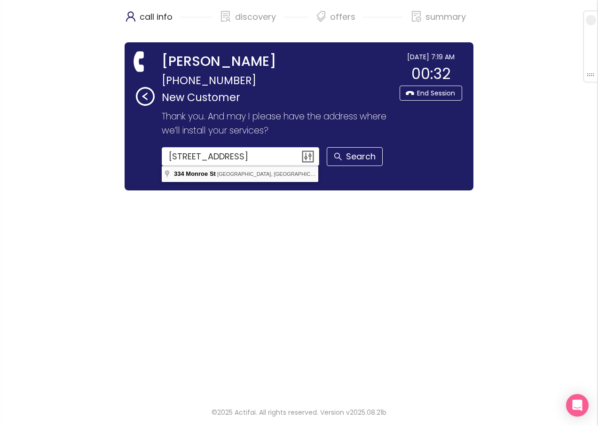
type input "[STREET_ADDRESS]"
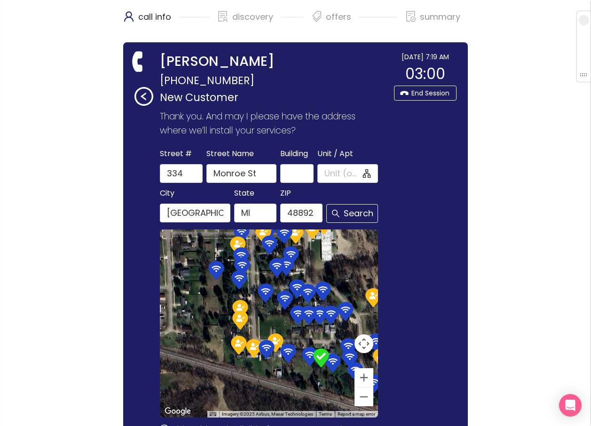
click at [485, 137] on div "call info discovery offers summary [PERSON_NAME] [PHONE_NUMBER] New Customer Th…" at bounding box center [295, 263] width 591 height 527
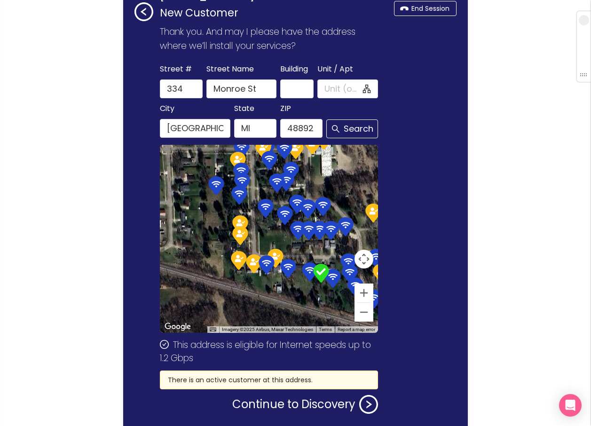
scroll to position [131, 0]
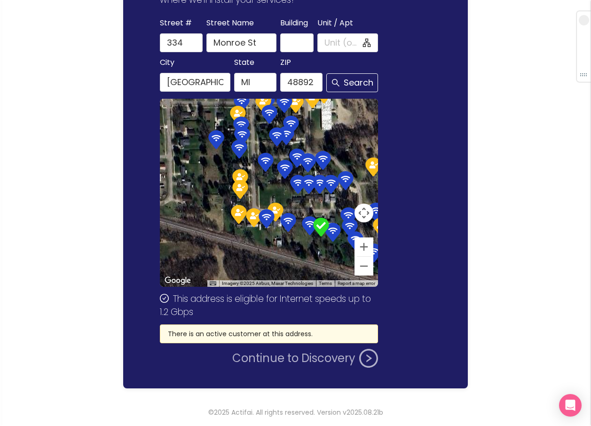
click at [326, 352] on button "Continue to Discovery" at bounding box center [305, 358] width 146 height 19
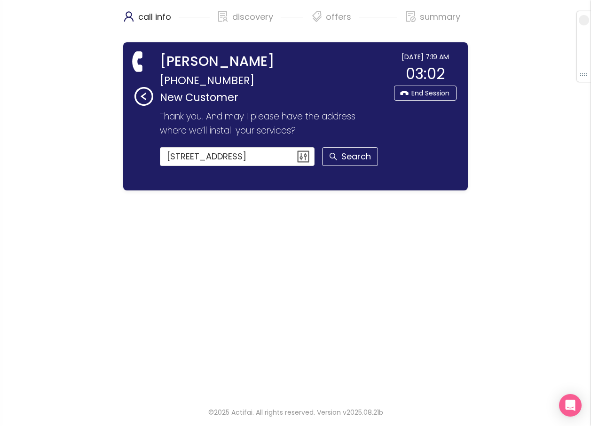
scroll to position [0, 0]
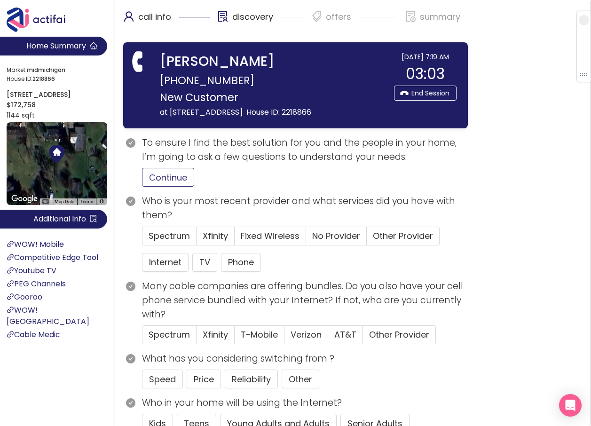
click at [162, 176] on button "Continue" at bounding box center [168, 177] width 52 height 19
click at [385, 230] on label "Other Provider" at bounding box center [403, 236] width 73 height 19
click at [401, 240] on span "Other Provider" at bounding box center [403, 236] width 60 height 12
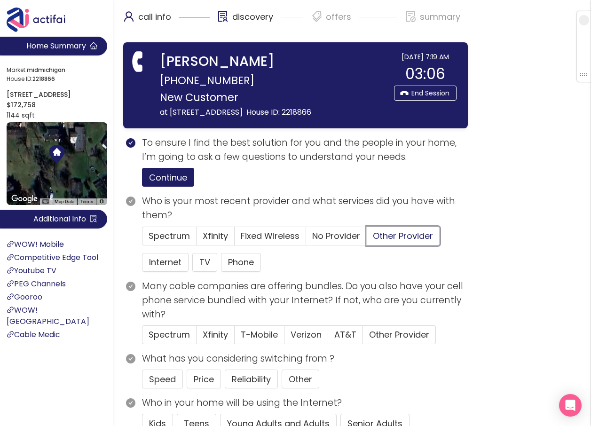
click at [367, 239] on input "Other Provider" at bounding box center [367, 239] width 0 height 0
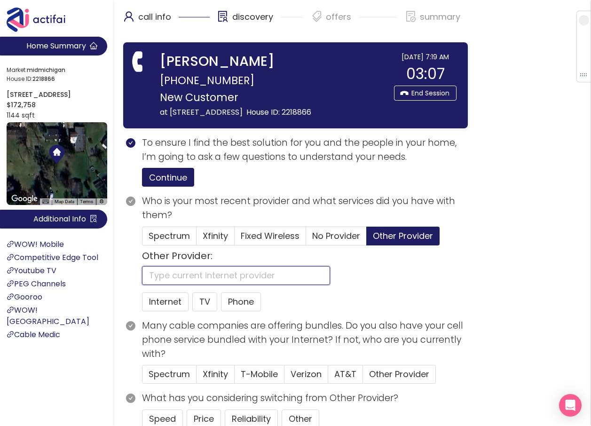
click at [151, 278] on input "text" at bounding box center [236, 275] width 188 height 19
type input "WOW"
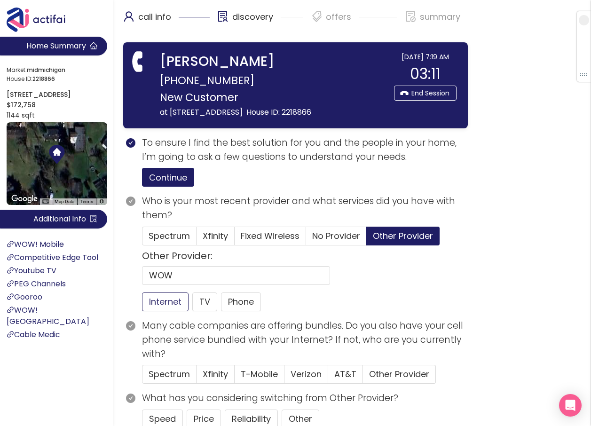
click at [168, 300] on button "Internet" at bounding box center [165, 301] width 47 height 19
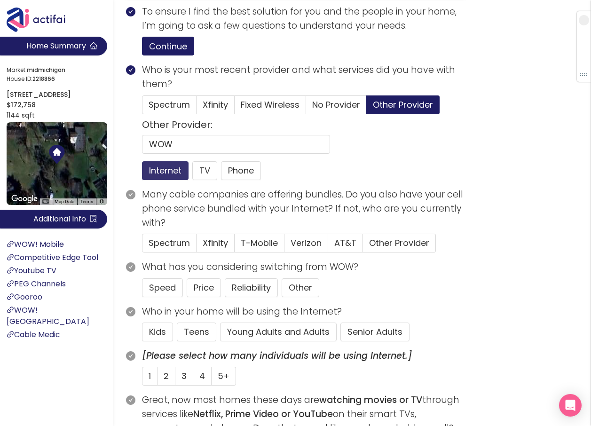
scroll to position [141, 0]
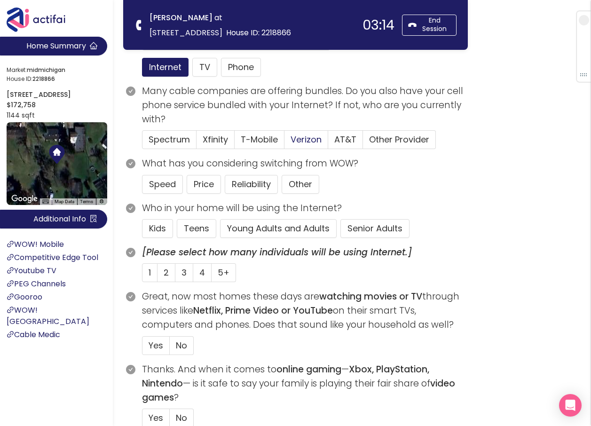
click at [303, 134] on span "Verizon" at bounding box center [306, 140] width 31 height 12
click at [284, 142] on input "Verizon" at bounding box center [284, 142] width 0 height 0
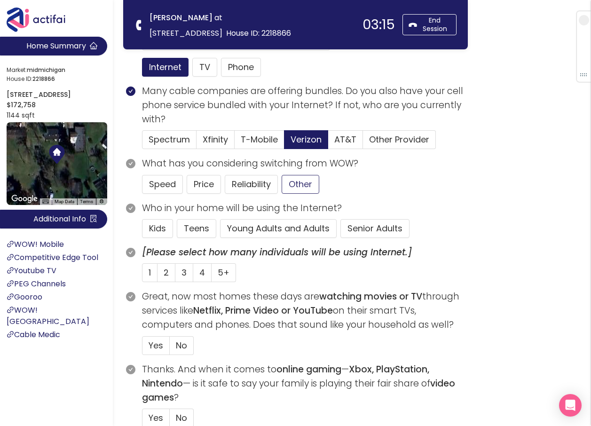
click at [305, 186] on button "Other" at bounding box center [301, 184] width 38 height 19
click at [264, 236] on button "Young Adults and Adults" at bounding box center [278, 228] width 117 height 19
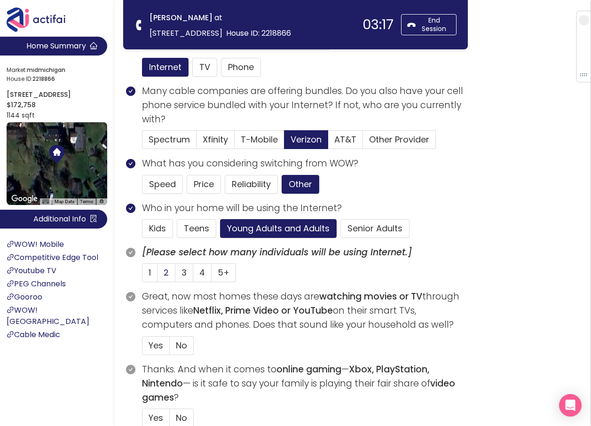
click at [163, 273] on label "2" at bounding box center [167, 272] width 18 height 19
click at [158, 276] on input "2" at bounding box center [158, 276] width 0 height 0
click at [149, 347] on span "Yes" at bounding box center [156, 345] width 15 height 12
click at [142, 348] on input "Yes" at bounding box center [142, 348] width 0 height 0
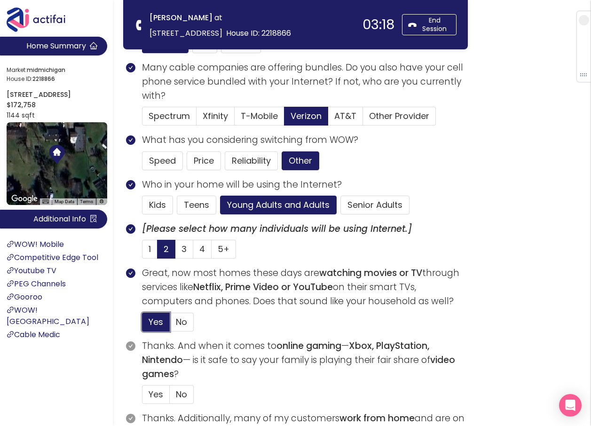
scroll to position [188, 0]
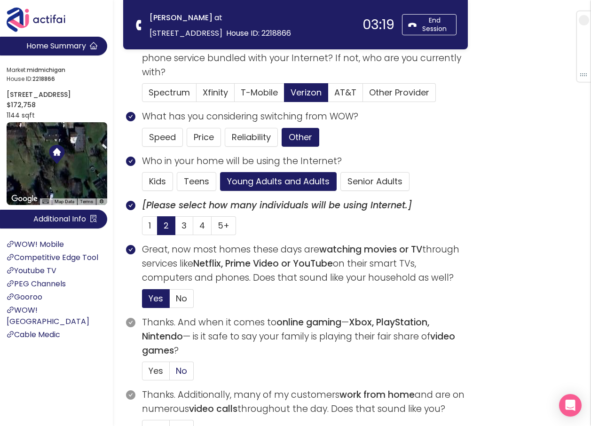
click at [184, 368] on span "No" at bounding box center [181, 371] width 11 height 12
click at [170, 374] on input "No" at bounding box center [170, 374] width 0 height 0
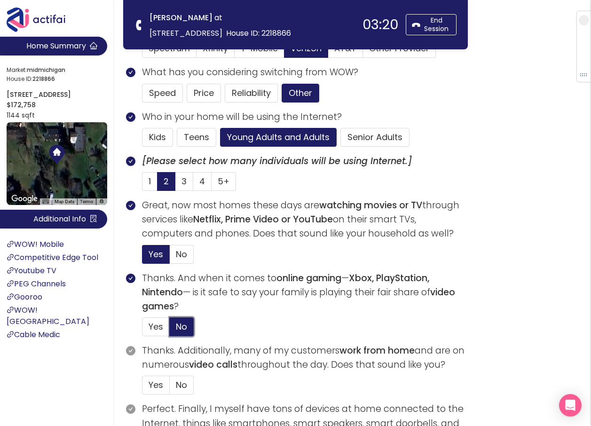
scroll to position [329, 0]
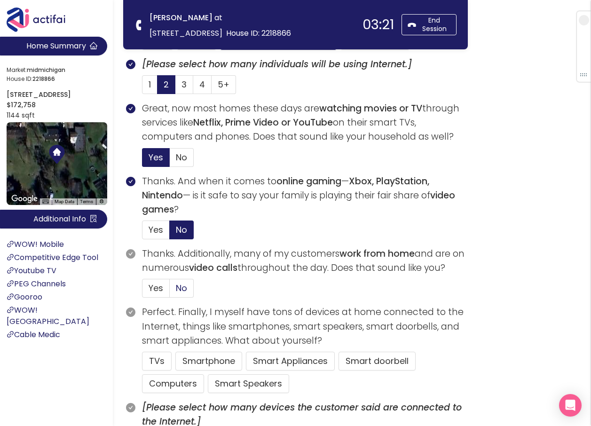
click at [186, 289] on span "No" at bounding box center [181, 288] width 11 height 12
click at [170, 291] on input "No" at bounding box center [170, 291] width 0 height 0
click at [157, 359] on button "TVs" at bounding box center [157, 361] width 30 height 19
click at [164, 379] on button "Computers" at bounding box center [173, 383] width 62 height 19
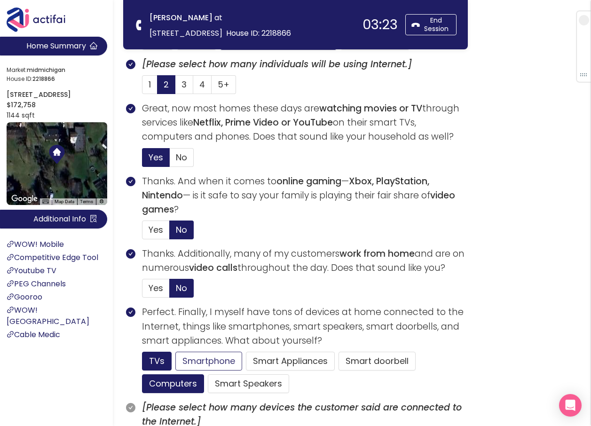
click at [196, 352] on button "Smartphone" at bounding box center [208, 361] width 67 height 19
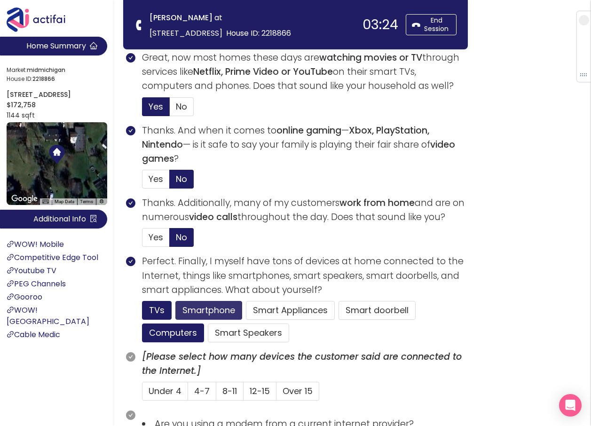
scroll to position [517, 0]
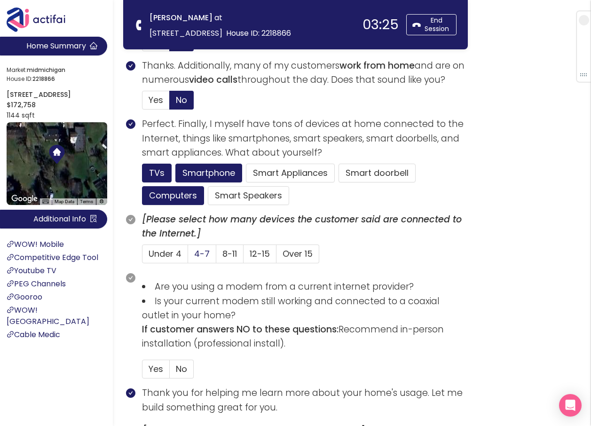
click at [201, 253] on span "4-7" at bounding box center [202, 254] width 16 height 12
click at [188, 257] on input "4-7" at bounding box center [188, 257] width 0 height 0
click at [182, 364] on span "No" at bounding box center [181, 369] width 11 height 12
click at [170, 372] on input "No" at bounding box center [170, 372] width 0 height 0
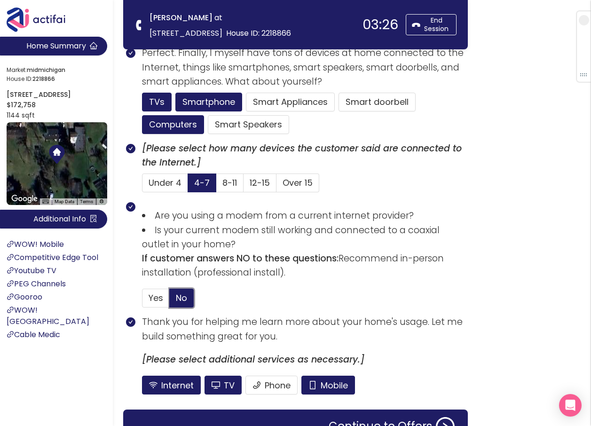
scroll to position [643, 0]
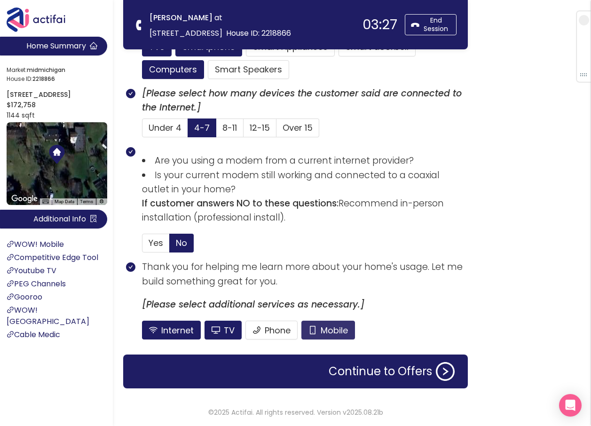
click at [316, 333] on button "Mobile" at bounding box center [328, 330] width 54 height 19
click at [221, 328] on button "TV" at bounding box center [223, 330] width 37 height 19
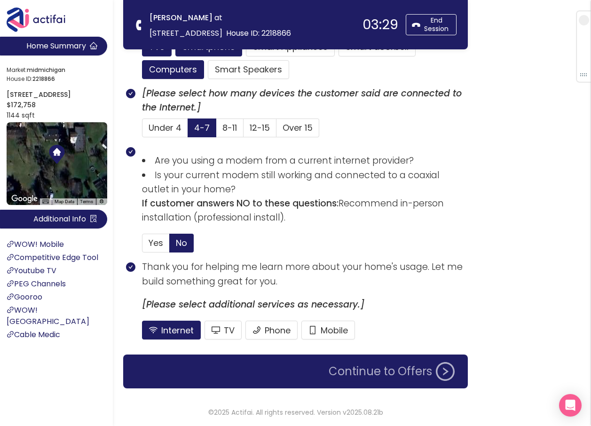
click at [341, 365] on button "Continue to Offers" at bounding box center [391, 371] width 137 height 19
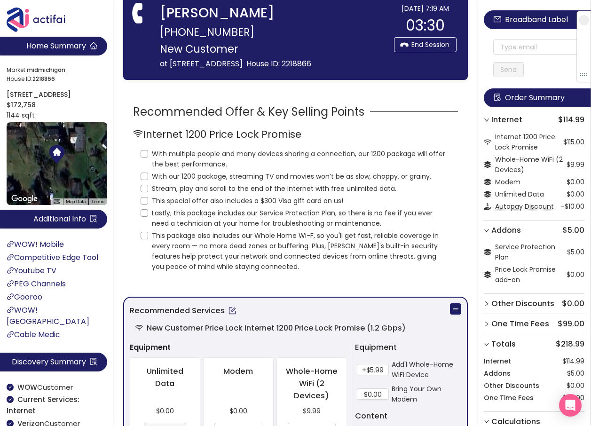
scroll to position [0, 0]
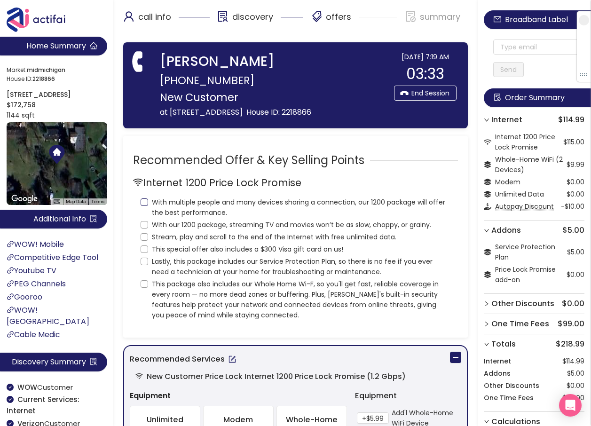
click at [143, 204] on input "With multiple people and many devices sharing a connection, our 1200 package wi…" at bounding box center [145, 202] width 8 height 8
checkbox input "true"
click at [143, 222] on input "With our 1200 package, streaming TV and movies won’t be as slow, choppy, or gra…" at bounding box center [145, 225] width 8 height 8
checkbox input "true"
click at [142, 239] on input "Stream, play and scroll to the end of the Internet with free unlimited data." at bounding box center [145, 237] width 8 height 8
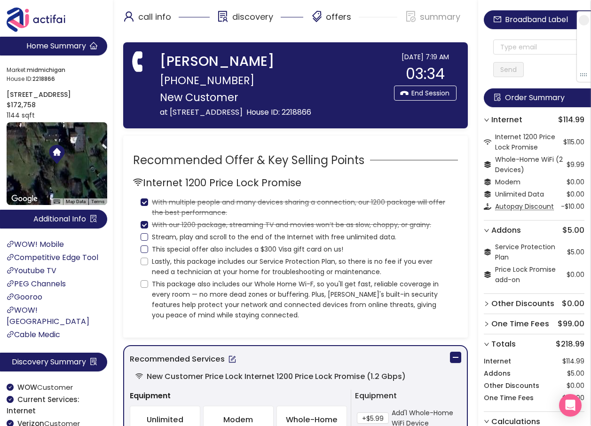
checkbox input "true"
click at [145, 253] on label "This special offer also includes a $300 Visa gift card on us!" at bounding box center [244, 248] width 206 height 12
click at [145, 253] on input "This special offer also includes a $300 Visa gift card on us!" at bounding box center [145, 249] width 8 height 8
checkbox input "true"
click at [144, 262] on input "Lastly, this package includes our Service Protection Plan, so there is no fee i…" at bounding box center [145, 262] width 8 height 8
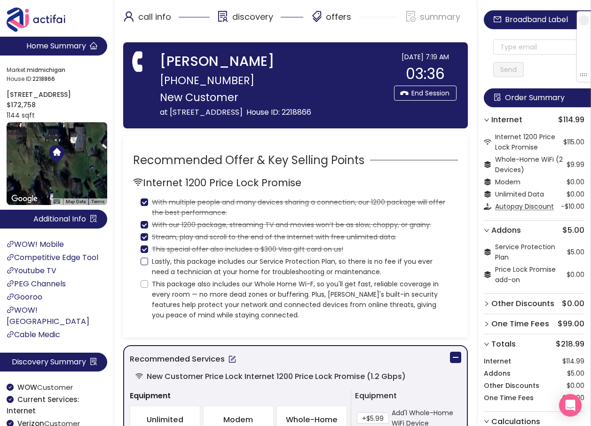
checkbox input "true"
click at [146, 282] on input "This package also includes our Whole Home Wi-F, so you'll get fast, reliable co…" at bounding box center [145, 284] width 8 height 8
checkbox input "true"
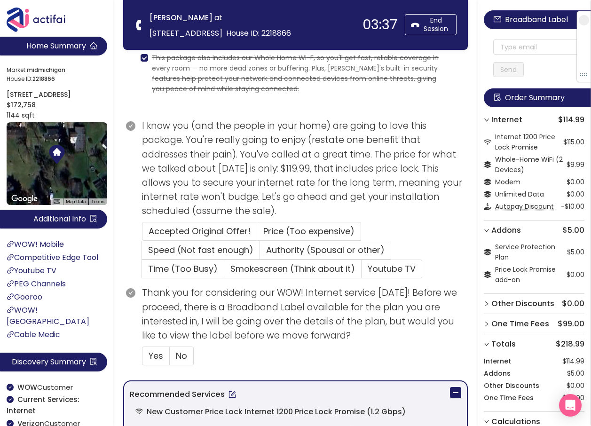
scroll to position [141, 0]
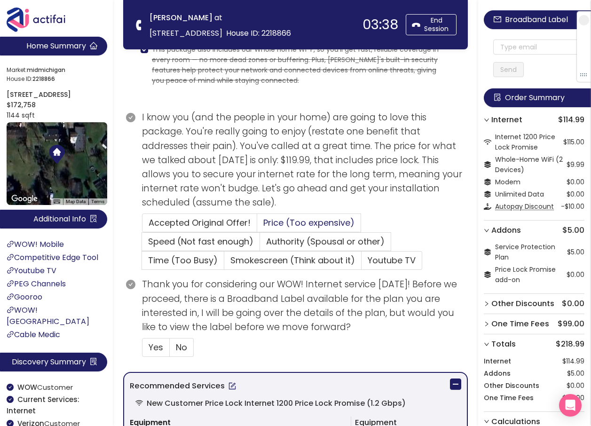
click at [296, 220] on span "Price (Too expensive)" at bounding box center [308, 223] width 91 height 12
click at [257, 226] on input "Price (Too expensive)" at bounding box center [257, 226] width 0 height 0
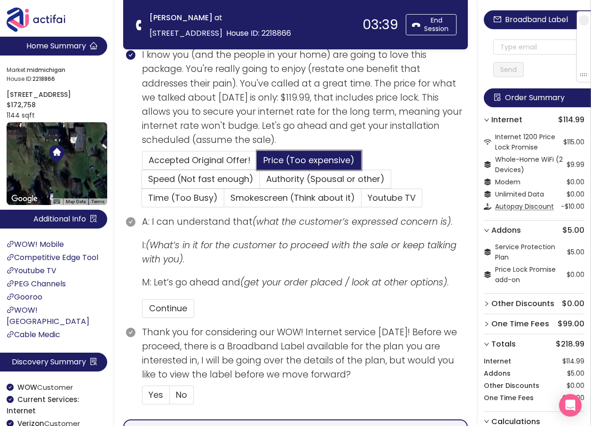
scroll to position [282, 0]
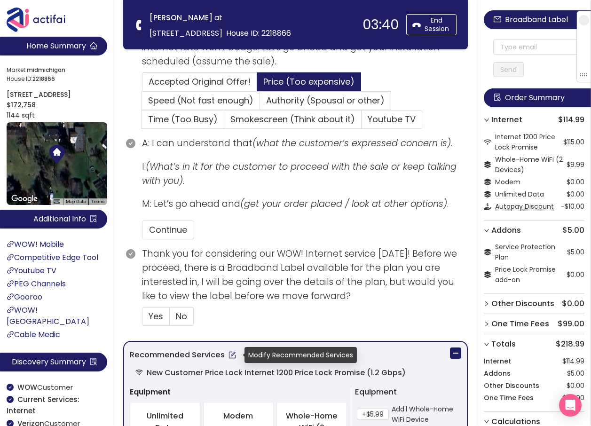
click at [230, 355] on button "button" at bounding box center [232, 354] width 15 height 15
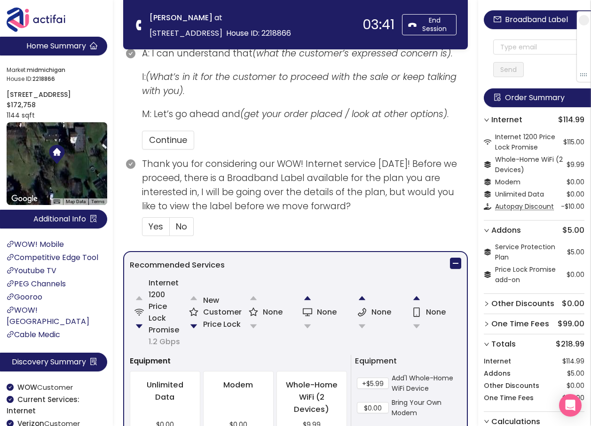
scroll to position [376, 0]
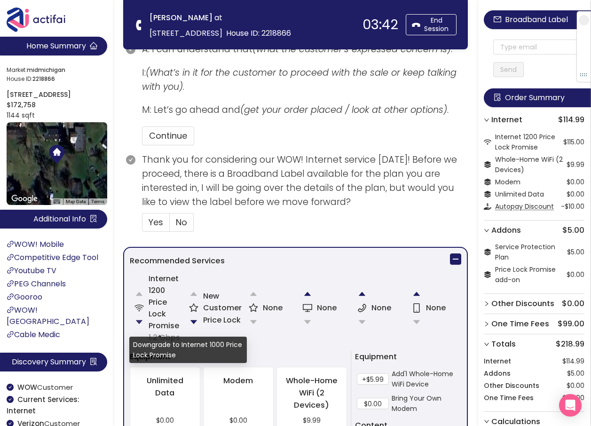
click at [140, 321] on button "button" at bounding box center [139, 322] width 19 height 19
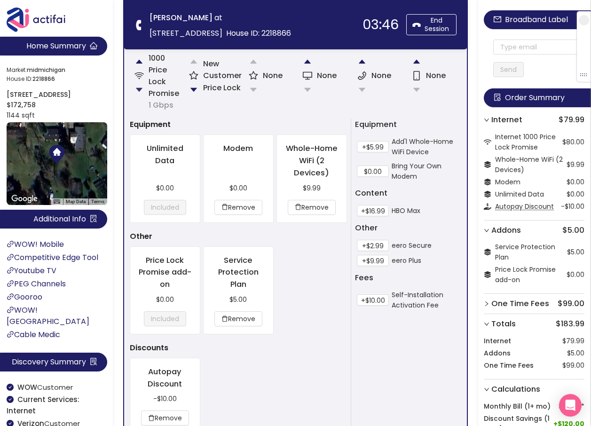
scroll to position [611, 0]
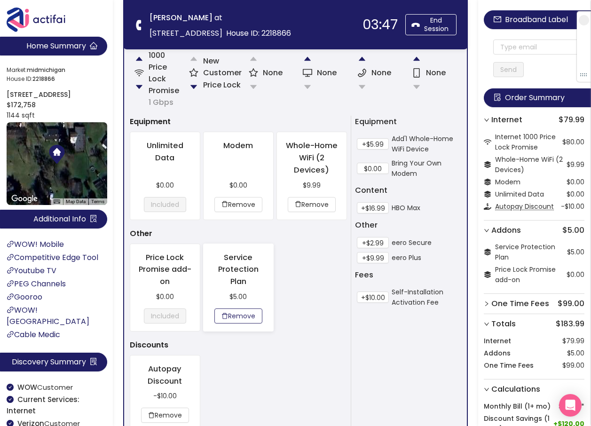
click at [239, 316] on button "Remove" at bounding box center [238, 315] width 48 height 15
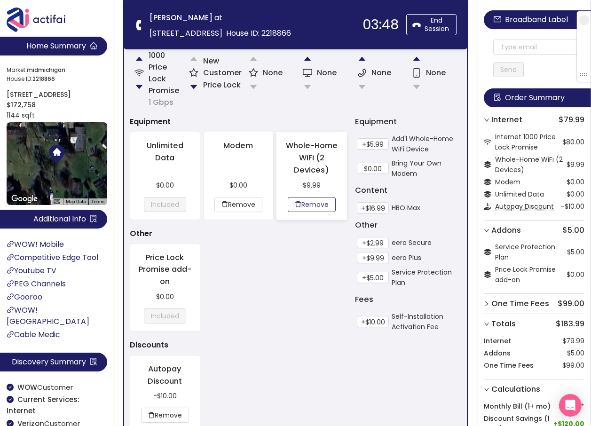
click at [318, 202] on button "Remove" at bounding box center [312, 204] width 48 height 15
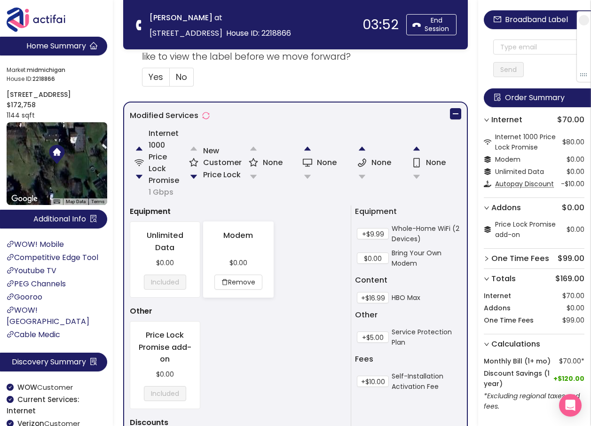
scroll to position [517, 0]
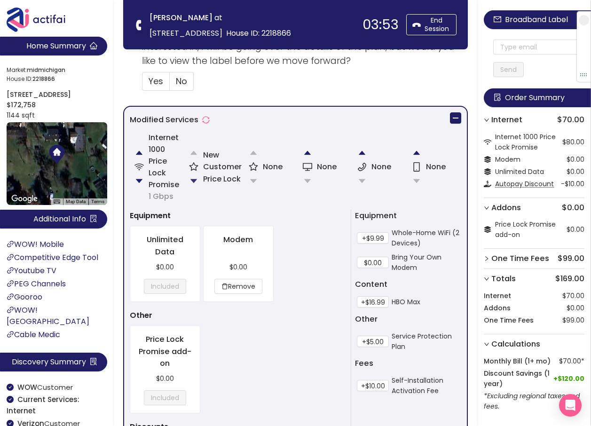
click at [196, 181] on button "button" at bounding box center [193, 181] width 19 height 19
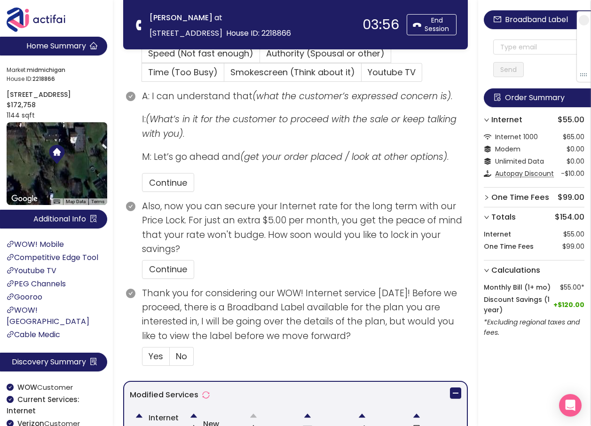
scroll to position [442, 0]
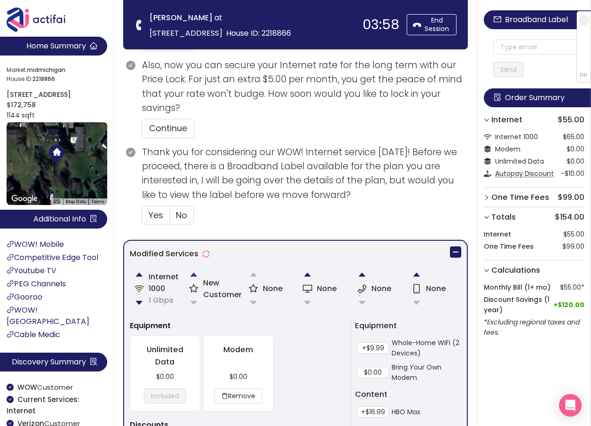
click at [194, 273] on button "button" at bounding box center [193, 274] width 19 height 19
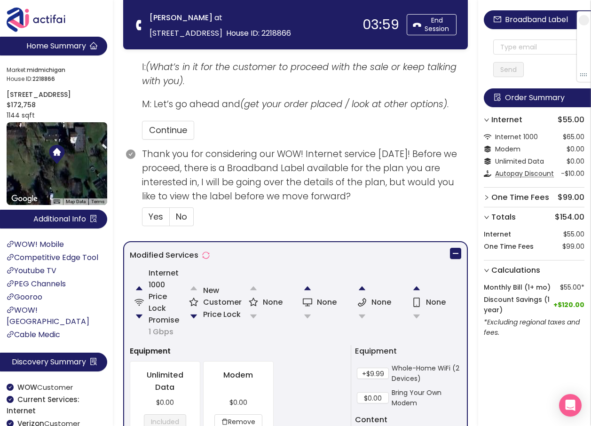
scroll to position [376, 0]
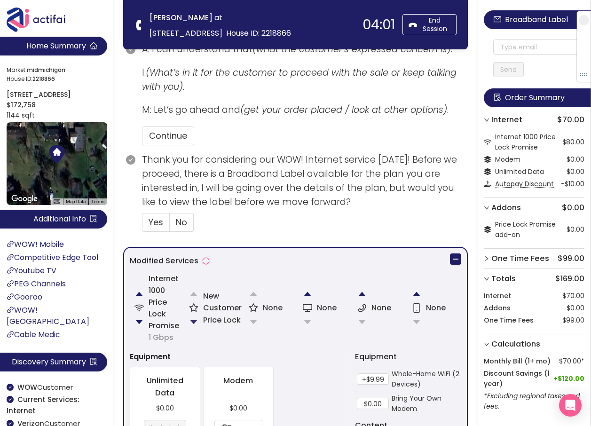
click at [196, 320] on button "button" at bounding box center [193, 322] width 19 height 19
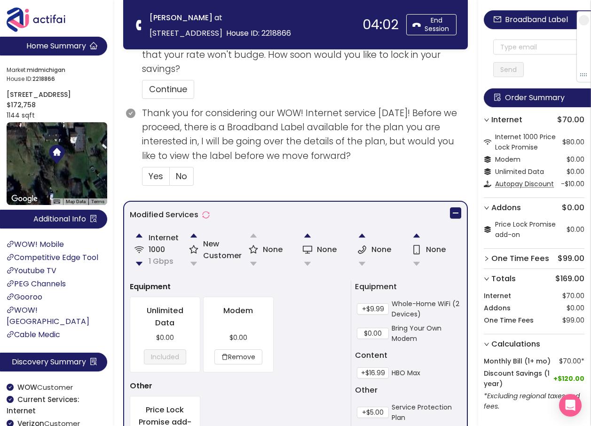
scroll to position [489, 0]
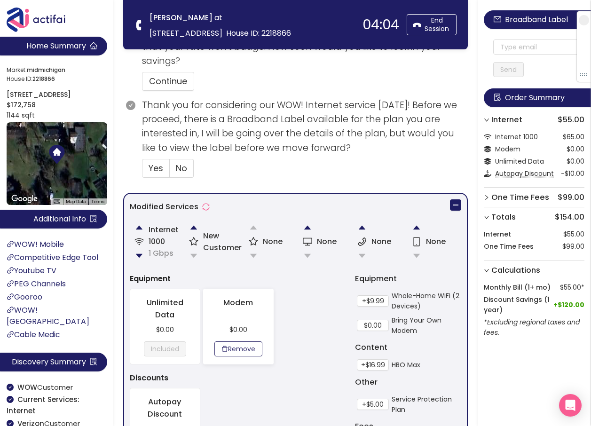
click at [243, 348] on button "Remove" at bounding box center [238, 348] width 48 height 15
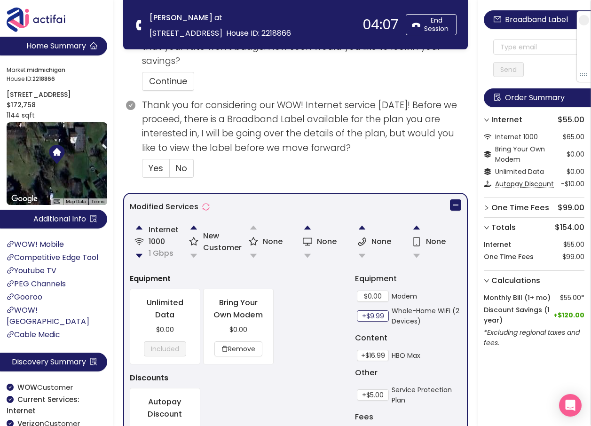
click at [375, 314] on button "+$9.99" at bounding box center [373, 315] width 32 height 11
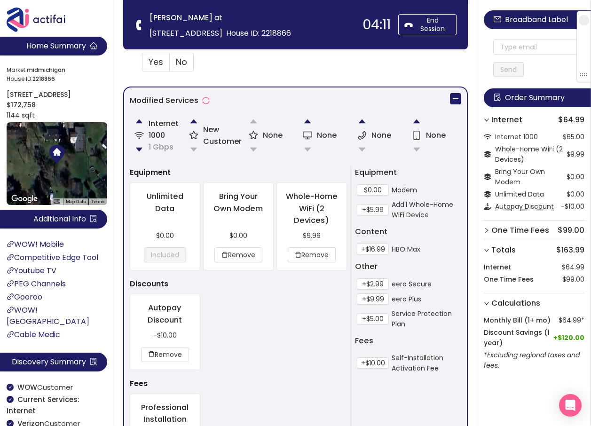
scroll to position [677, 0]
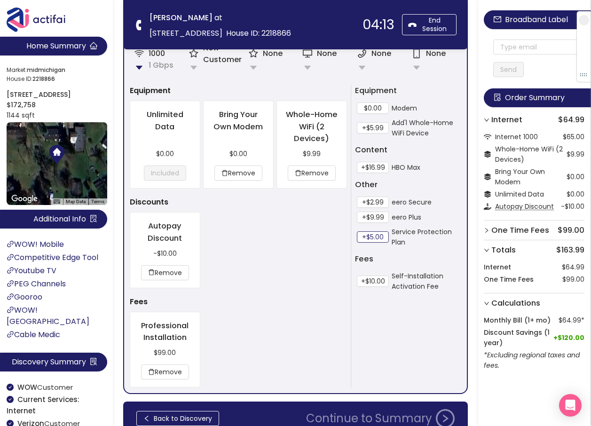
click at [374, 240] on button "+$5.00" at bounding box center [373, 236] width 32 height 11
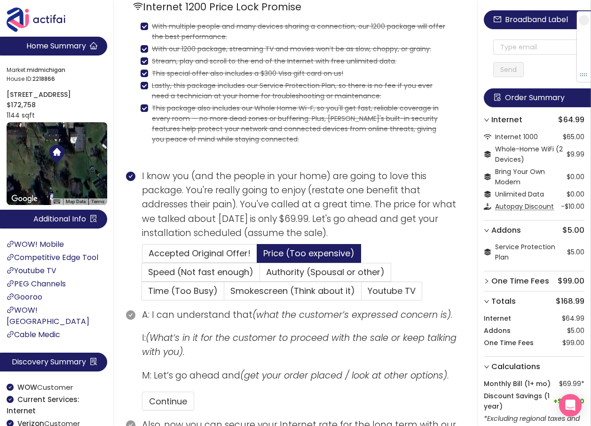
scroll to position [188, 0]
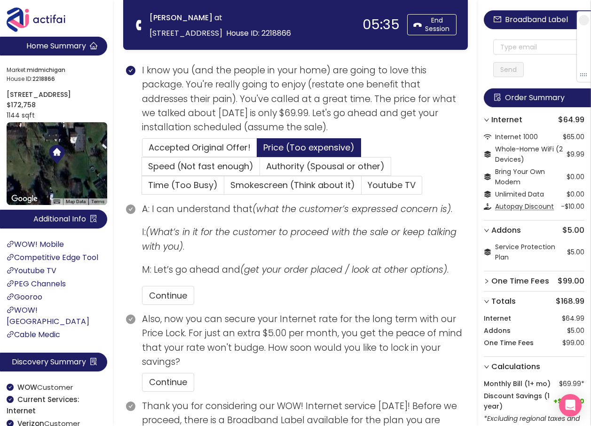
click at [415, 138] on section "I know you (and the people in your home) are going to love this package. You're…" at bounding box center [305, 132] width 326 height 139
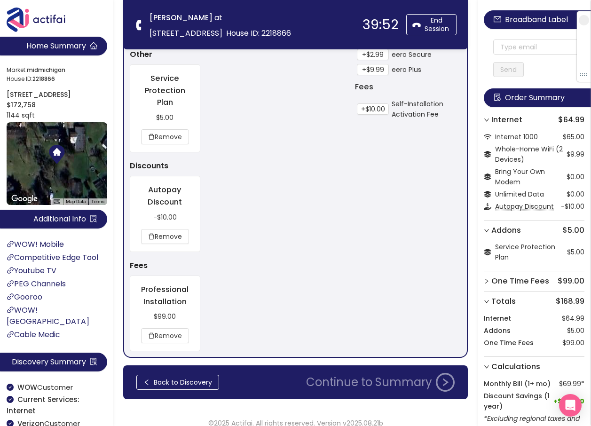
scroll to position [836, 0]
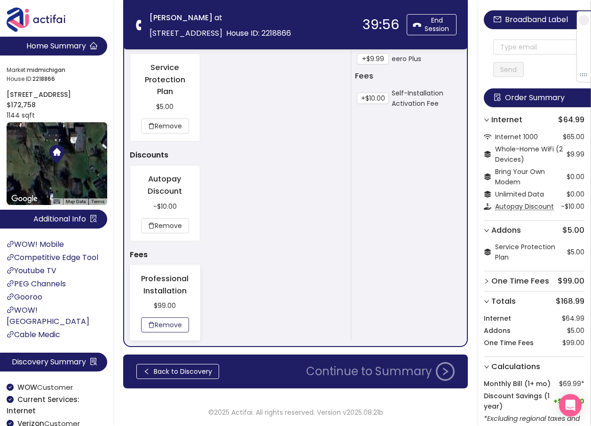
click at [161, 328] on button "Remove" at bounding box center [165, 324] width 48 height 15
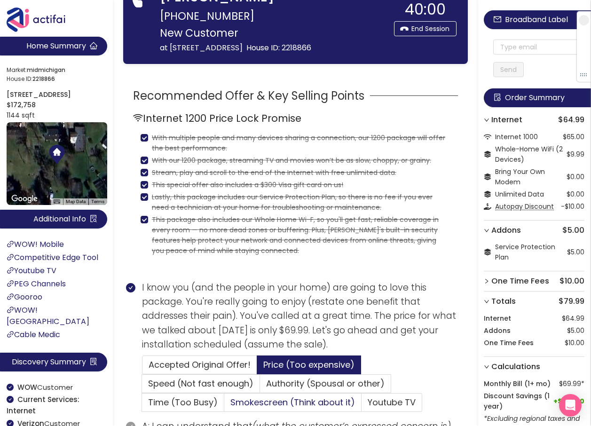
scroll to position [177, 0]
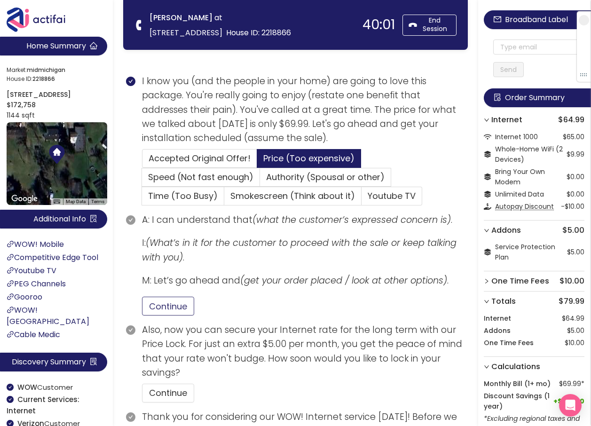
click at [177, 303] on button "Continue" at bounding box center [168, 306] width 52 height 19
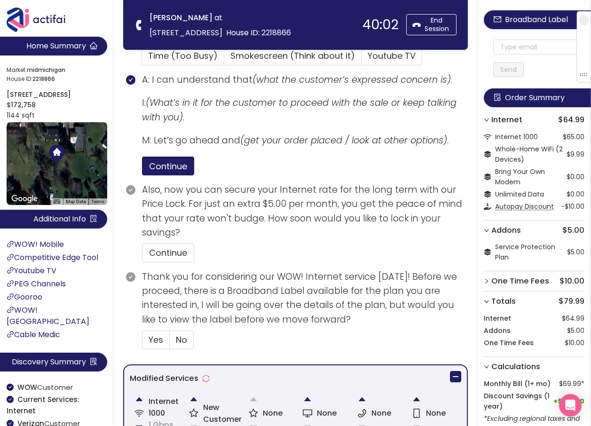
scroll to position [318, 0]
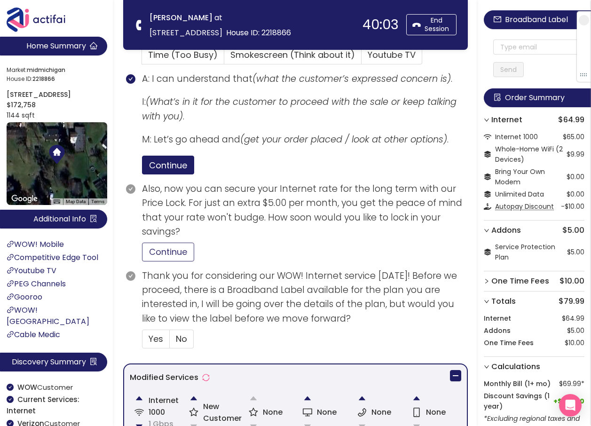
click at [173, 255] on button "Continue" at bounding box center [168, 252] width 52 height 19
drag, startPoint x: 178, startPoint y: 344, endPoint x: 186, endPoint y: 342, distance: 8.3
click at [179, 344] on span "No" at bounding box center [181, 339] width 11 height 12
click at [170, 342] on input "No" at bounding box center [170, 342] width 0 height 0
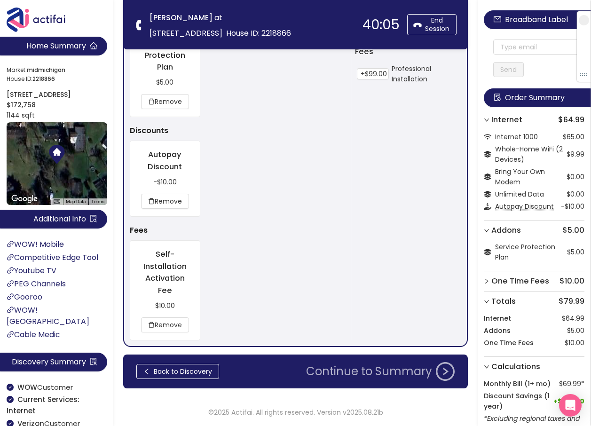
click at [359, 367] on button "Continue to Summary" at bounding box center [380, 371] width 160 height 19
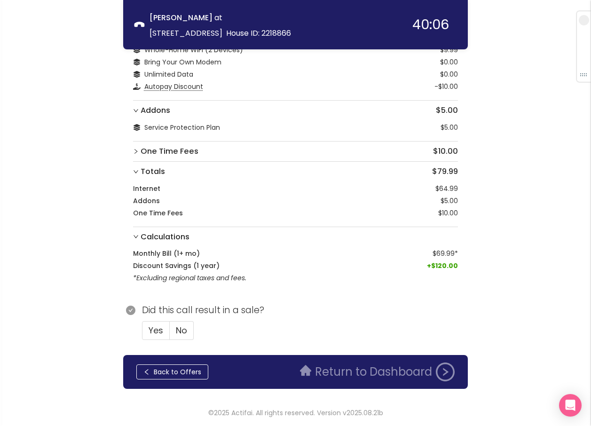
scroll to position [71, 0]
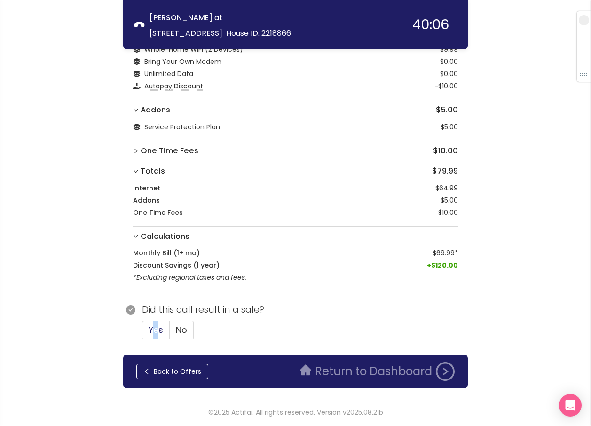
click at [151, 331] on span "Yes" at bounding box center [156, 330] width 15 height 12
click at [154, 328] on span "Yes" at bounding box center [156, 330] width 15 height 12
click at [142, 333] on input "Yes" at bounding box center [142, 333] width 0 height 0
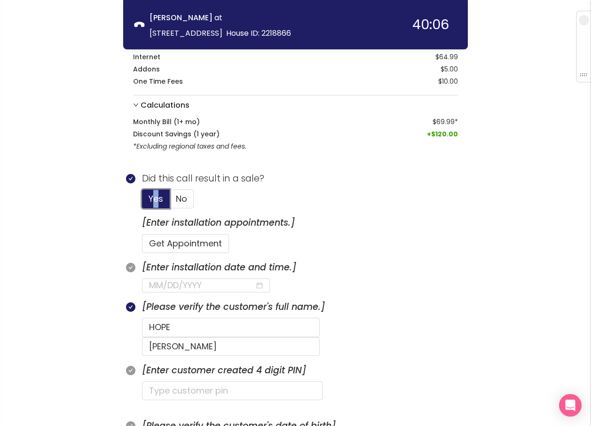
scroll to position [212, 0]
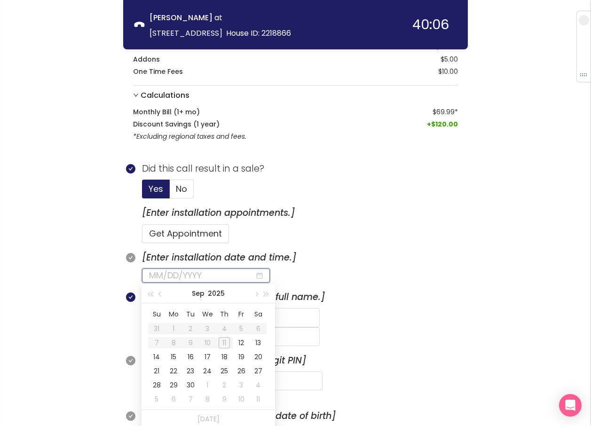
drag, startPoint x: 205, startPoint y: 272, endPoint x: 204, endPoint y: 277, distance: 5.4
click at [204, 277] on input at bounding box center [202, 275] width 106 height 13
type input "[DATE]"
click at [242, 341] on div "12" at bounding box center [241, 342] width 11 height 11
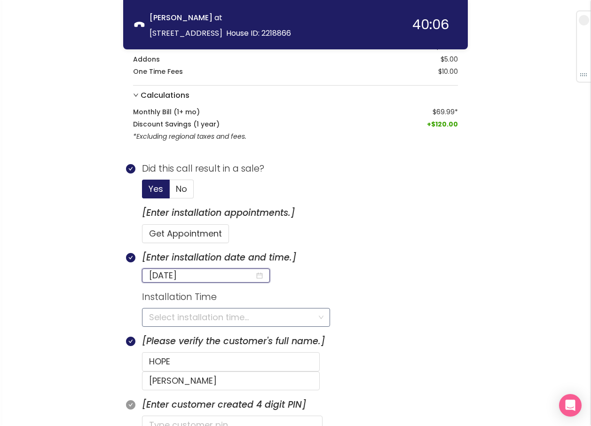
click at [173, 322] on input "search" at bounding box center [232, 317] width 167 height 18
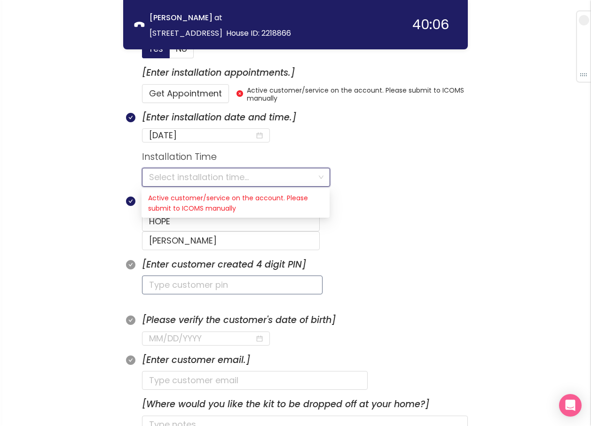
scroll to position [353, 0]
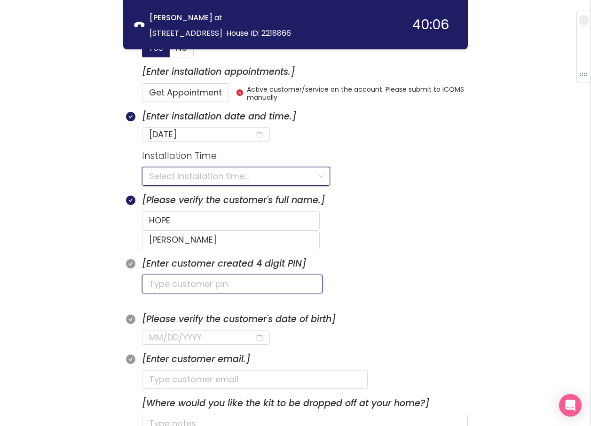
click at [191, 275] on input "text" at bounding box center [232, 284] width 181 height 19
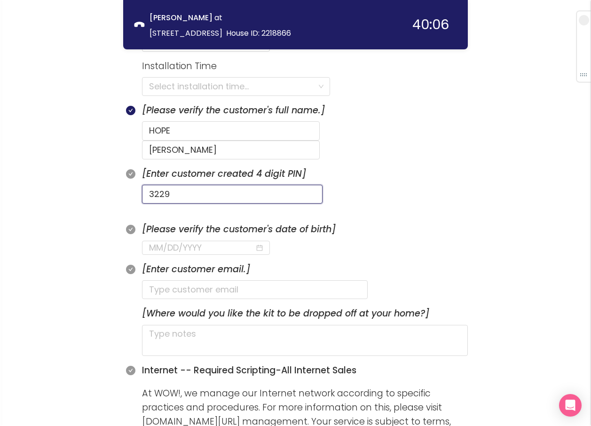
scroll to position [447, 0]
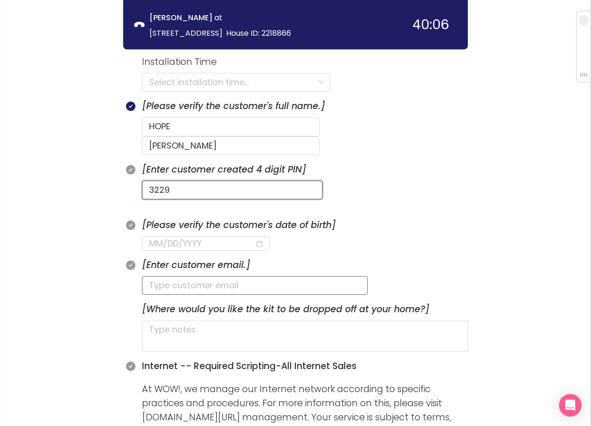
type input "3229"
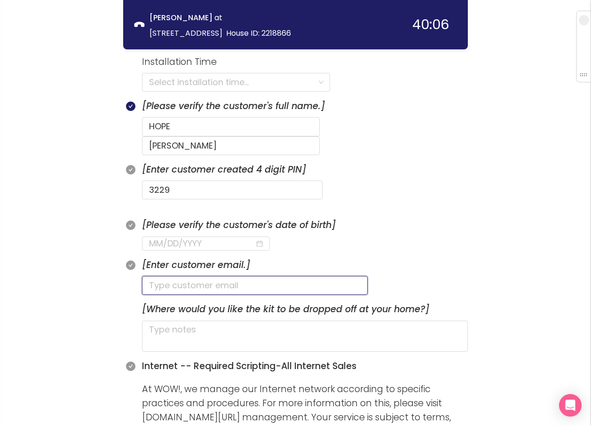
click at [191, 276] on input "text" at bounding box center [255, 285] width 226 height 19
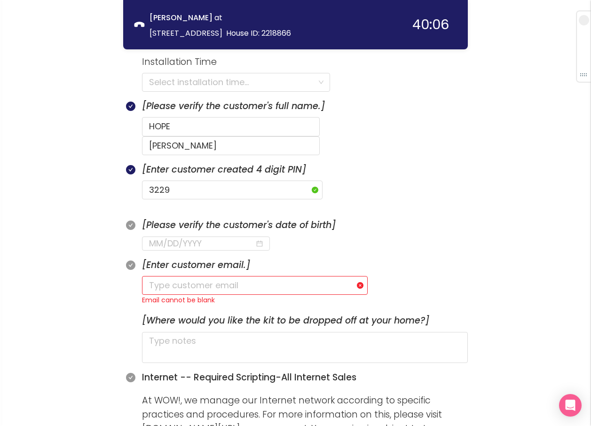
click at [187, 276] on input "text" at bounding box center [255, 285] width 226 height 19
click at [185, 276] on input "text" at bounding box center [255, 285] width 226 height 19
paste input "[EMAIL_ADDRESS][DOMAIN_NAME]"
type input "[EMAIL_ADDRESS][DOMAIN_NAME]"
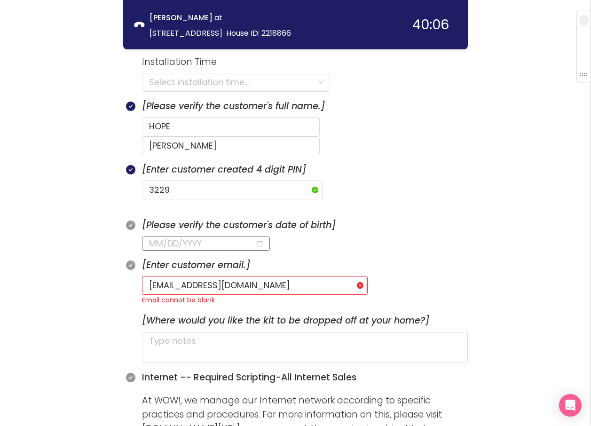
click at [165, 237] on input at bounding box center [202, 243] width 106 height 13
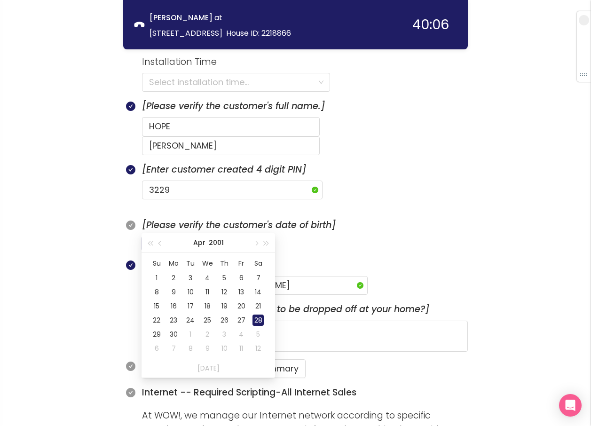
click at [260, 318] on div "28" at bounding box center [258, 320] width 11 height 11
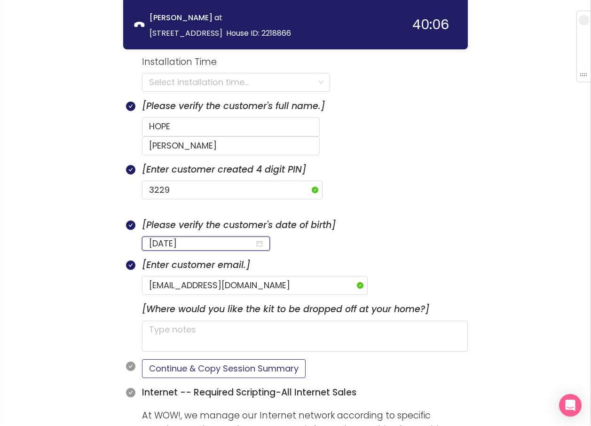
type input "[DATE]"
click at [187, 359] on button "Continue & Copy Session Summary" at bounding box center [224, 368] width 164 height 19
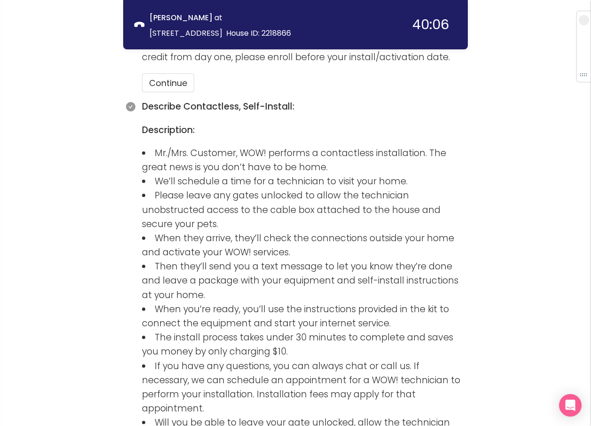
scroll to position [1021, 0]
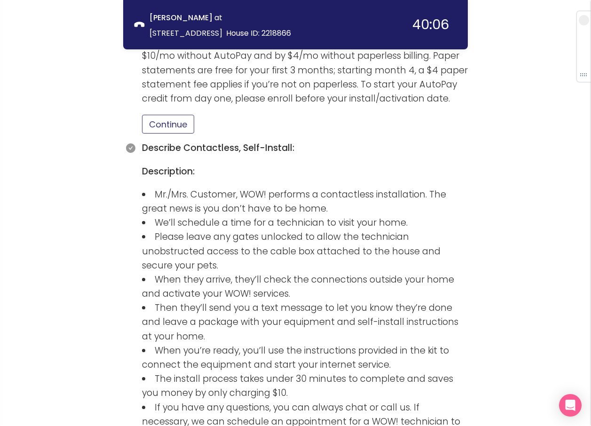
click at [182, 115] on button "Continue" at bounding box center [168, 124] width 52 height 19
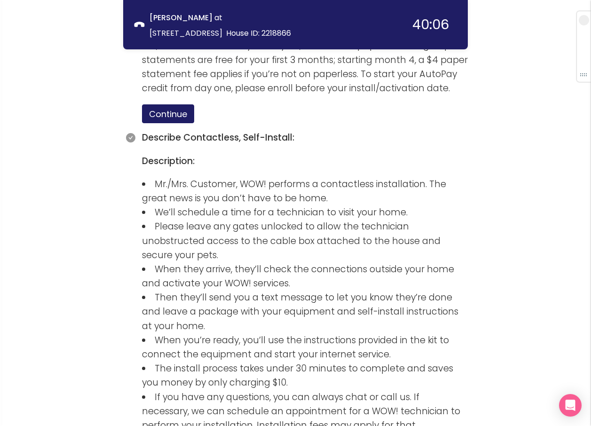
scroll to position [1350, 0]
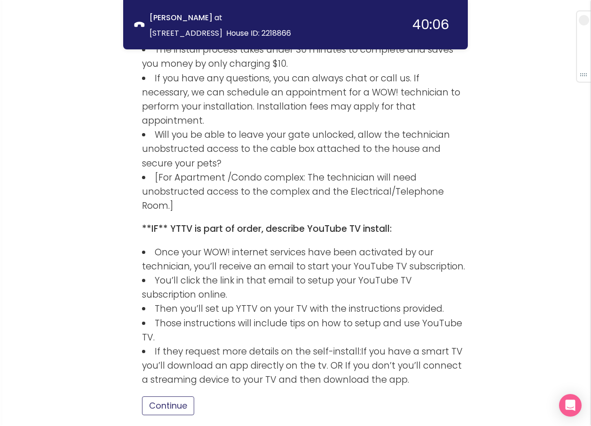
click at [185, 396] on button "Continue" at bounding box center [168, 405] width 52 height 19
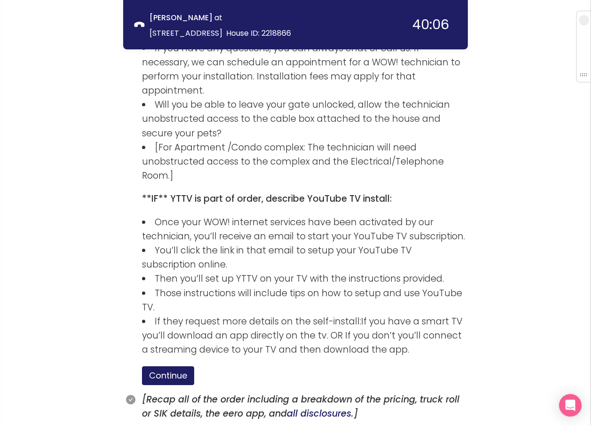
scroll to position [1397, 0]
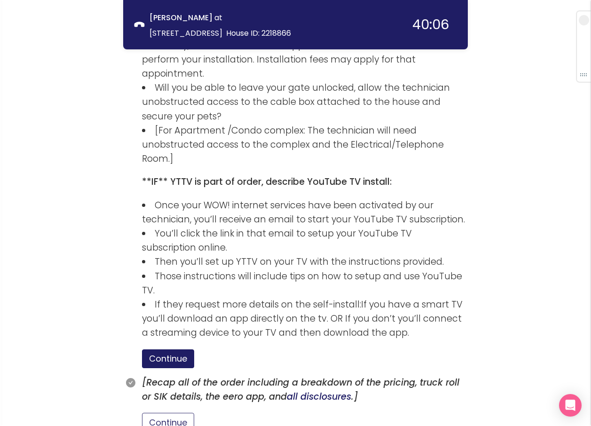
drag, startPoint x: 174, startPoint y: 347, endPoint x: 191, endPoint y: 347, distance: 17.4
click at [174, 413] on button "Continue" at bounding box center [168, 422] width 52 height 19
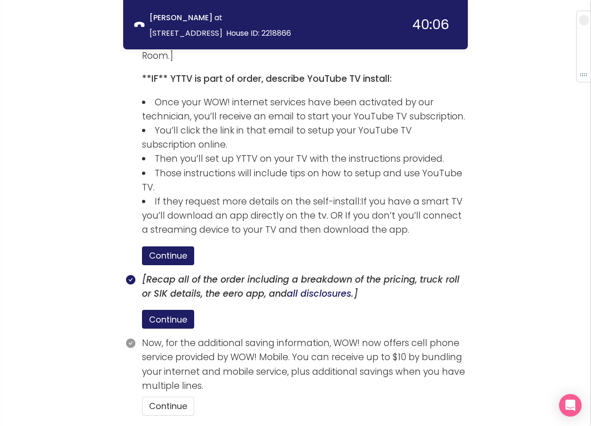
scroll to position [1500, 0]
click at [162, 396] on button "Continue" at bounding box center [168, 405] width 52 height 19
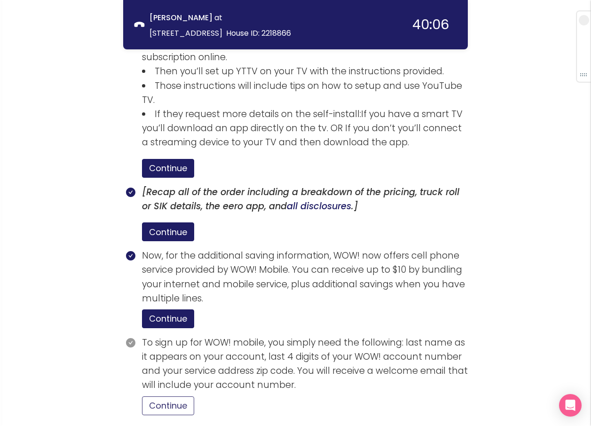
click at [184, 396] on button "Continue" at bounding box center [168, 405] width 52 height 19
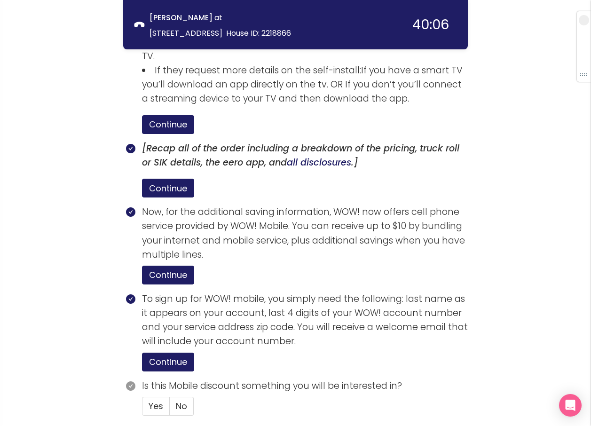
scroll to position [1632, 0]
click at [172, 396] on label "No" at bounding box center [182, 405] width 24 height 19
click at [170, 409] on input "No" at bounding box center [170, 409] width 0 height 0
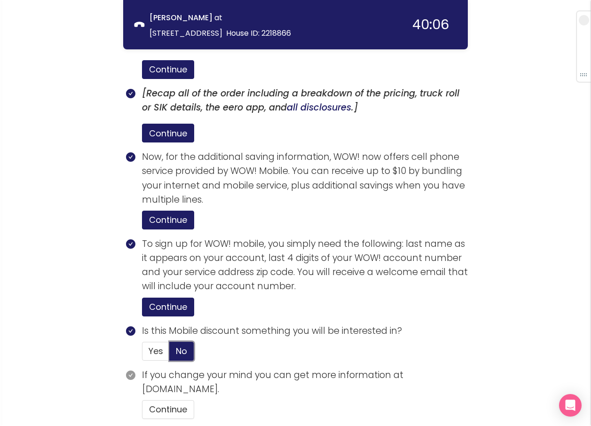
scroll to position [1690, 0]
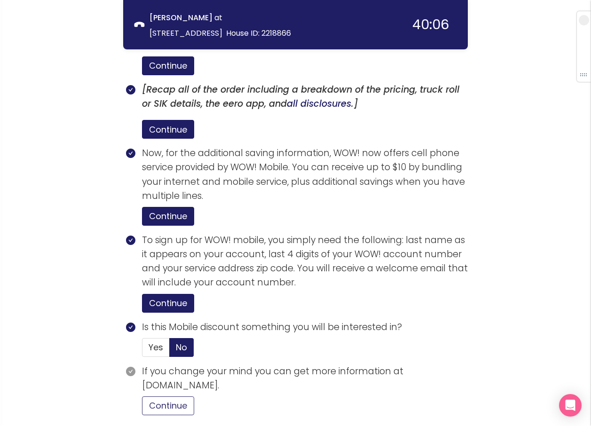
click at [192, 396] on button "Continue" at bounding box center [168, 405] width 52 height 19
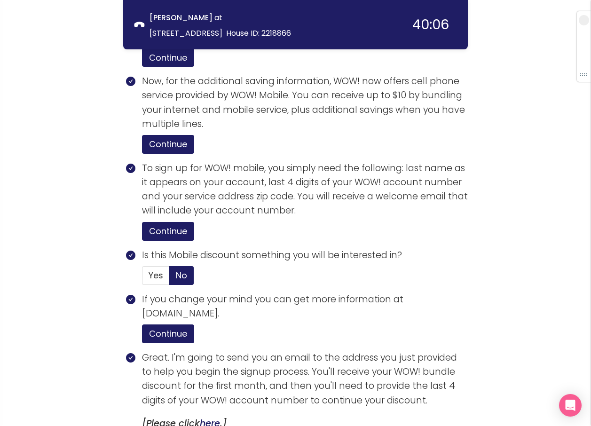
scroll to position [1869, 0]
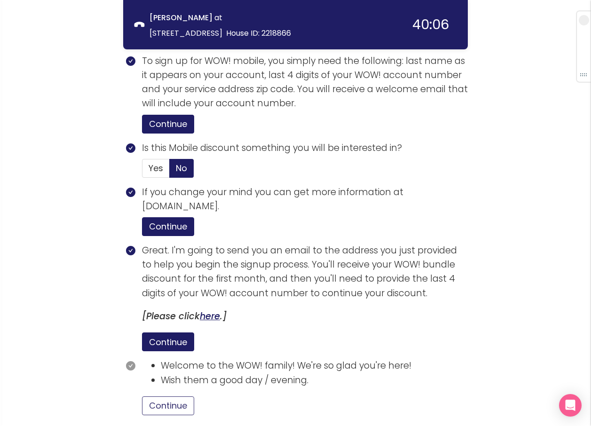
click at [183, 396] on button "Continue" at bounding box center [168, 405] width 52 height 19
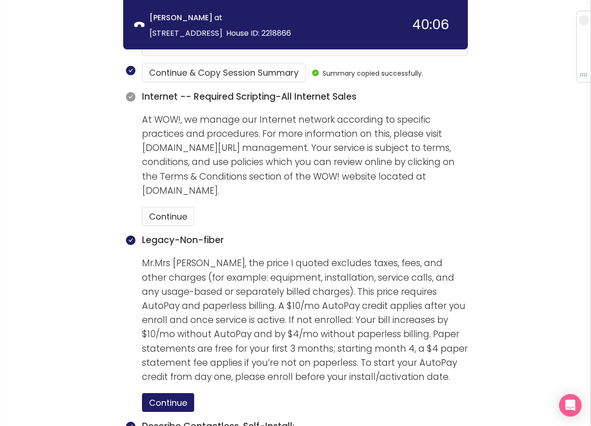
scroll to position [741, 0]
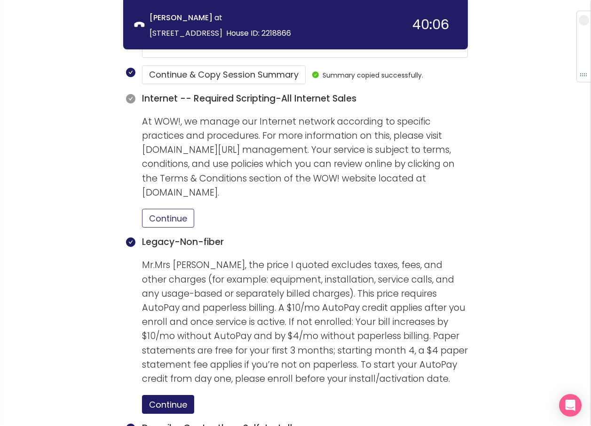
click at [178, 209] on button "Continue" at bounding box center [168, 218] width 52 height 19
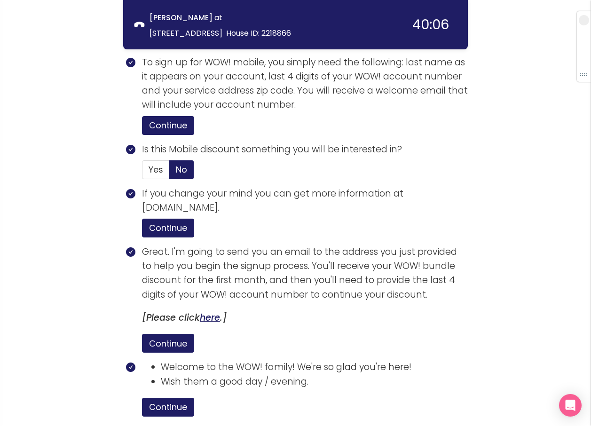
scroll to position [1869, 0]
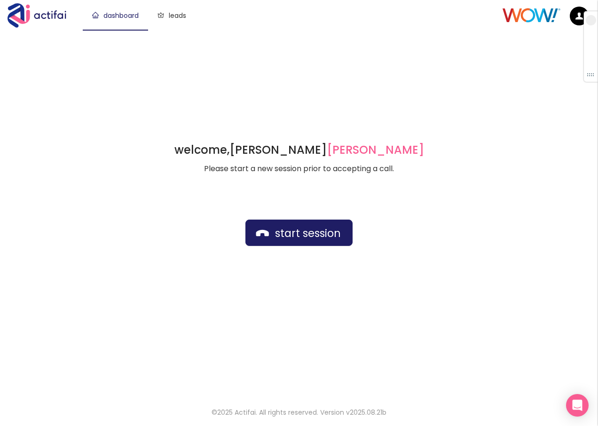
click at [236, 32] on div "welcome, [PERSON_NAME] german Please start a new session prior to accepting a c…" at bounding box center [299, 213] width 598 height 366
click at [302, 237] on button "start session" at bounding box center [298, 233] width 107 height 26
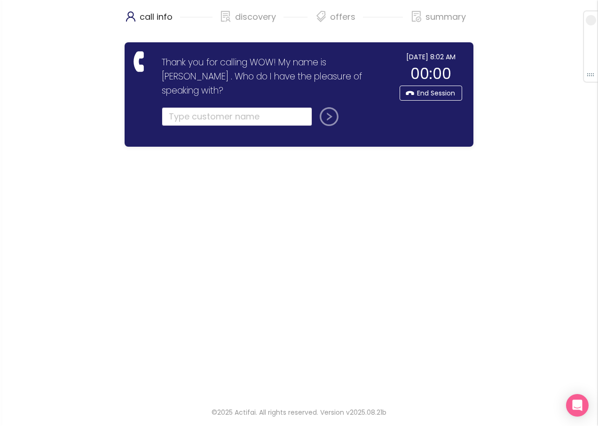
click at [218, 107] on input "text" at bounding box center [237, 116] width 150 height 19
click at [219, 108] on input "text" at bounding box center [237, 116] width 150 height 19
type input "g"
type input "[PERSON_NAME]"
click at [324, 107] on button "submit" at bounding box center [327, 116] width 23 height 19
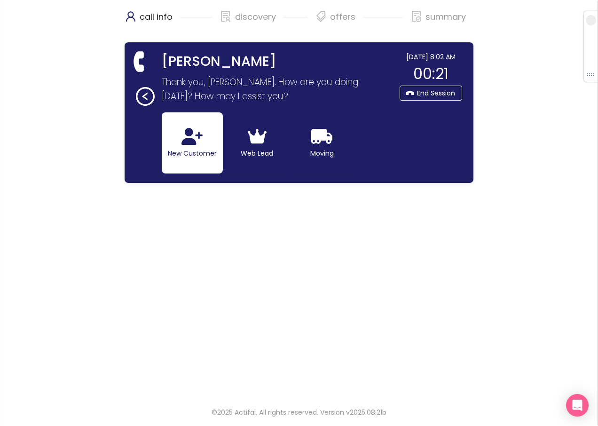
click at [183, 155] on button "New Customer" at bounding box center [192, 142] width 61 height 61
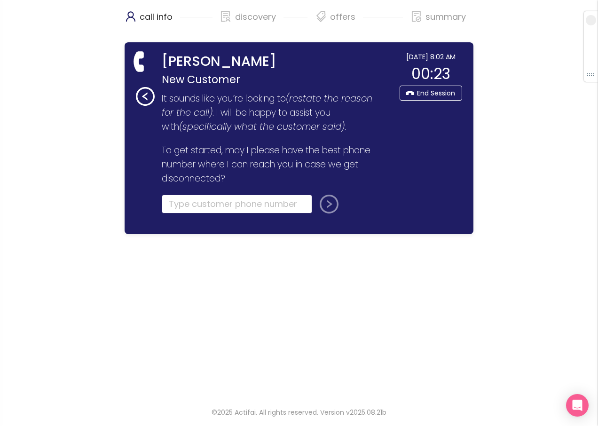
click at [174, 205] on input "tel" at bounding box center [237, 204] width 150 height 19
type input "[PHONE_NUMBER]"
click at [330, 205] on button "submit" at bounding box center [327, 204] width 23 height 19
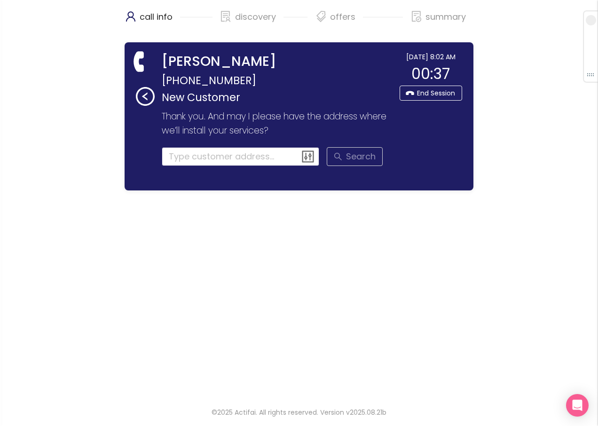
click at [189, 155] on input at bounding box center [241, 156] width 158 height 19
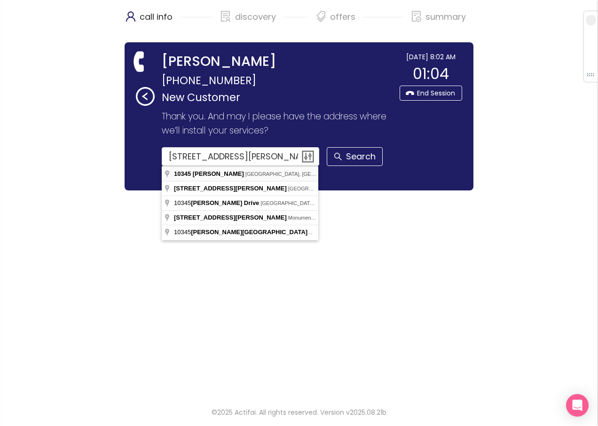
type input "[STREET_ADDRESS][PERSON_NAME]"
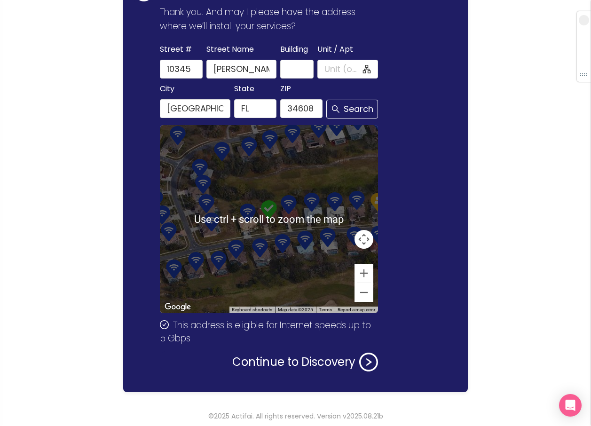
scroll to position [108, 0]
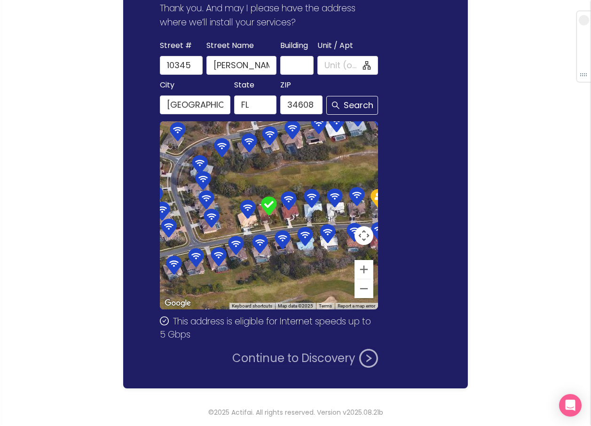
click at [310, 357] on button "Continue to Discovery" at bounding box center [305, 358] width 146 height 19
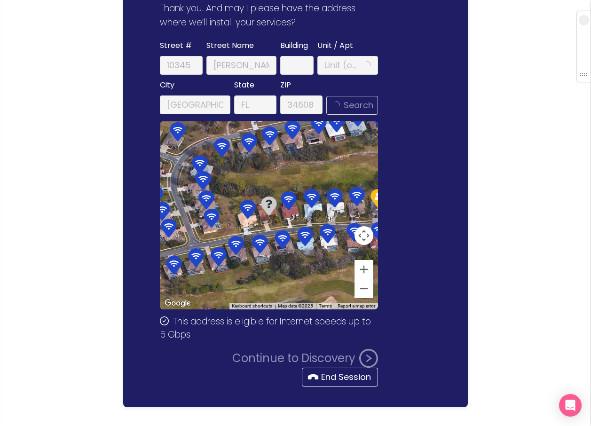
scroll to position [0, 0]
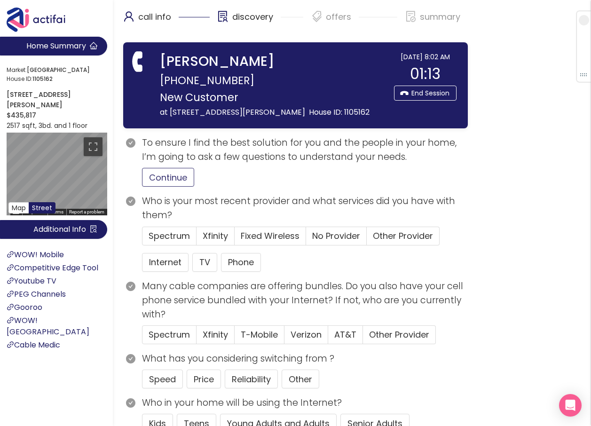
click at [166, 178] on button "Continue" at bounding box center [168, 177] width 52 height 19
click at [166, 258] on button "Internet" at bounding box center [165, 262] width 47 height 19
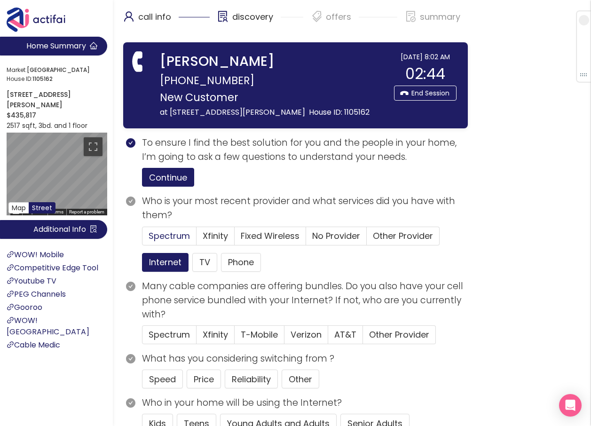
click at [169, 234] on span "Spectrum" at bounding box center [169, 236] width 41 height 12
click at [142, 239] on input "Spectrum" at bounding box center [142, 239] width 0 height 0
click at [211, 378] on button "Price" at bounding box center [204, 379] width 34 height 19
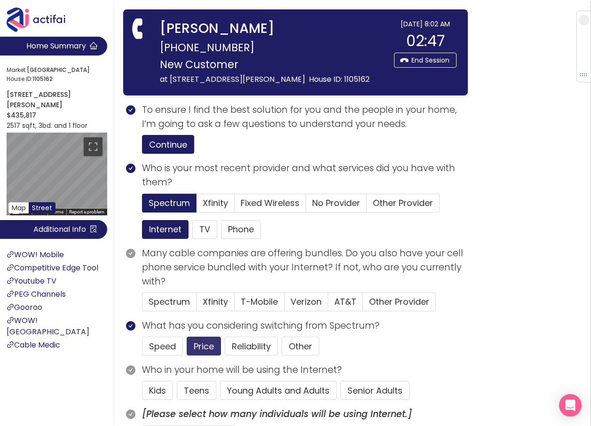
scroll to position [141, 0]
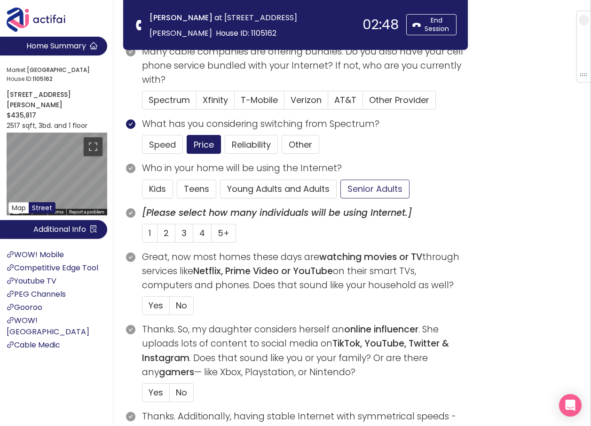
click at [374, 183] on button "Senior Adults" at bounding box center [374, 189] width 69 height 19
click at [155, 304] on span "Yes" at bounding box center [156, 306] width 15 height 12
click at [142, 308] on input "Yes" at bounding box center [142, 308] width 0 height 0
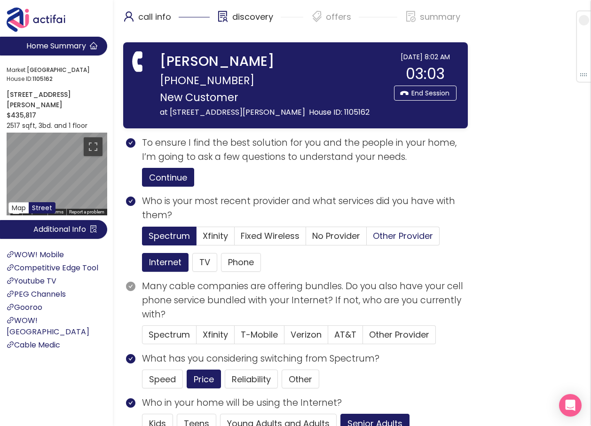
scroll to position [47, 0]
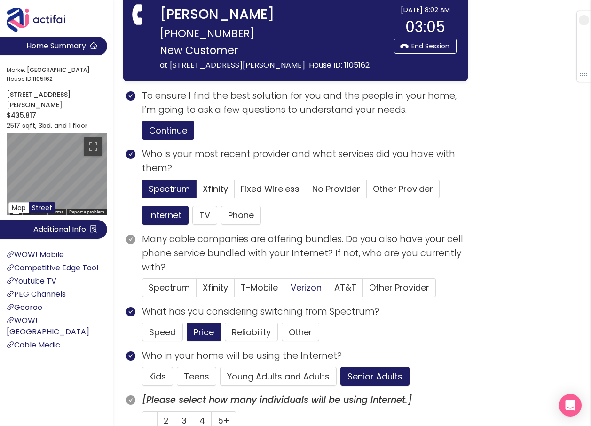
drag, startPoint x: 301, startPoint y: 287, endPoint x: 321, endPoint y: 285, distance: 19.8
click at [301, 287] on span "Verizon" at bounding box center [306, 288] width 31 height 12
click at [284, 291] on input "Verizon" at bounding box center [284, 291] width 0 height 0
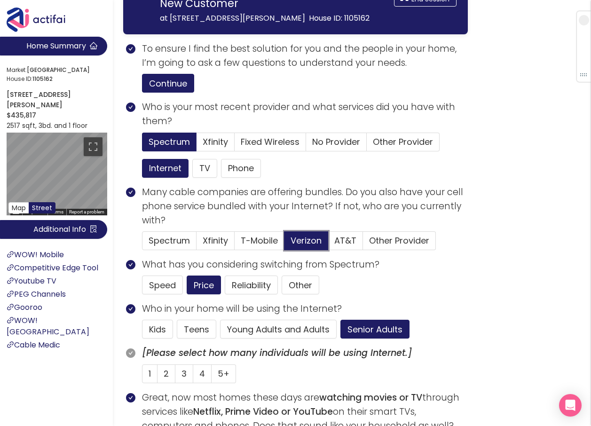
scroll to position [141, 0]
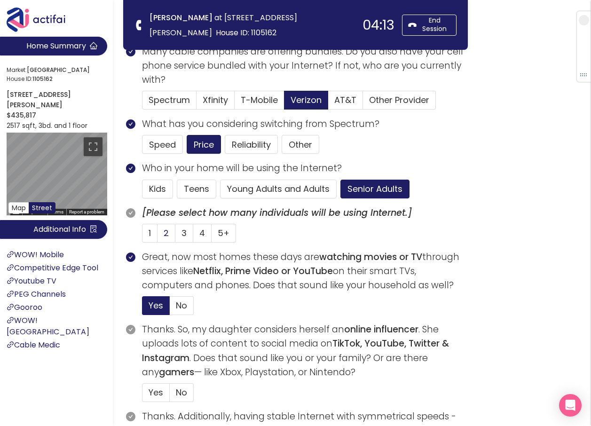
click at [167, 232] on span "2" at bounding box center [166, 233] width 5 height 12
click at [158, 236] on input "2" at bounding box center [158, 236] width 0 height 0
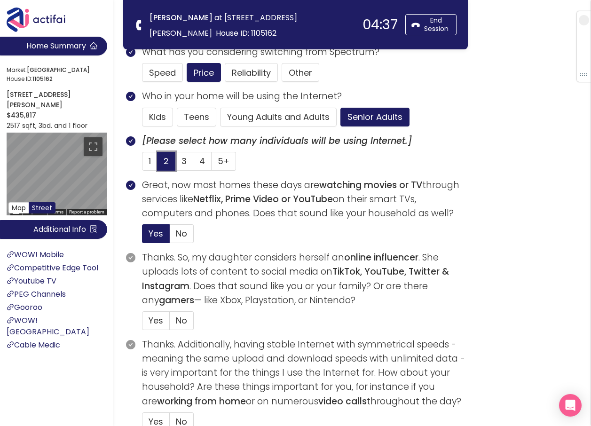
scroll to position [235, 0]
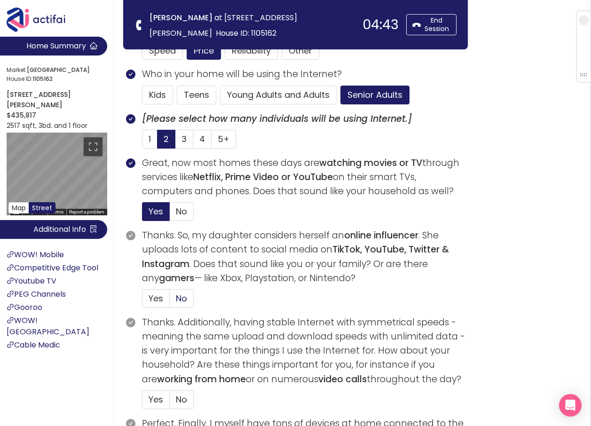
click at [178, 300] on span "No" at bounding box center [181, 298] width 11 height 12
click at [170, 301] on input "No" at bounding box center [170, 301] width 0 height 0
click at [186, 400] on span "No" at bounding box center [181, 400] width 11 height 12
drag, startPoint x: 186, startPoint y: 400, endPoint x: 178, endPoint y: 403, distance: 8.2
click at [178, 403] on span "No" at bounding box center [181, 400] width 11 height 12
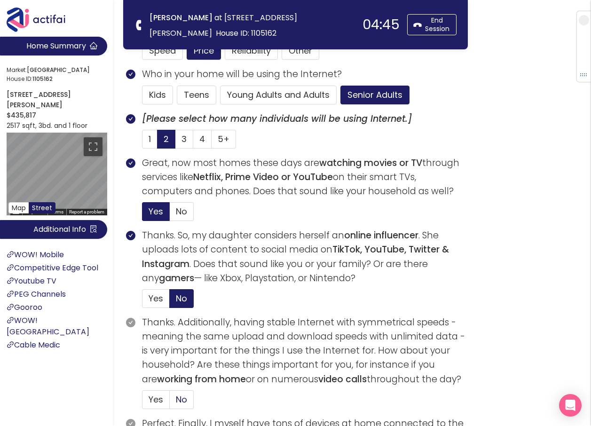
click at [170, 403] on input "No" at bounding box center [170, 403] width 0 height 0
click at [149, 142] on span "1" at bounding box center [150, 139] width 2 height 12
click at [142, 142] on input "1" at bounding box center [142, 142] width 0 height 0
drag, startPoint x: 152, startPoint y: 153, endPoint x: 548, endPoint y: 196, distance: 398.3
click at [548, 196] on div "call info discovery offers summary [PERSON_NAME] at [STREET_ADDRESS][PERSON_NAM…" at bounding box center [295, 293] width 591 height 1057
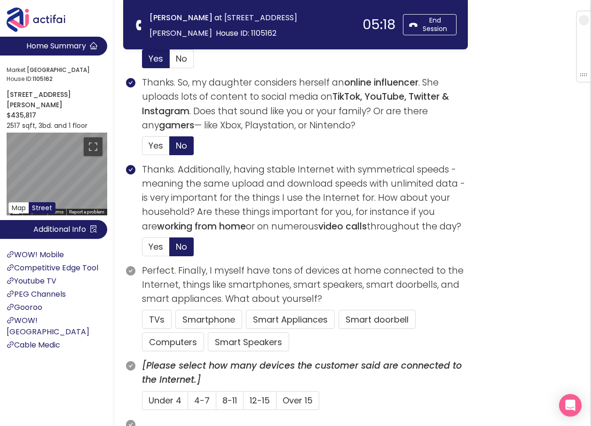
scroll to position [423, 0]
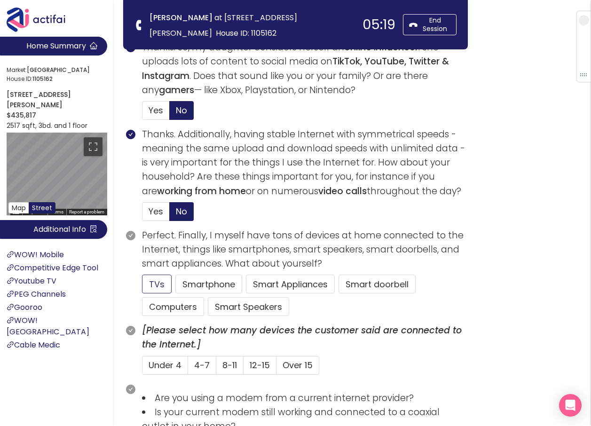
click at [154, 284] on button "TVs" at bounding box center [157, 284] width 30 height 19
drag, startPoint x: 242, startPoint y: 276, endPoint x: 324, endPoint y: 318, distance: 92.7
click at [324, 318] on section "Perfect. Finally, I myself have tons of devices at home connected to the Intern…" at bounding box center [305, 276] width 326 height 95
drag, startPoint x: 235, startPoint y: 303, endPoint x: 241, endPoint y: 300, distance: 6.3
click at [236, 303] on button "Smart Speakers" at bounding box center [248, 306] width 81 height 19
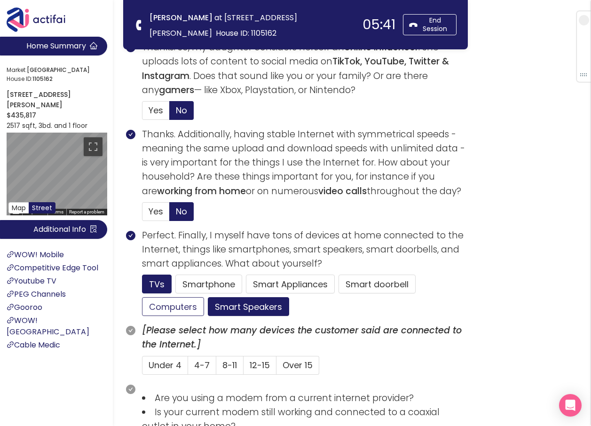
drag, startPoint x: 185, startPoint y: 300, endPoint x: 194, endPoint y: 322, distance: 23.8
click at [185, 300] on button "Computers" at bounding box center [173, 306] width 62 height 19
click at [205, 363] on span "4-7" at bounding box center [202, 365] width 16 height 12
click at [188, 368] on input "4-7" at bounding box center [188, 368] width 0 height 0
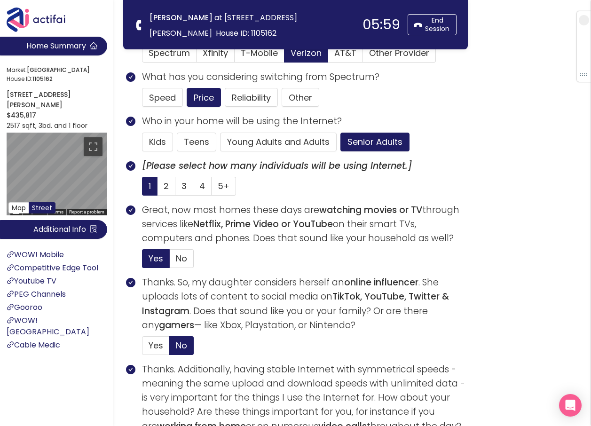
scroll to position [141, 0]
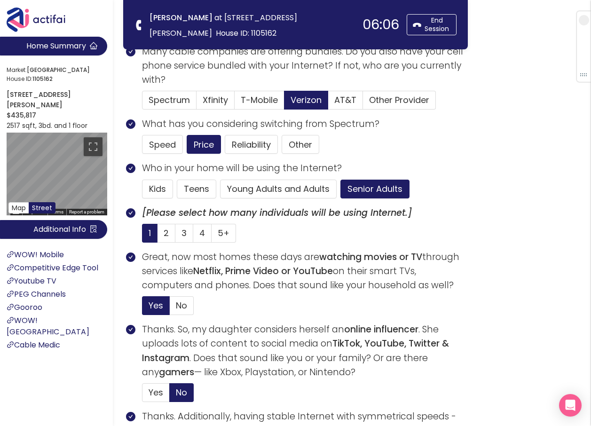
drag, startPoint x: 258, startPoint y: 96, endPoint x: 274, endPoint y: 120, distance: 28.8
click at [259, 97] on span "T-Mobile" at bounding box center [259, 100] width 37 height 12
click at [235, 103] on input "T-Mobile" at bounding box center [235, 103] width 0 height 0
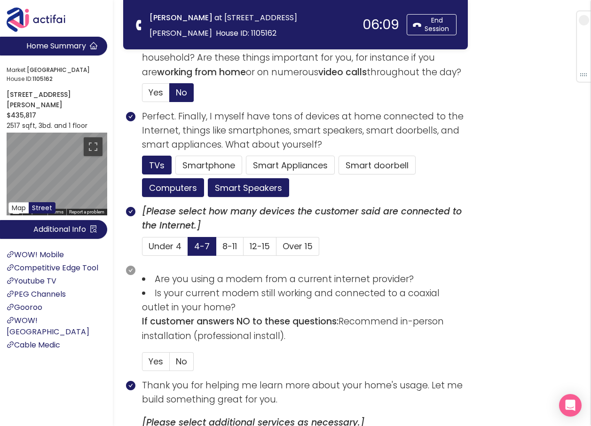
scroll to position [564, 0]
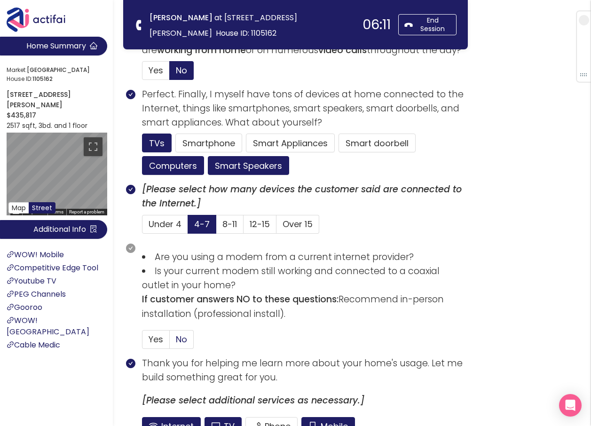
click at [181, 337] on span "No" at bounding box center [181, 339] width 11 height 12
click at [170, 342] on input "No" at bounding box center [170, 342] width 0 height 0
click at [333, 421] on button "Mobile" at bounding box center [328, 426] width 54 height 19
drag, startPoint x: 221, startPoint y: 421, endPoint x: 276, endPoint y: 409, distance: 56.3
click at [221, 421] on button "TV" at bounding box center [223, 426] width 37 height 19
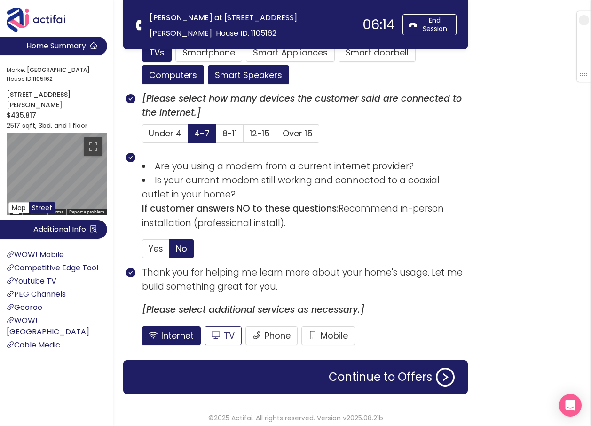
scroll to position [661, 0]
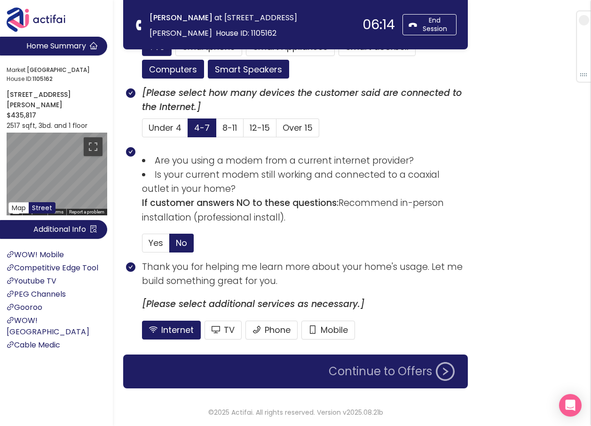
click at [361, 374] on button "Continue to Offers" at bounding box center [391, 371] width 137 height 19
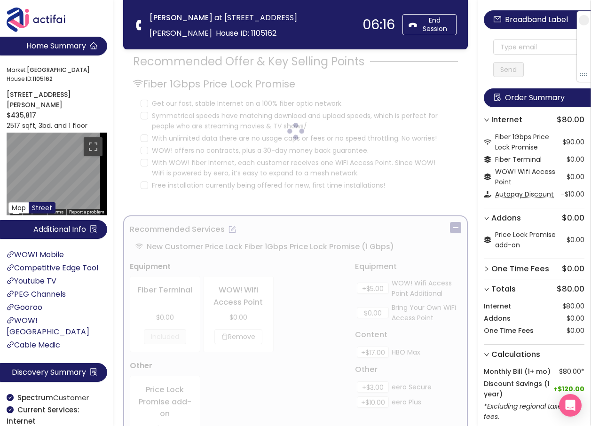
scroll to position [0, 0]
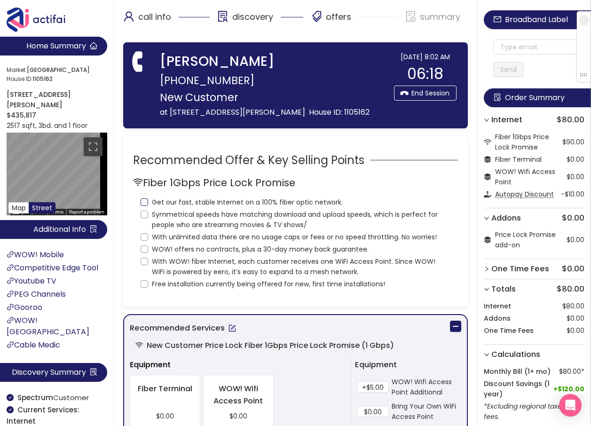
click at [144, 200] on input "Get our fast, stable Internet on a 100% fiber optic network." at bounding box center [145, 202] width 8 height 8
checkbox input "true"
click at [145, 214] on input "Symmetrical speeds have matching download and upload speeds, which is perfect f…" at bounding box center [145, 215] width 8 height 8
checkbox input "true"
click at [142, 238] on input "With unlimited data there are no usage caps or fees or no speed throttling. No …" at bounding box center [145, 237] width 8 height 8
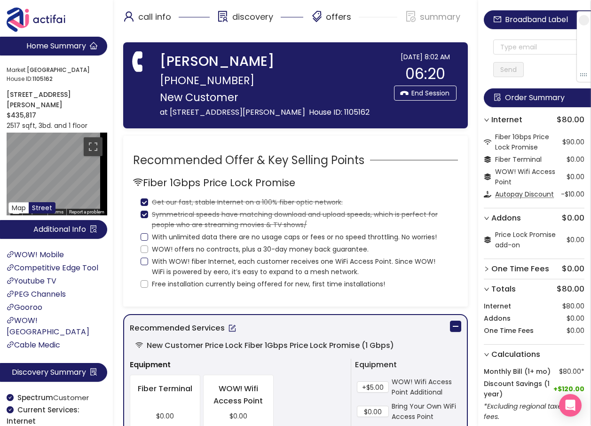
checkbox input "true"
click at [145, 251] on input "WOW! offers no contracts, plus a 30-day money back guarantee." at bounding box center [145, 249] width 8 height 8
checkbox input "true"
click at [143, 260] on input "With WOW! fiber Internet, each customer receives one WiFi Access Point. Since W…" at bounding box center [145, 262] width 8 height 8
checkbox input "true"
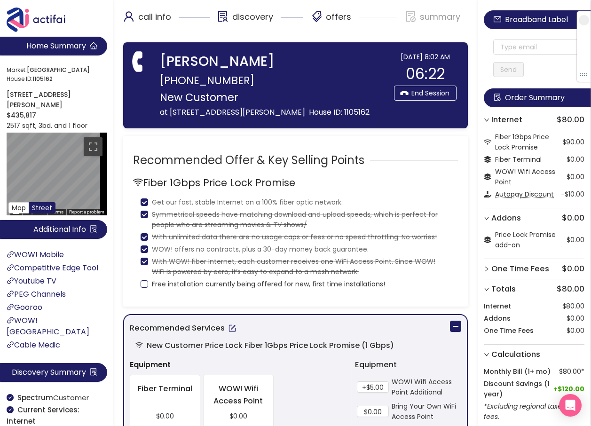
click at [145, 282] on input "Free installation currently being offered for new, first time installations!" at bounding box center [145, 284] width 8 height 8
checkbox input "true"
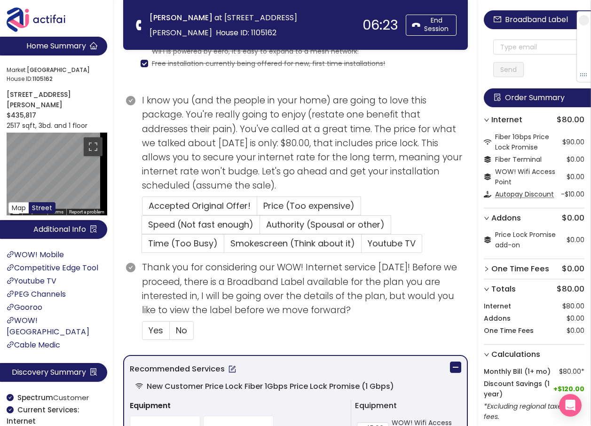
scroll to position [141, 0]
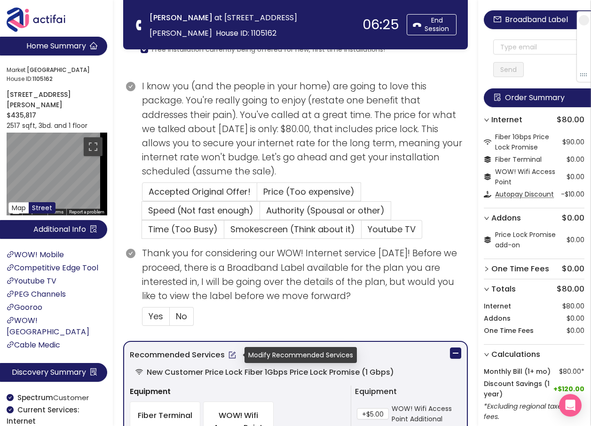
click at [231, 355] on button "button" at bounding box center [232, 354] width 15 height 15
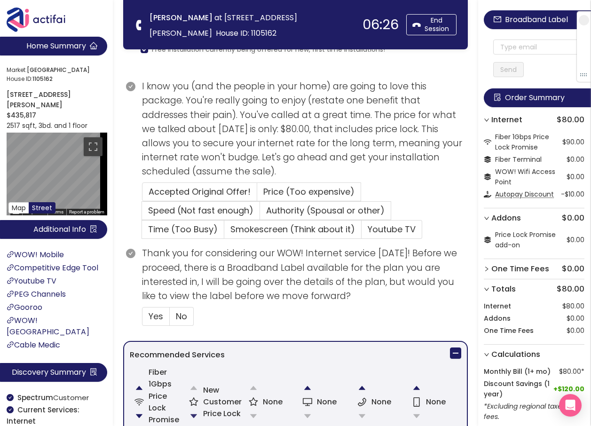
click at [194, 411] on button "button" at bounding box center [193, 416] width 19 height 19
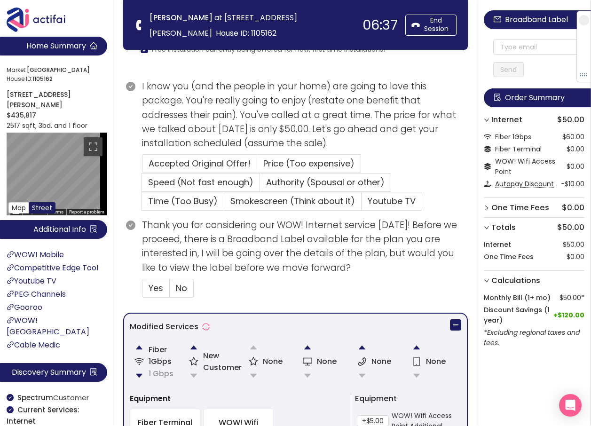
drag, startPoint x: 300, startPoint y: 303, endPoint x: 126, endPoint y: 285, distance: 175.3
click at [126, 285] on div at bounding box center [132, 261] width 19 height 87
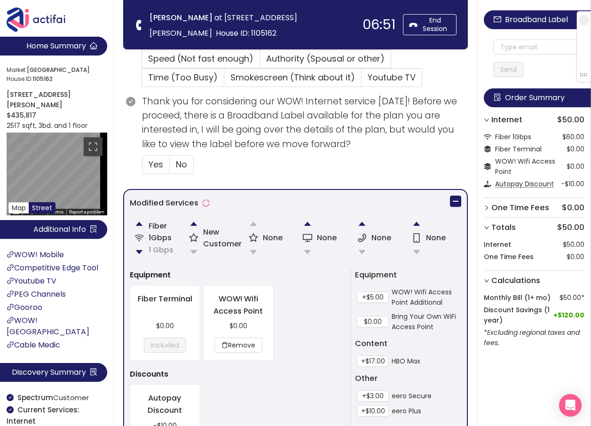
scroll to position [273, 0]
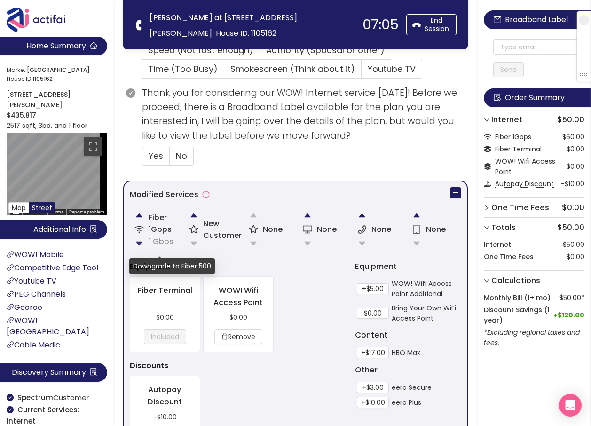
click at [139, 244] on button "button" at bounding box center [139, 243] width 19 height 19
click at [195, 214] on button "button" at bounding box center [193, 215] width 19 height 19
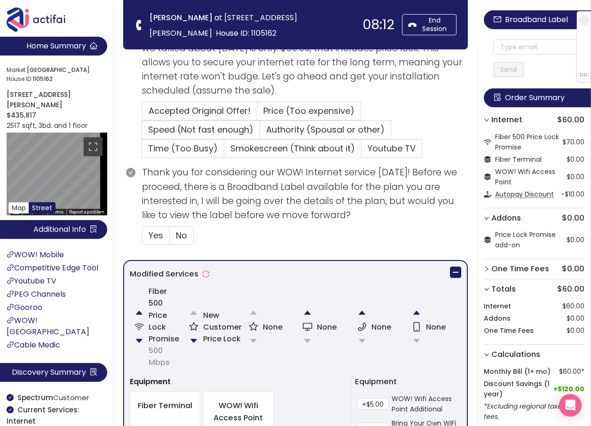
scroll to position [207, 0]
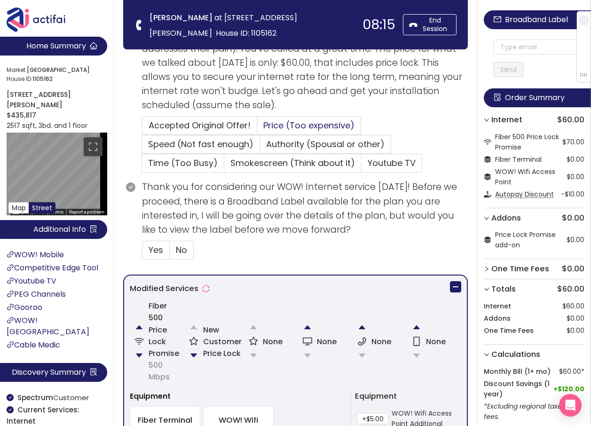
click at [282, 123] on span "Price (Too expensive)" at bounding box center [308, 125] width 91 height 12
click at [257, 128] on input "Price (Too expensive)" at bounding box center [257, 128] width 0 height 0
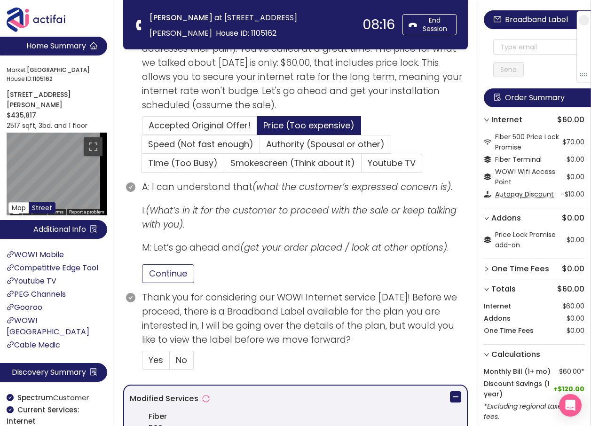
click at [160, 278] on button "Continue" at bounding box center [168, 273] width 52 height 19
drag, startPoint x: 152, startPoint y: 362, endPoint x: 236, endPoint y: 347, distance: 85.4
click at [152, 363] on span "Yes" at bounding box center [156, 360] width 15 height 12
click at [142, 363] on input "Yes" at bounding box center [142, 363] width 0 height 0
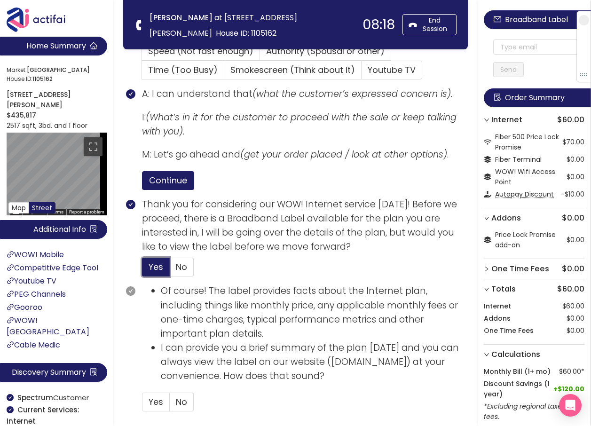
scroll to position [301, 0]
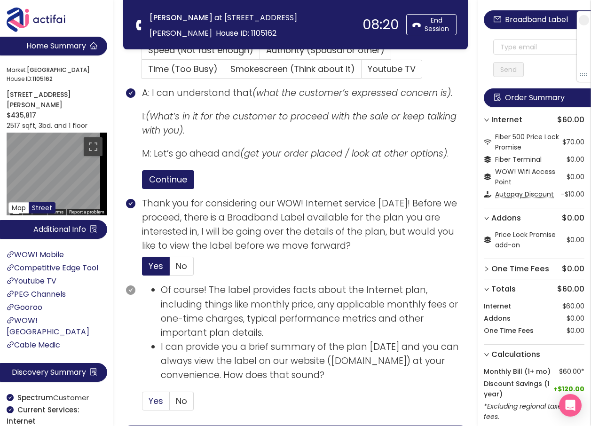
click at [156, 399] on span "Yes" at bounding box center [156, 401] width 15 height 12
click at [142, 404] on input "Yes" at bounding box center [142, 404] width 0 height 0
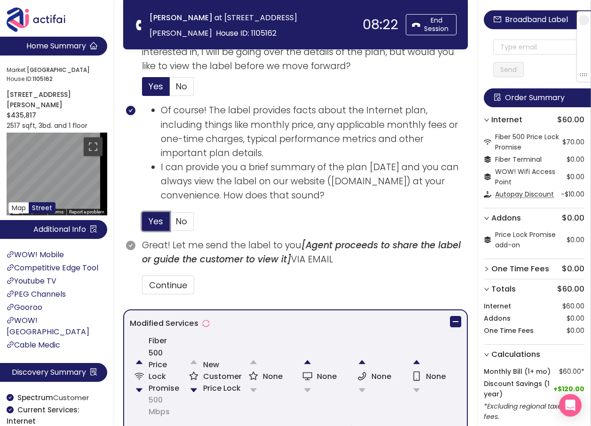
scroll to position [489, 0]
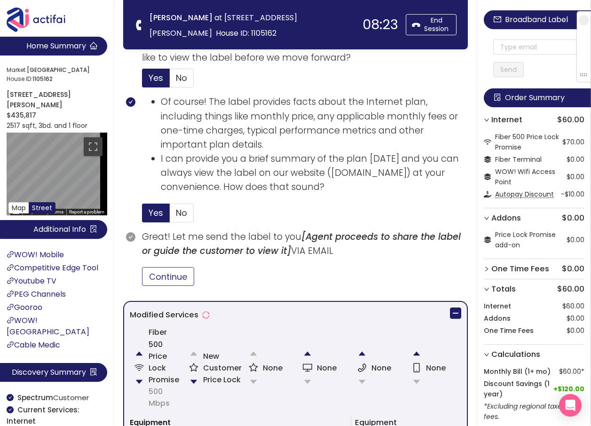
click at [165, 276] on button "Continue" at bounding box center [168, 276] width 52 height 19
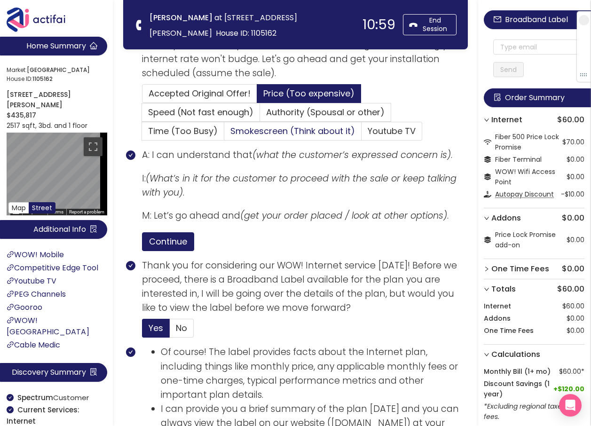
scroll to position [240, 0]
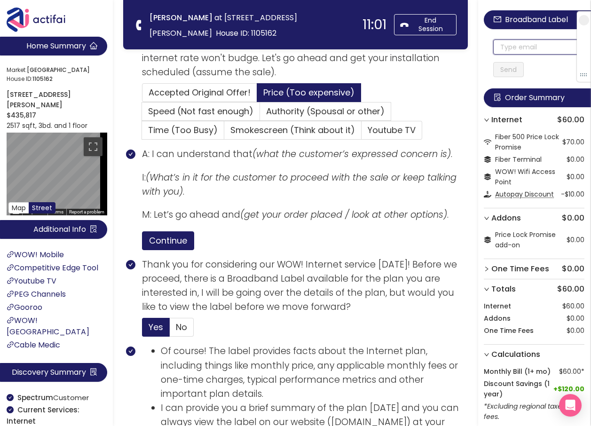
click at [512, 44] on input "text" at bounding box center [538, 46] width 91 height 15
drag, startPoint x: 506, startPoint y: 49, endPoint x: 576, endPoint y: 49, distance: 69.1
type input "[EMAIL_ADDRESS][DOMAIN_NAME]"
click at [511, 68] on button "Send" at bounding box center [508, 69] width 31 height 15
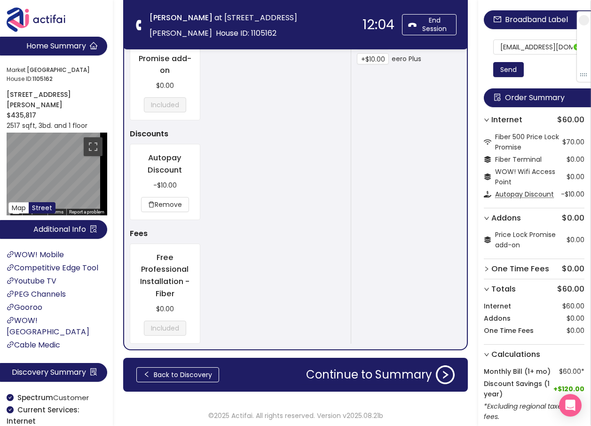
scroll to position [993, 0]
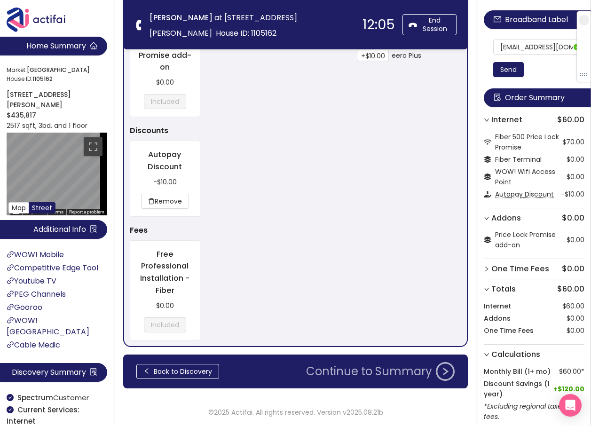
click at [386, 368] on button "Continue to Summary" at bounding box center [380, 371] width 160 height 19
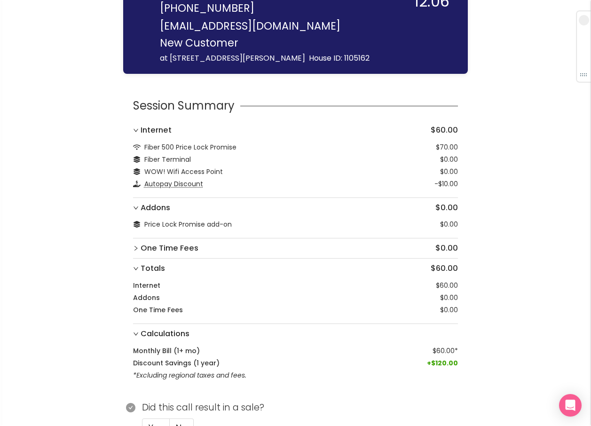
scroll to position [58, 0]
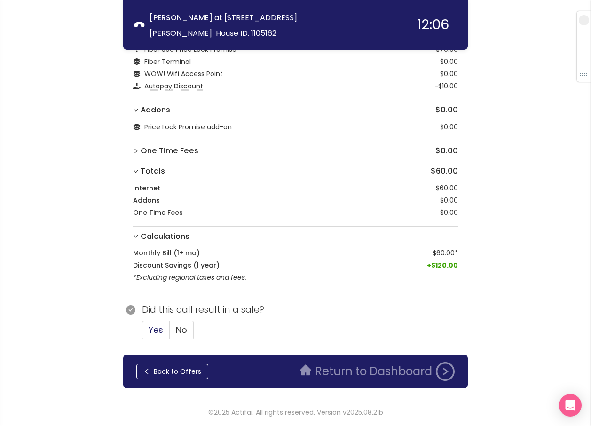
click at [163, 326] on label "Yes" at bounding box center [156, 330] width 28 height 19
click at [142, 333] on input "Yes" at bounding box center [142, 333] width 0 height 0
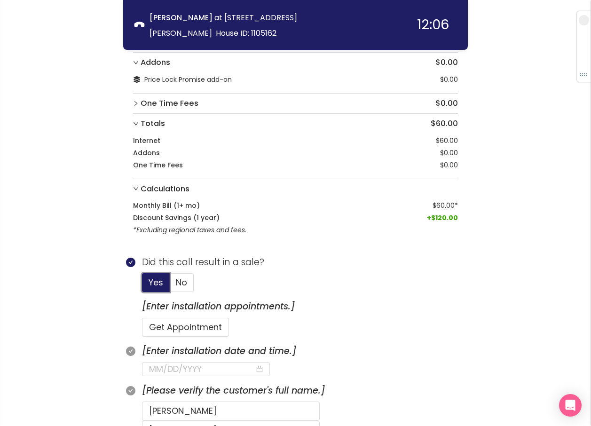
scroll to position [199, 0]
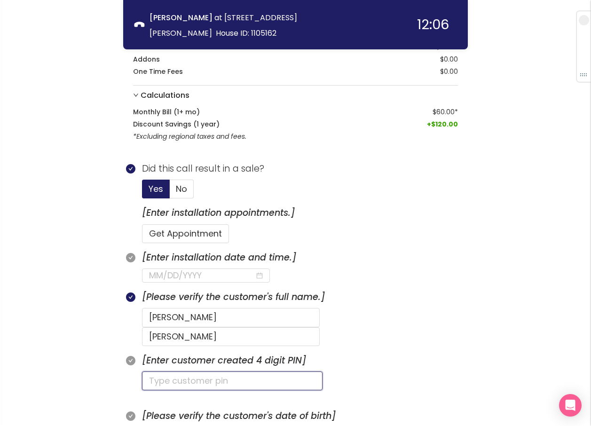
click at [181, 371] on input "text" at bounding box center [232, 380] width 181 height 19
type input "5297"
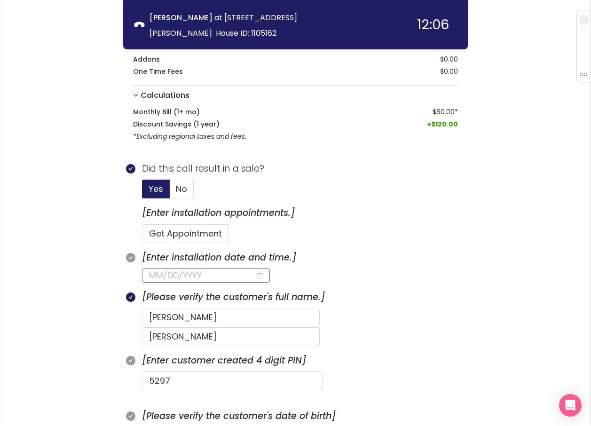
click at [192, 278] on input at bounding box center [202, 275] width 106 height 13
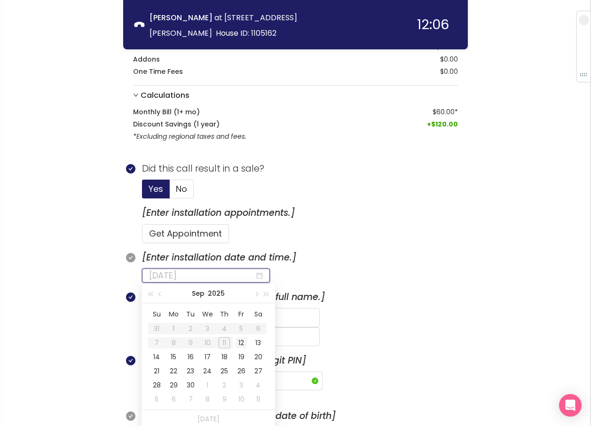
type input "[DATE]"
click at [239, 339] on div "12" at bounding box center [241, 342] width 11 height 11
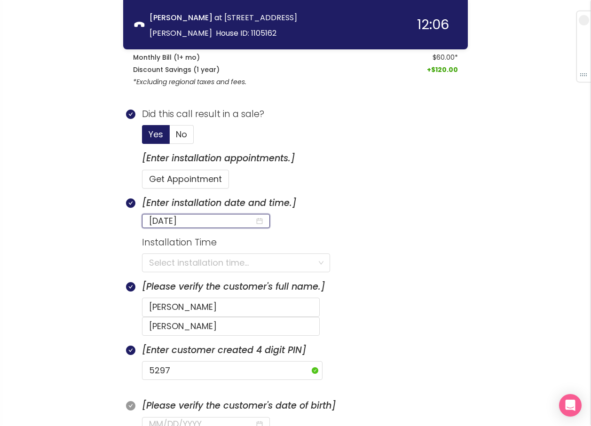
scroll to position [340, 0]
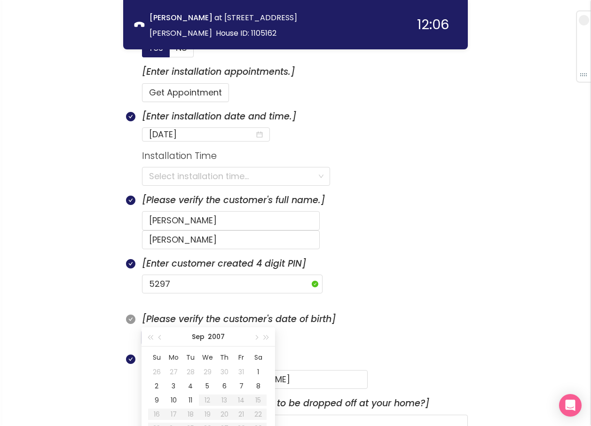
click at [162, 331] on input at bounding box center [202, 337] width 106 height 13
click at [242, 410] on div "26" at bounding box center [241, 414] width 11 height 11
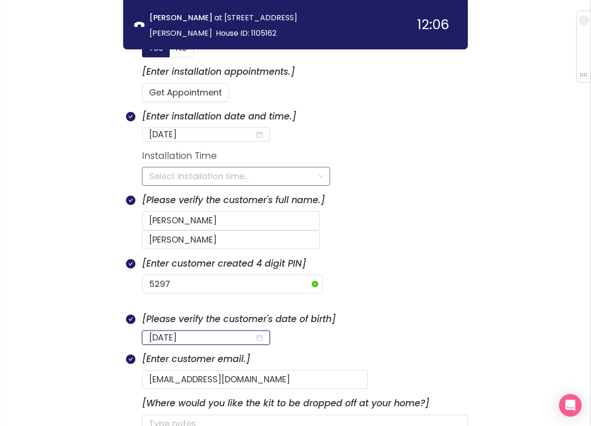
type input "[DATE]"
click at [189, 174] on input "search" at bounding box center [232, 176] width 167 height 18
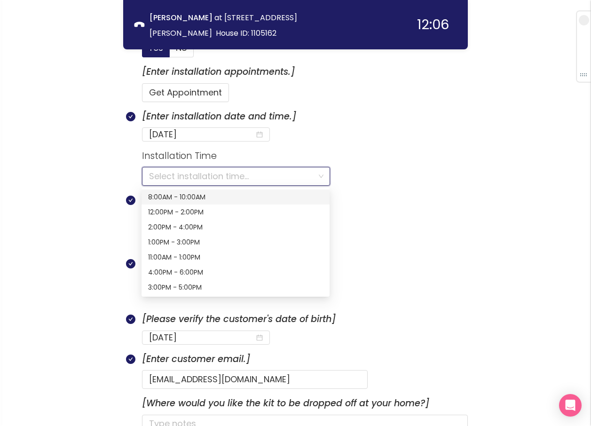
click at [181, 193] on div "8:00AM - 10:00AM" at bounding box center [235, 197] width 175 height 10
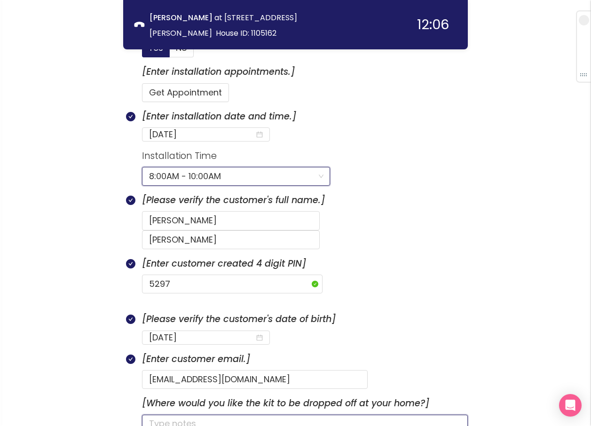
click at [158, 415] on textarea at bounding box center [305, 430] width 326 height 31
type textarea "H"
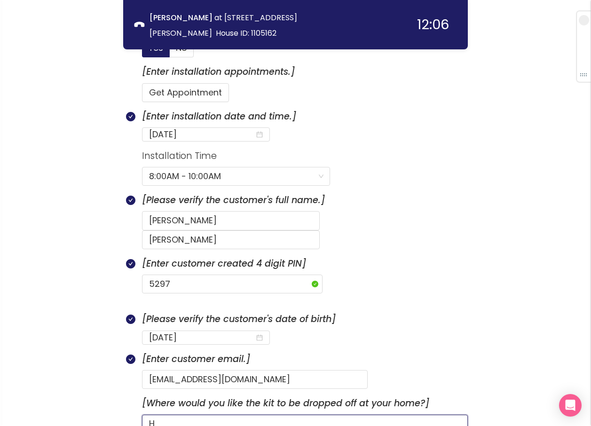
type textarea "HA"
type textarea "HAS"
type textarea "HAS D"
type textarea "HAS DO"
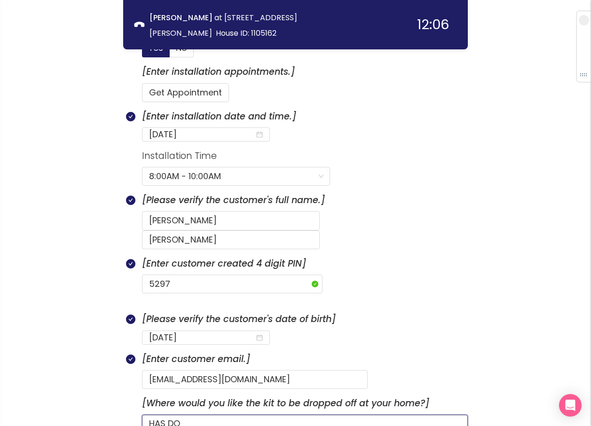
type textarea "HAS DOG"
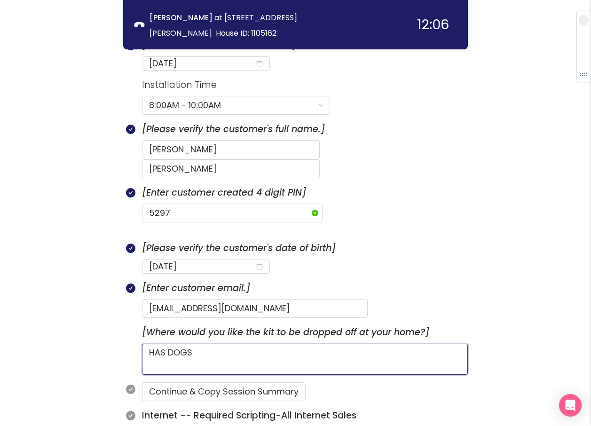
scroll to position [434, 0]
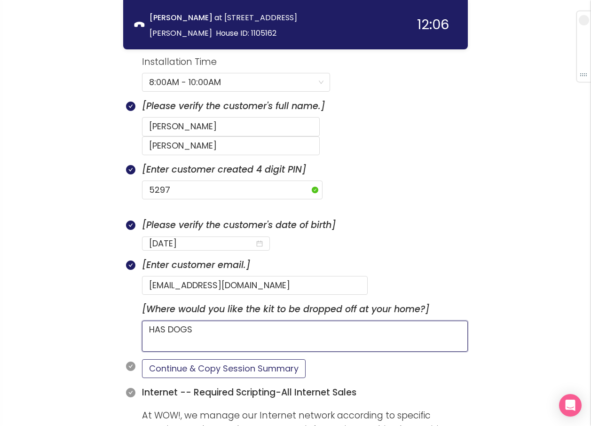
type textarea "HAS DOGS"
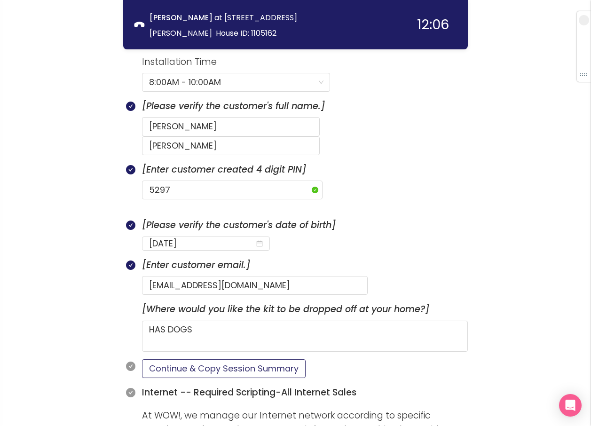
click at [229, 359] on button "Continue & Copy Session Summary" at bounding box center [224, 368] width 164 height 19
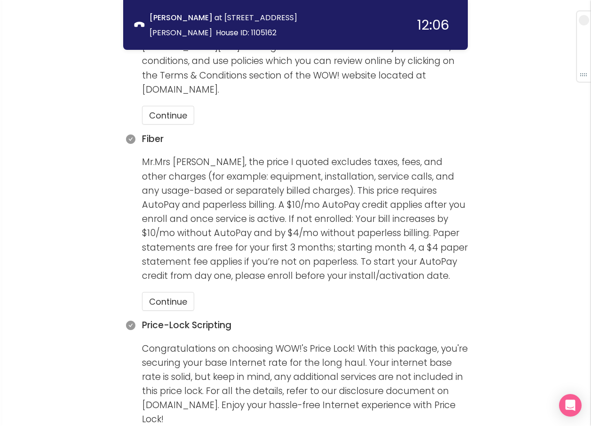
scroll to position [846, 0]
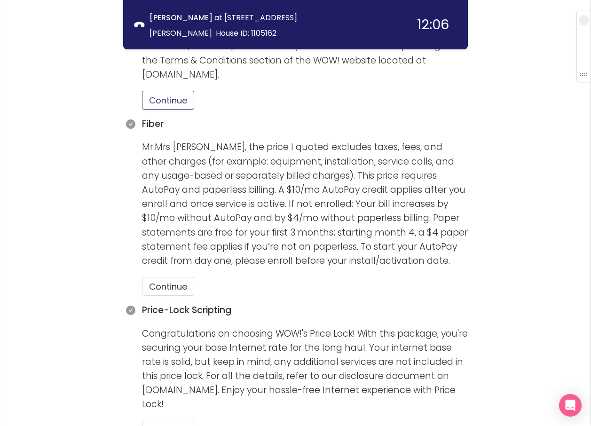
click at [158, 91] on button "Continue" at bounding box center [168, 100] width 52 height 19
click at [172, 277] on button "Continue" at bounding box center [168, 286] width 52 height 19
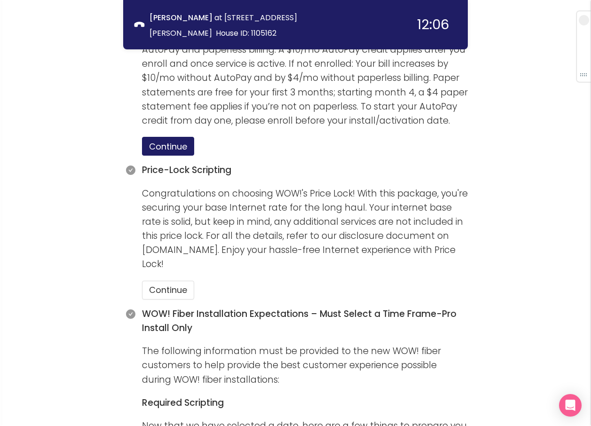
scroll to position [987, 0]
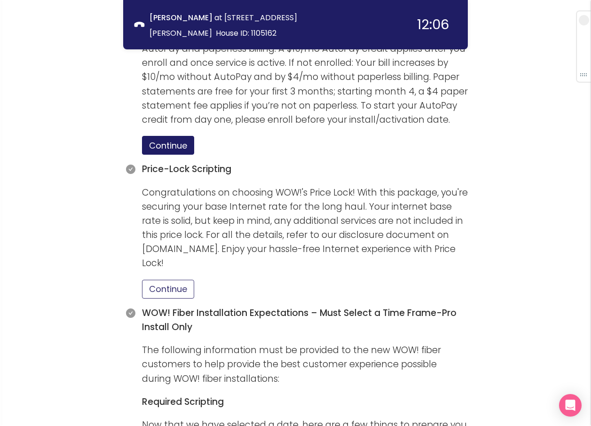
click at [175, 280] on button "Continue" at bounding box center [168, 289] width 52 height 19
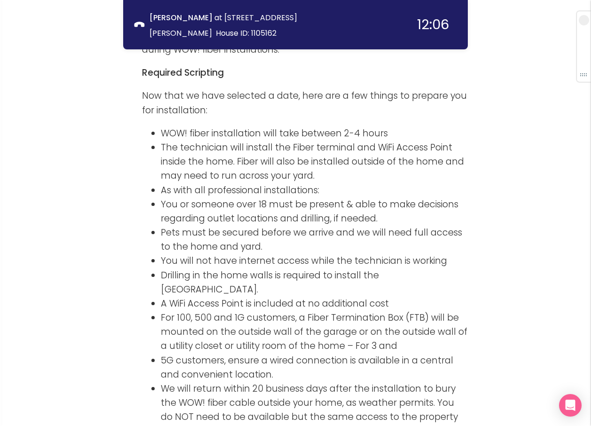
scroll to position [1410, 0]
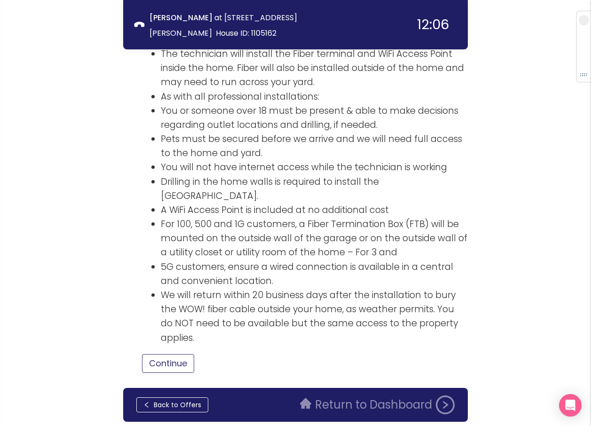
click at [185, 354] on button "Continue" at bounding box center [168, 363] width 52 height 19
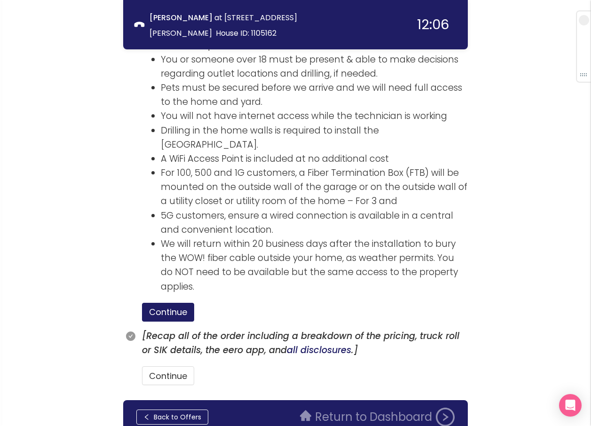
scroll to position [1474, 0]
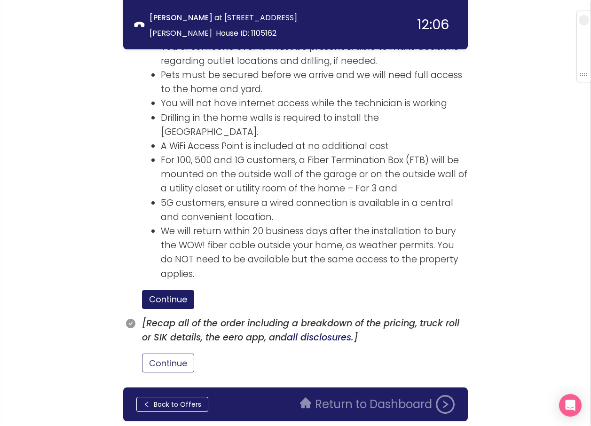
click at [166, 354] on button "Continue" at bounding box center [168, 363] width 52 height 19
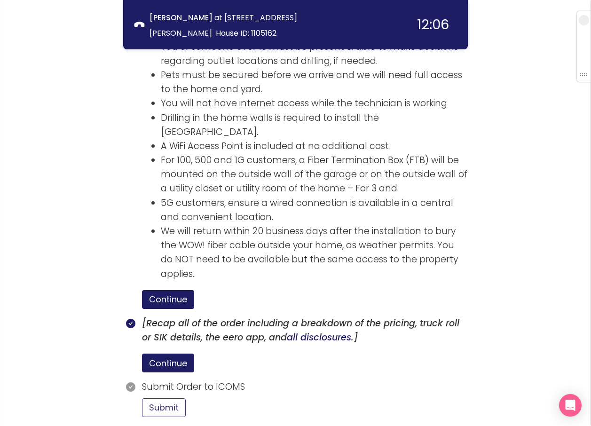
click at [149, 398] on button "Submit" at bounding box center [164, 407] width 44 height 19
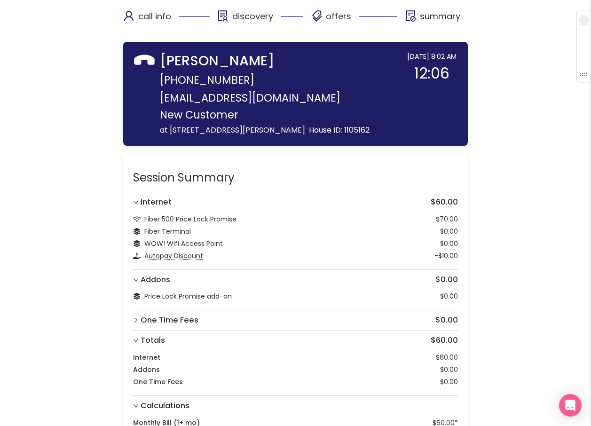
scroll to position [0, 0]
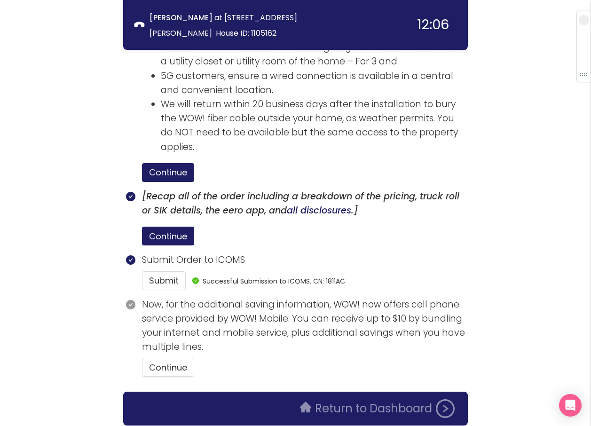
scroll to position [1605, 0]
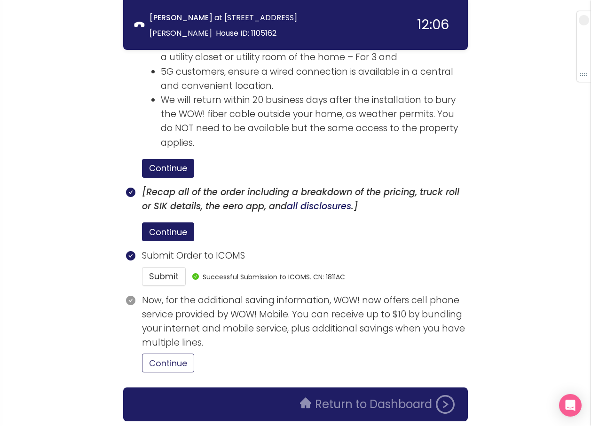
click at [174, 354] on button "Continue" at bounding box center [168, 363] width 52 height 19
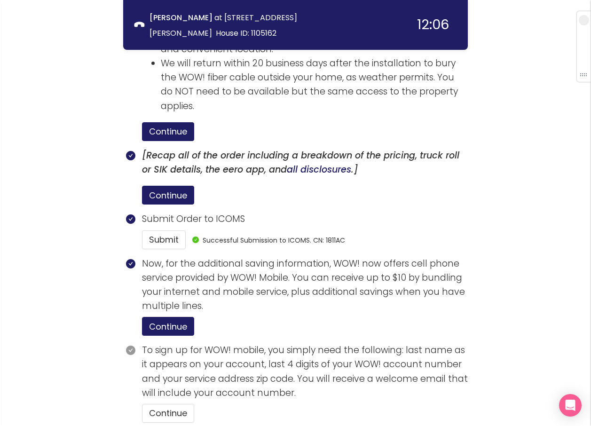
scroll to position [1692, 0]
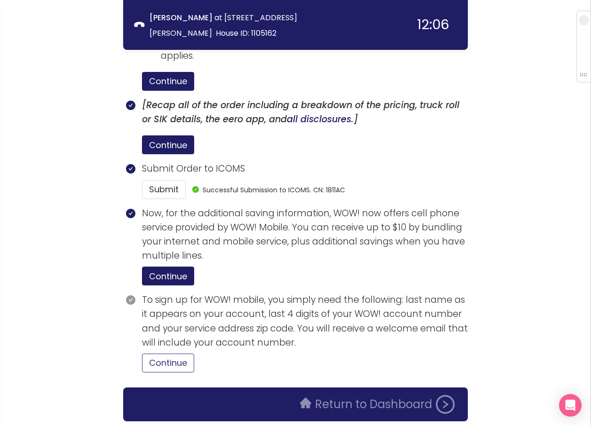
click at [182, 354] on button "Continue" at bounding box center [168, 363] width 52 height 19
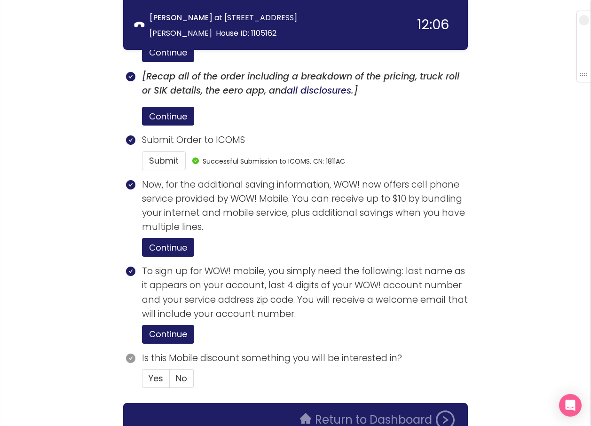
scroll to position [1737, 0]
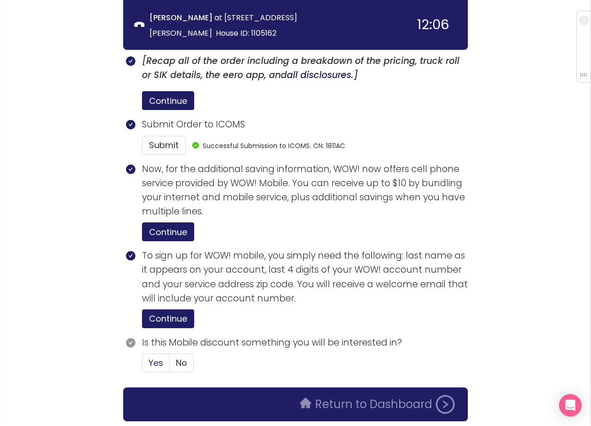
click at [159, 357] on span "Yes" at bounding box center [156, 363] width 15 height 12
click at [142, 366] on input "Yes" at bounding box center [142, 366] width 0 height 0
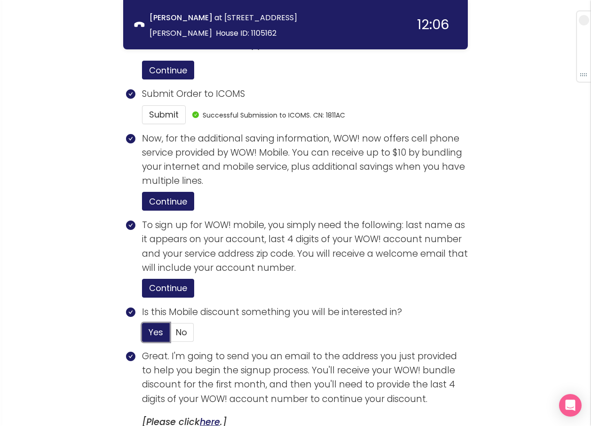
scroll to position [1831, 0]
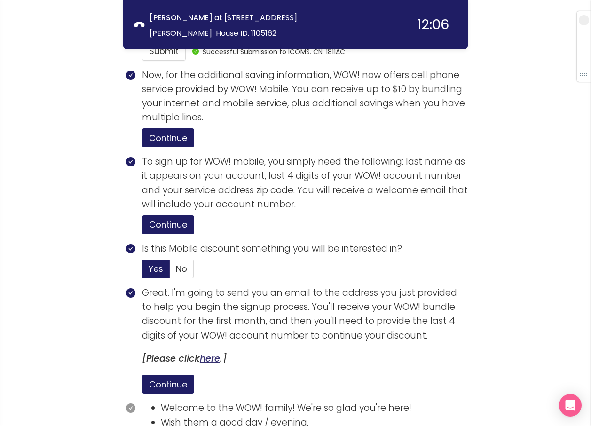
click at [212, 352] on link "here" at bounding box center [210, 358] width 20 height 13
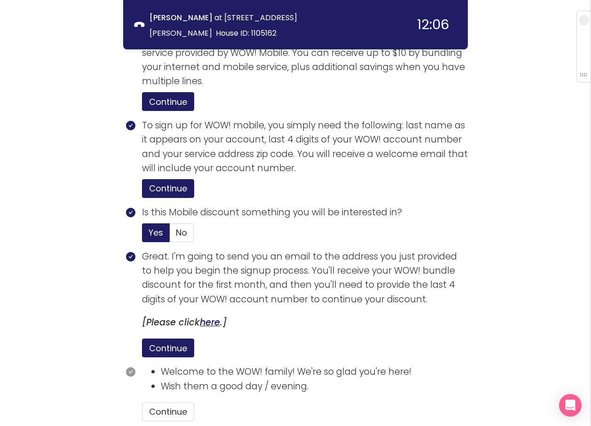
scroll to position [1878, 0]
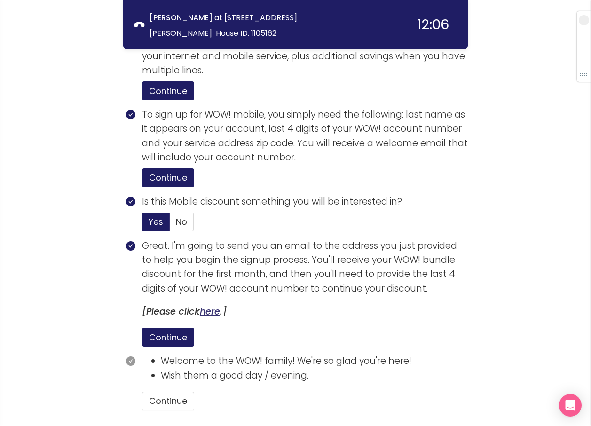
click at [212, 305] on link "here" at bounding box center [210, 311] width 20 height 13
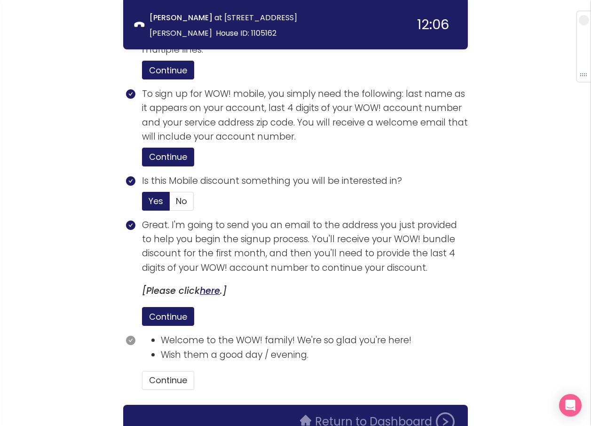
scroll to position [1915, 0]
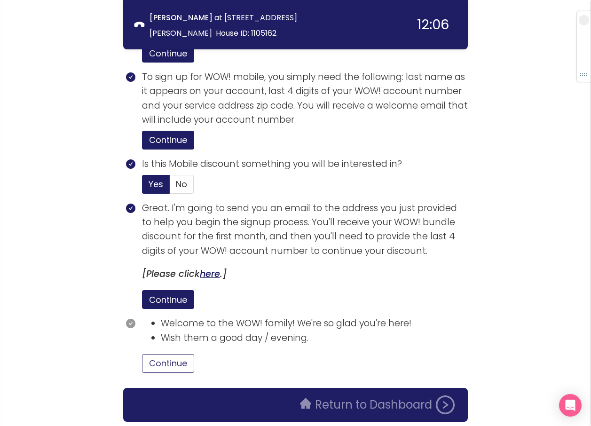
click at [171, 321] on section "Welcome to the WOW! family! We're so glad you're here! Wish them a good day / e…" at bounding box center [305, 348] width 326 height 64
click at [169, 354] on button "Continue" at bounding box center [168, 363] width 52 height 19
click at [339, 395] on button "Return to Dashboard" at bounding box center [377, 404] width 166 height 19
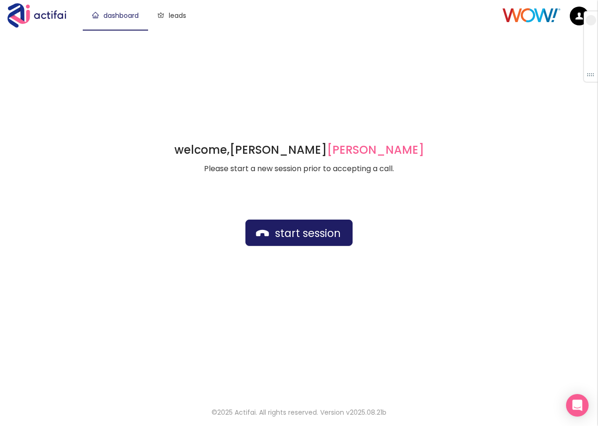
click at [231, 79] on div "welcome, [PERSON_NAME] german Please start a new session prior to accepting a c…" at bounding box center [299, 213] width 598 height 366
click at [320, 233] on button "start session" at bounding box center [298, 233] width 107 height 26
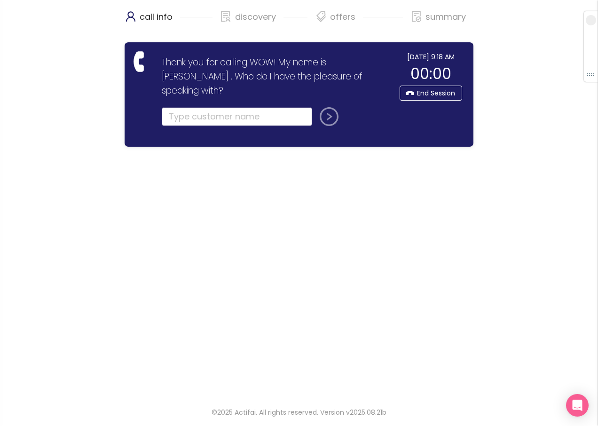
click at [170, 107] on input "text" at bounding box center [237, 116] width 150 height 19
type input "[PERSON_NAME]"
click at [316, 107] on button "submit" at bounding box center [327, 116] width 23 height 19
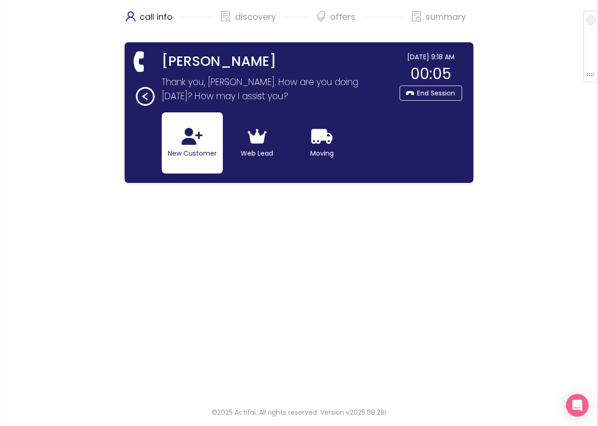
click at [168, 132] on button "New Customer" at bounding box center [192, 142] width 61 height 61
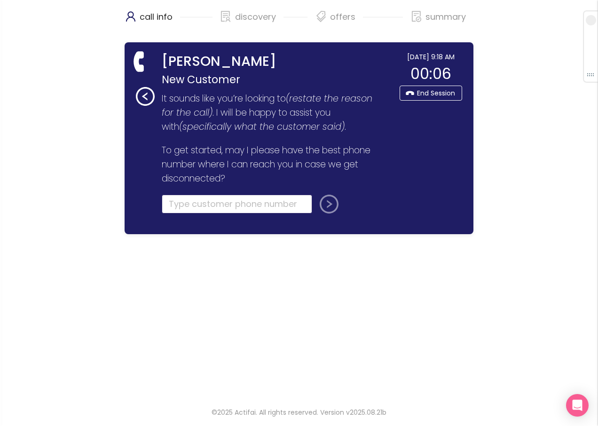
click at [175, 200] on input "tel" at bounding box center [237, 204] width 150 height 19
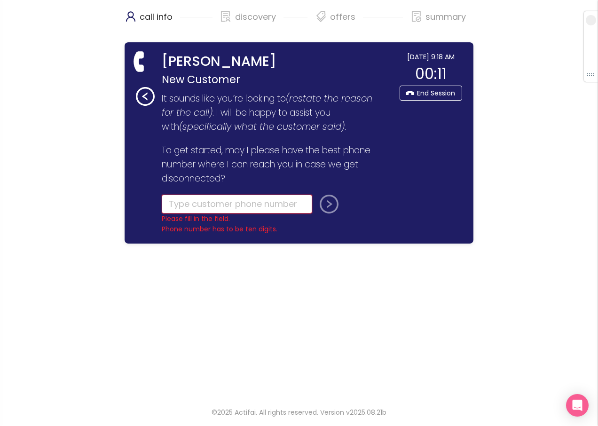
click at [201, 207] on input "tel" at bounding box center [237, 204] width 150 height 19
type input "[PHONE_NUMBER]"
click at [316, 195] on button "submit" at bounding box center [327, 204] width 23 height 19
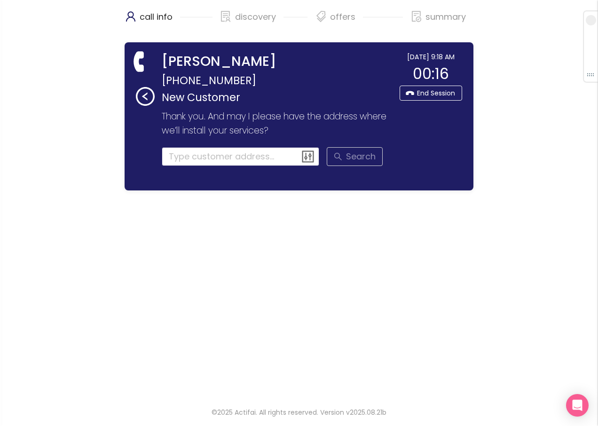
click at [197, 158] on input at bounding box center [241, 156] width 158 height 19
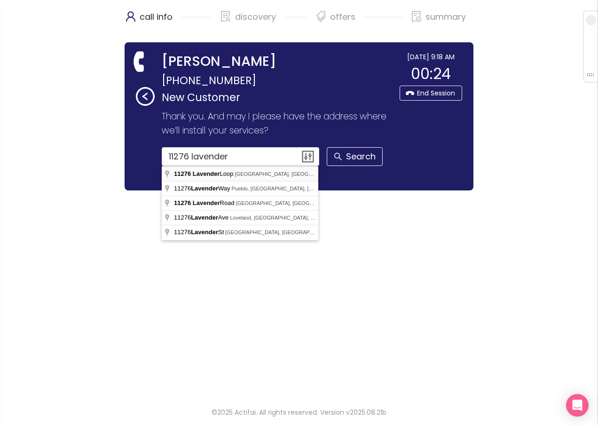
type input "[STREET_ADDRESS]"
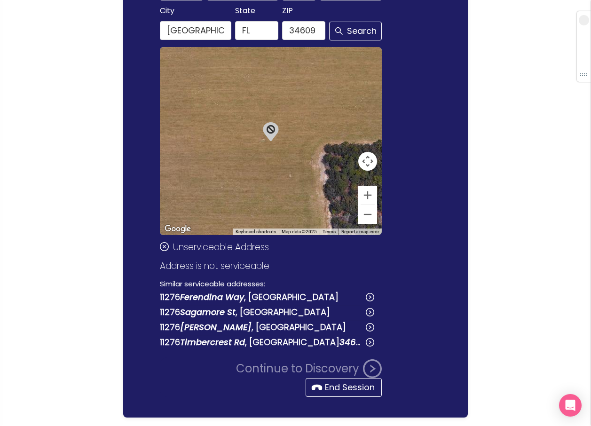
scroll to position [188, 0]
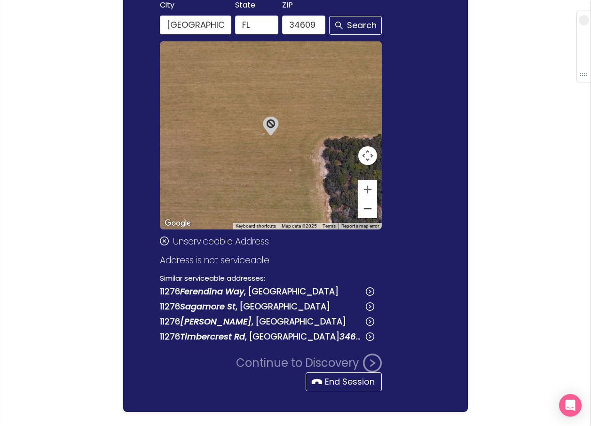
click at [364, 211] on button "Zoom out" at bounding box center [367, 208] width 19 height 19
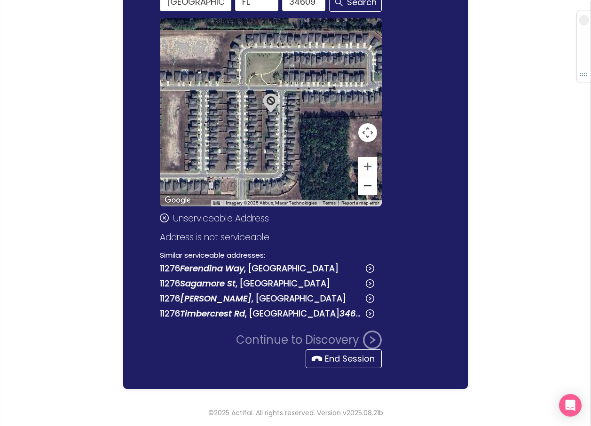
scroll to position [212, 0]
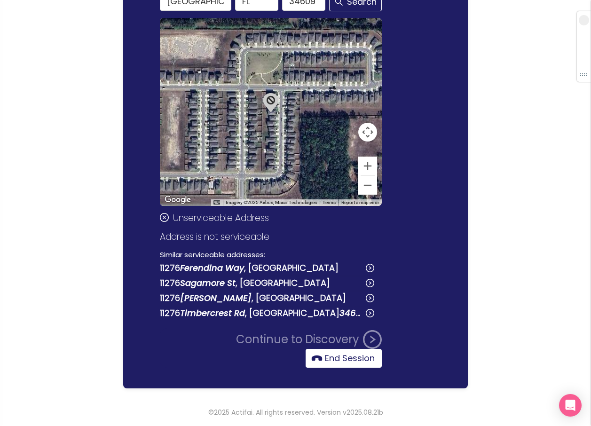
click at [312, 357] on button "End Session" at bounding box center [344, 358] width 76 height 19
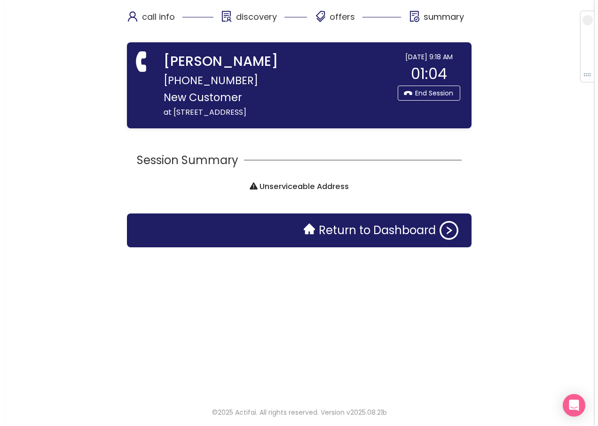
scroll to position [0, 0]
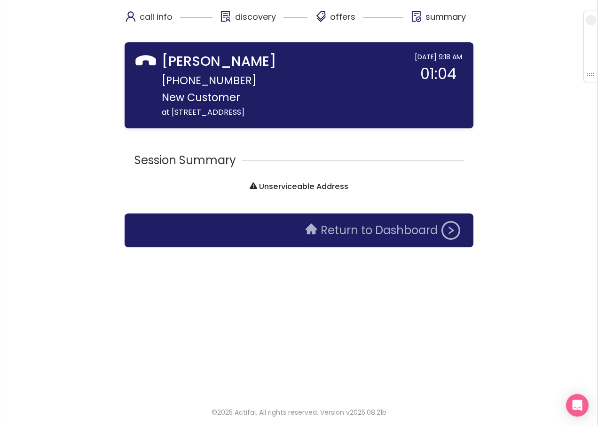
click at [335, 226] on button "Return to Dashboard" at bounding box center [383, 230] width 166 height 19
